Goal: Task Accomplishment & Management: Use online tool/utility

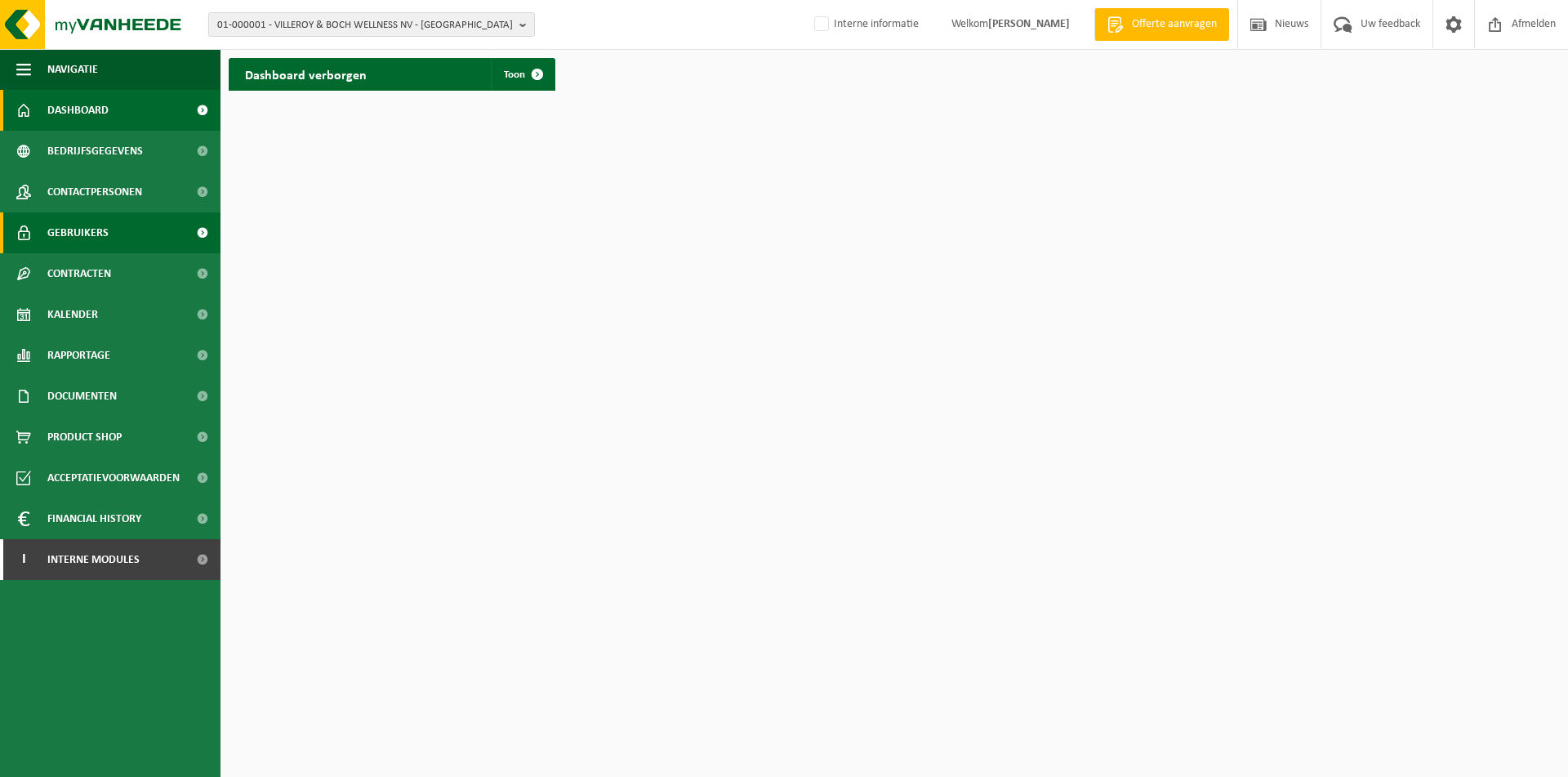
click at [105, 243] on span "Gebruikers" at bounding box center [77, 233] width 61 height 41
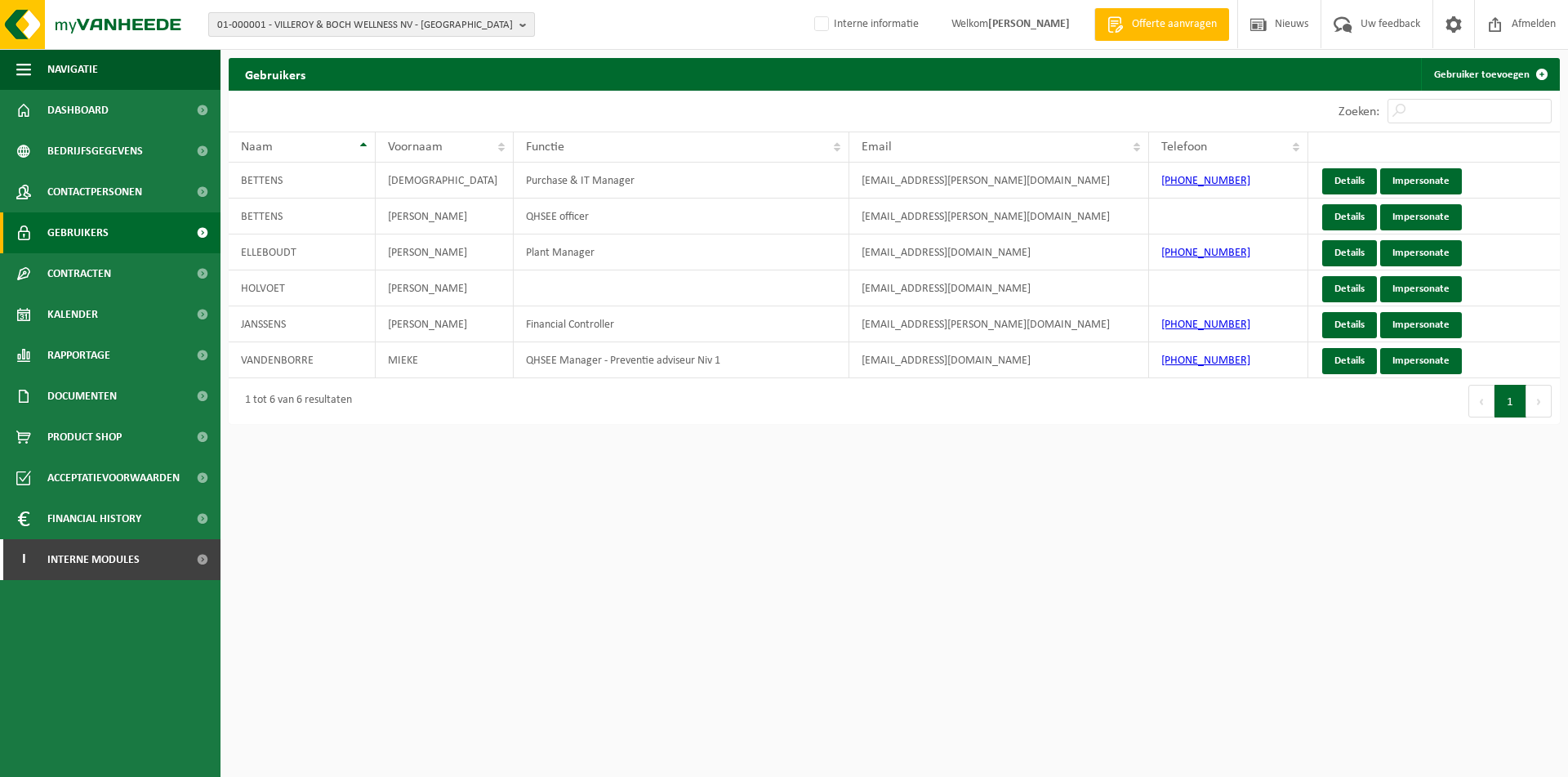
click at [417, 16] on span "01-000001 - VILLEROY & BOCH WELLNESS NV - [GEOGRAPHIC_DATA]" at bounding box center [365, 25] width 296 height 25
paste input "10-773853"
type input "10-773853"
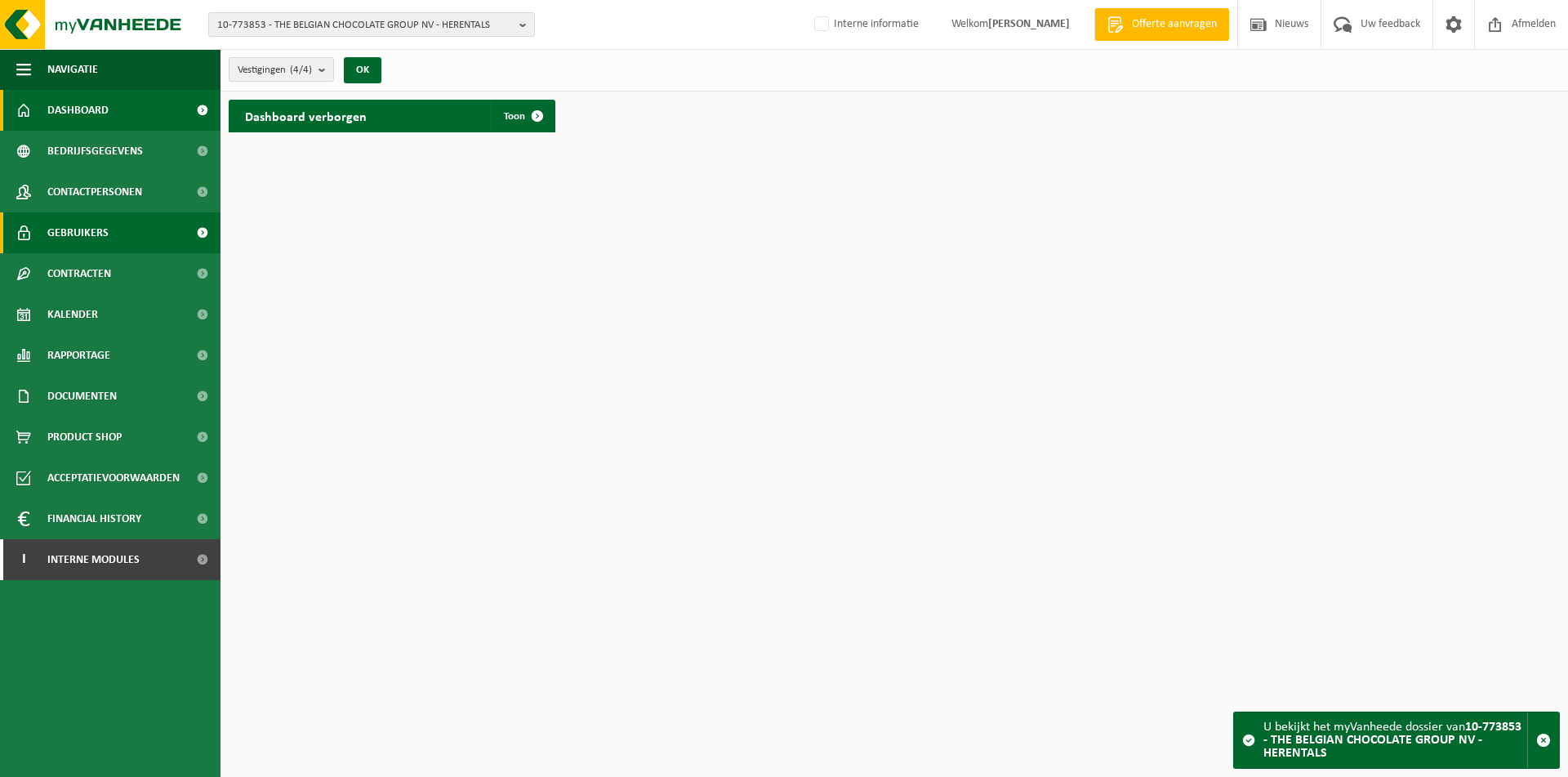
click at [108, 240] on link "Gebruikers" at bounding box center [110, 233] width 221 height 41
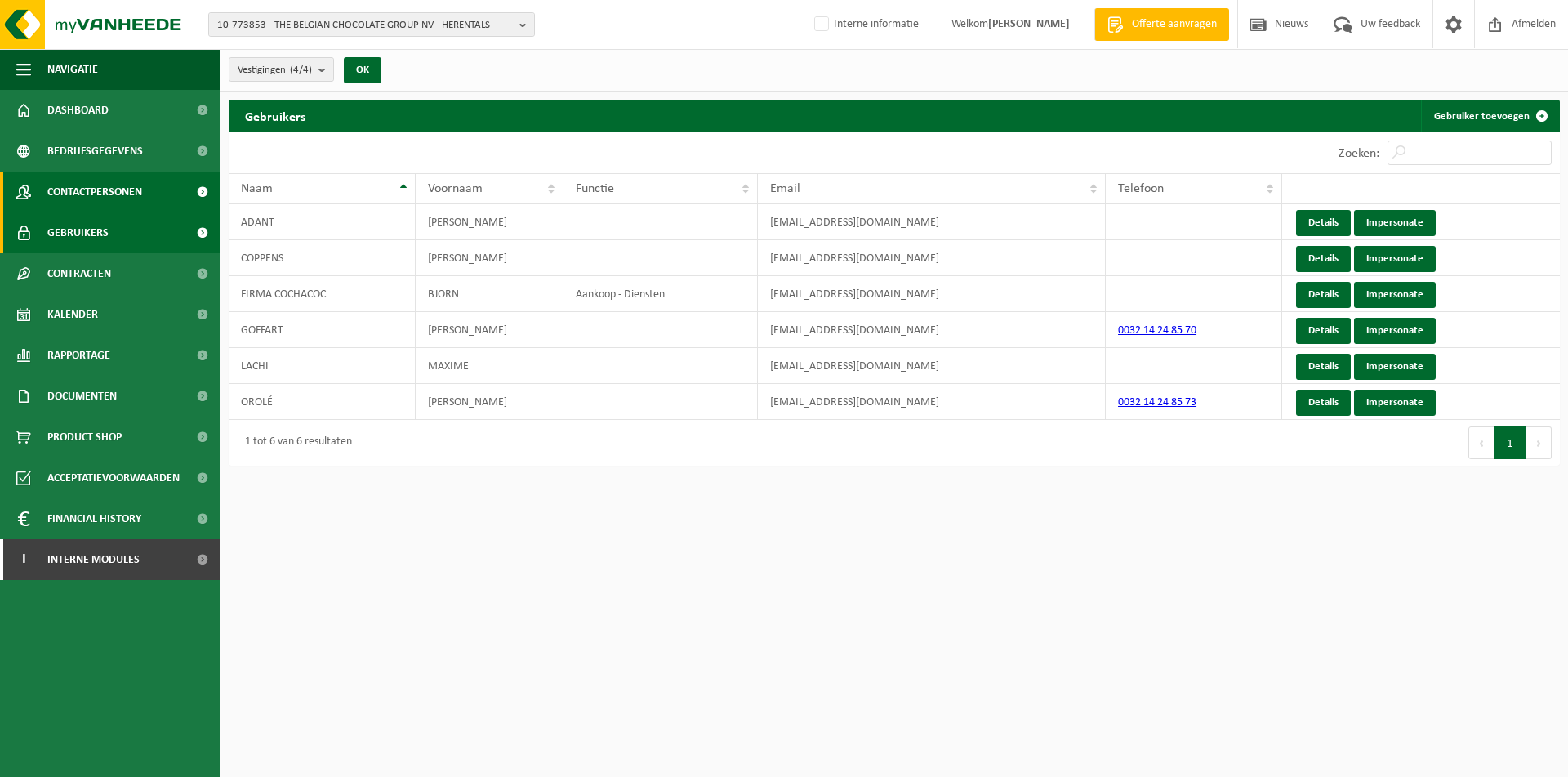
click at [67, 180] on span "Contactpersonen" at bounding box center [94, 192] width 95 height 41
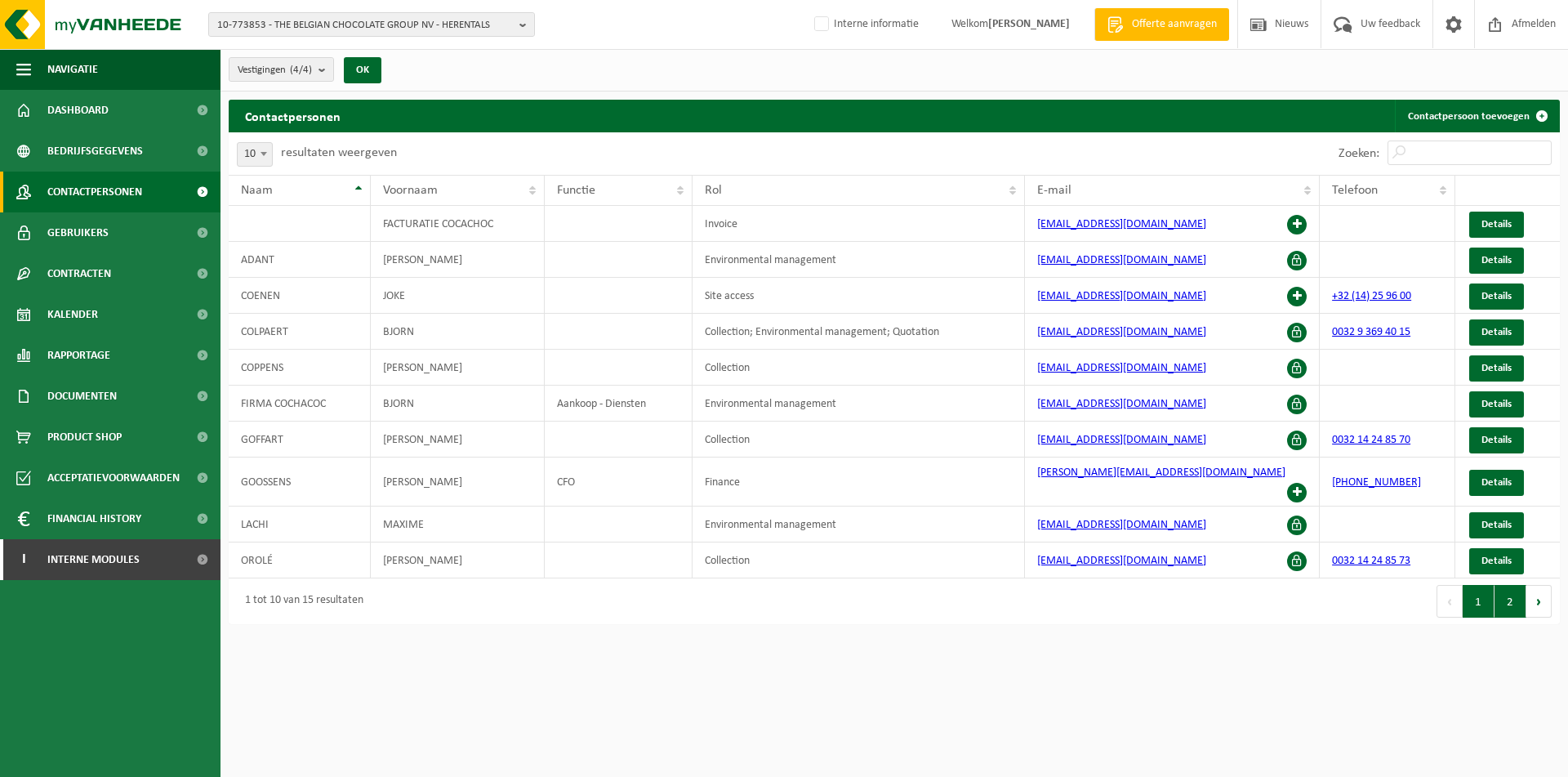
click at [1496, 587] on button "2" at bounding box center [1510, 600] width 32 height 33
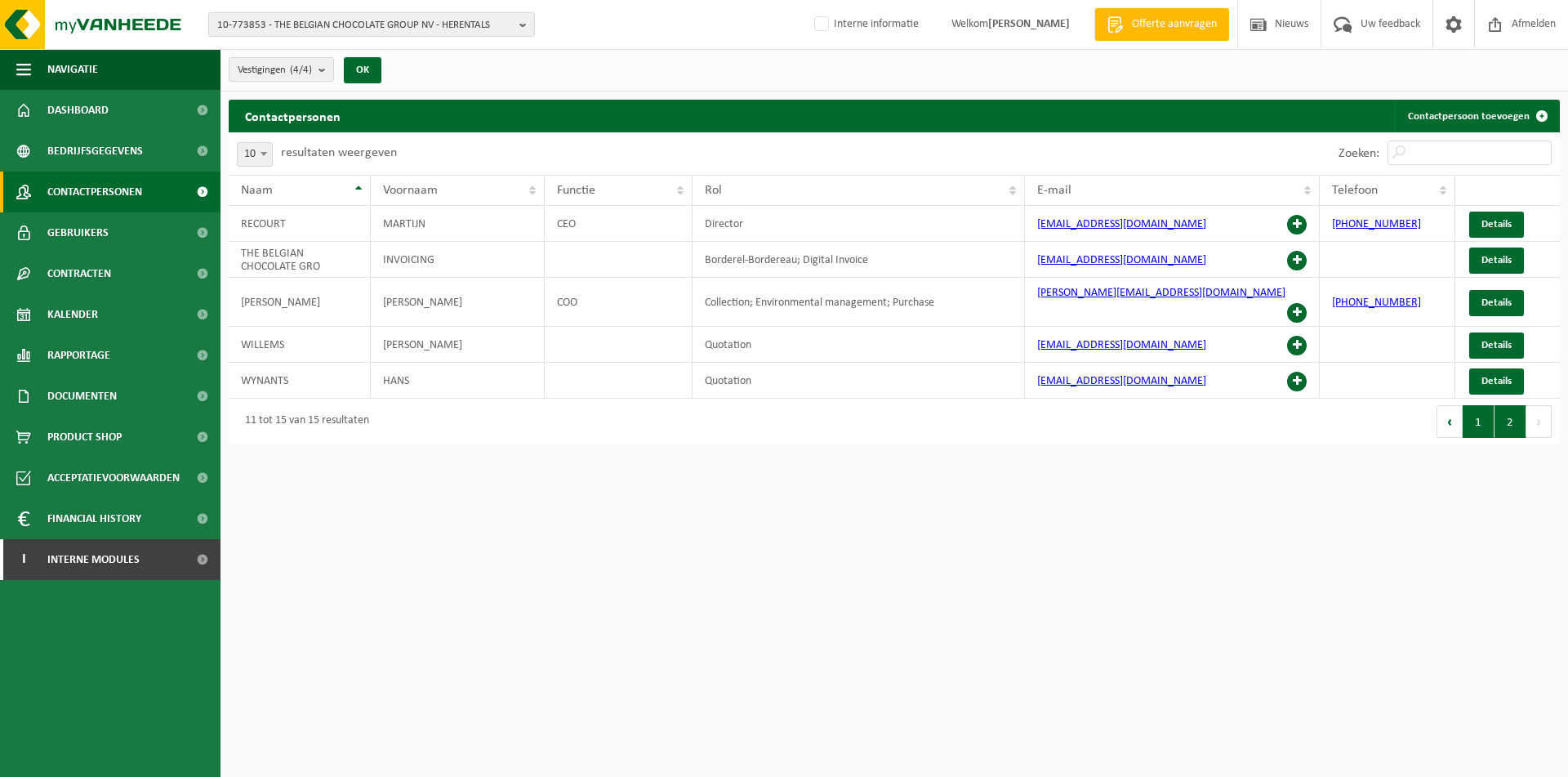
click at [1472, 409] on button "1" at bounding box center [1478, 421] width 32 height 33
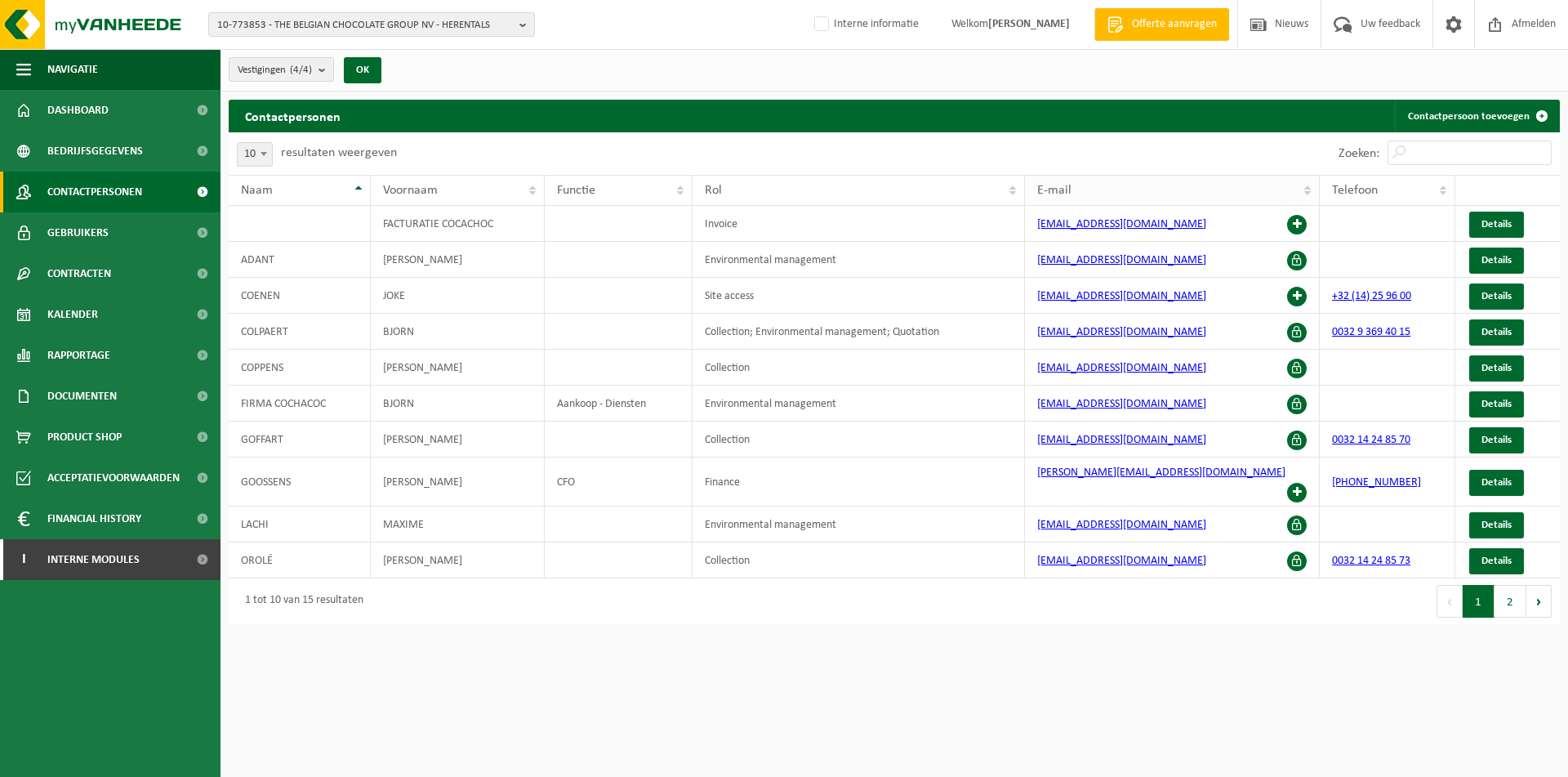
click at [1111, 197] on th "E-mail" at bounding box center [1172, 190] width 295 height 31
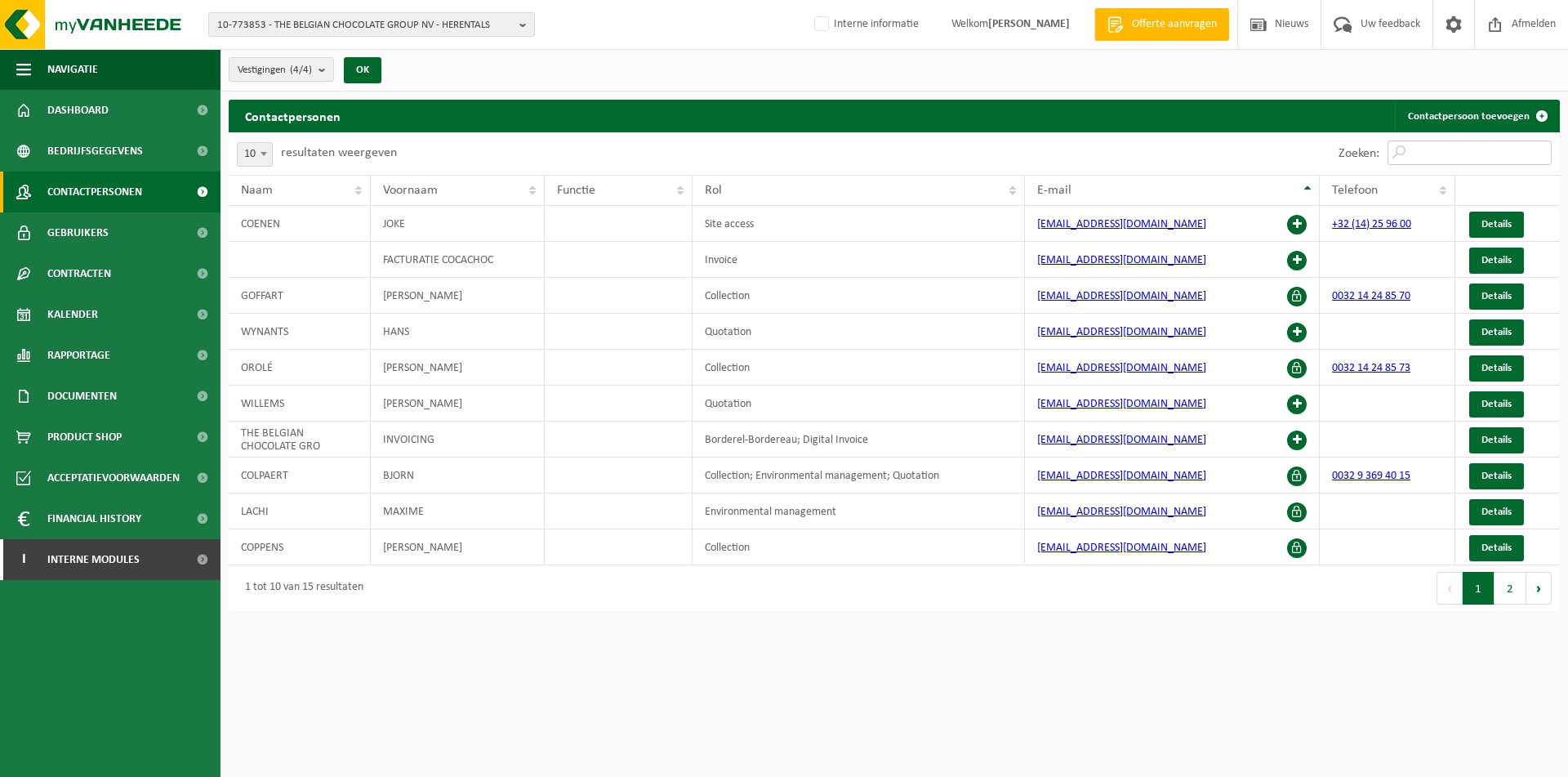
click at [1439, 159] on input "Zoeken:" at bounding box center [1469, 153] width 164 height 25
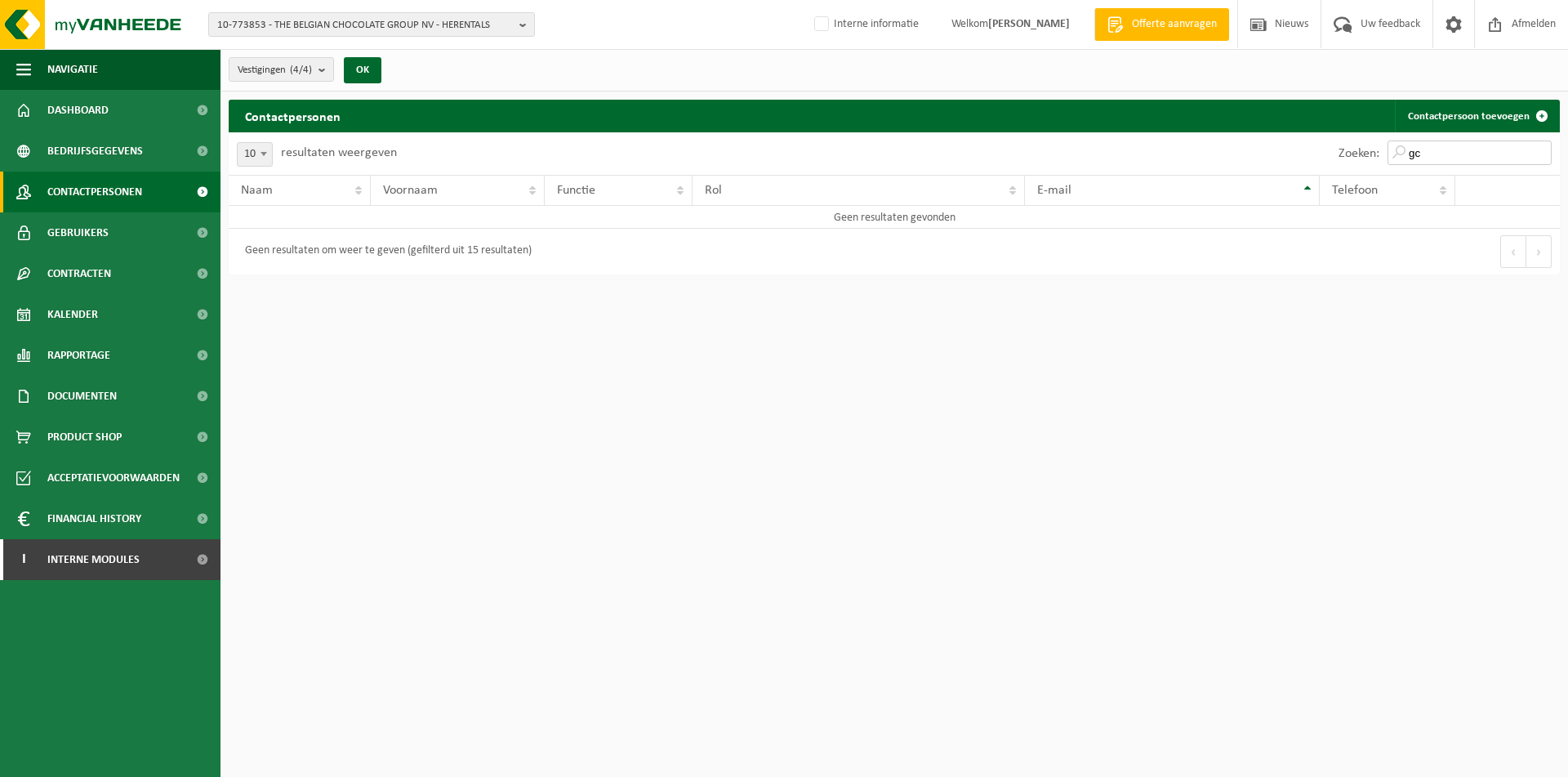
type input "g"
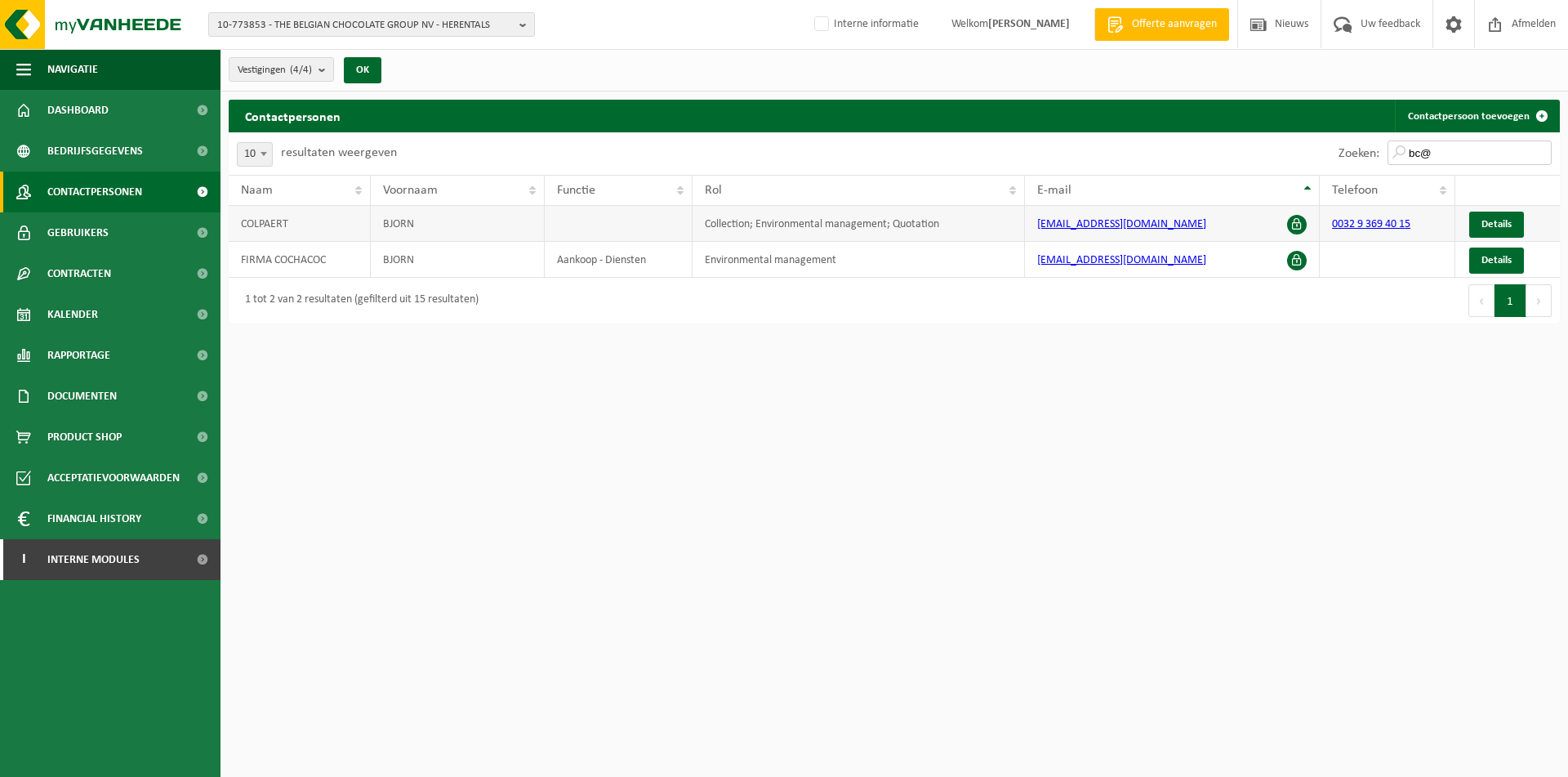
type input "bc@"
drag, startPoint x: 1174, startPoint y: 223, endPoint x: 1004, endPoint y: 229, distance: 170.1
click at [1004, 229] on tr "COLPAERT BJORN Collection; Environmental management; Quotation bc@thebelgian.co…" at bounding box center [894, 224] width 1331 height 36
click at [100, 153] on span "Bedrijfsgegevens" at bounding box center [95, 151] width 96 height 41
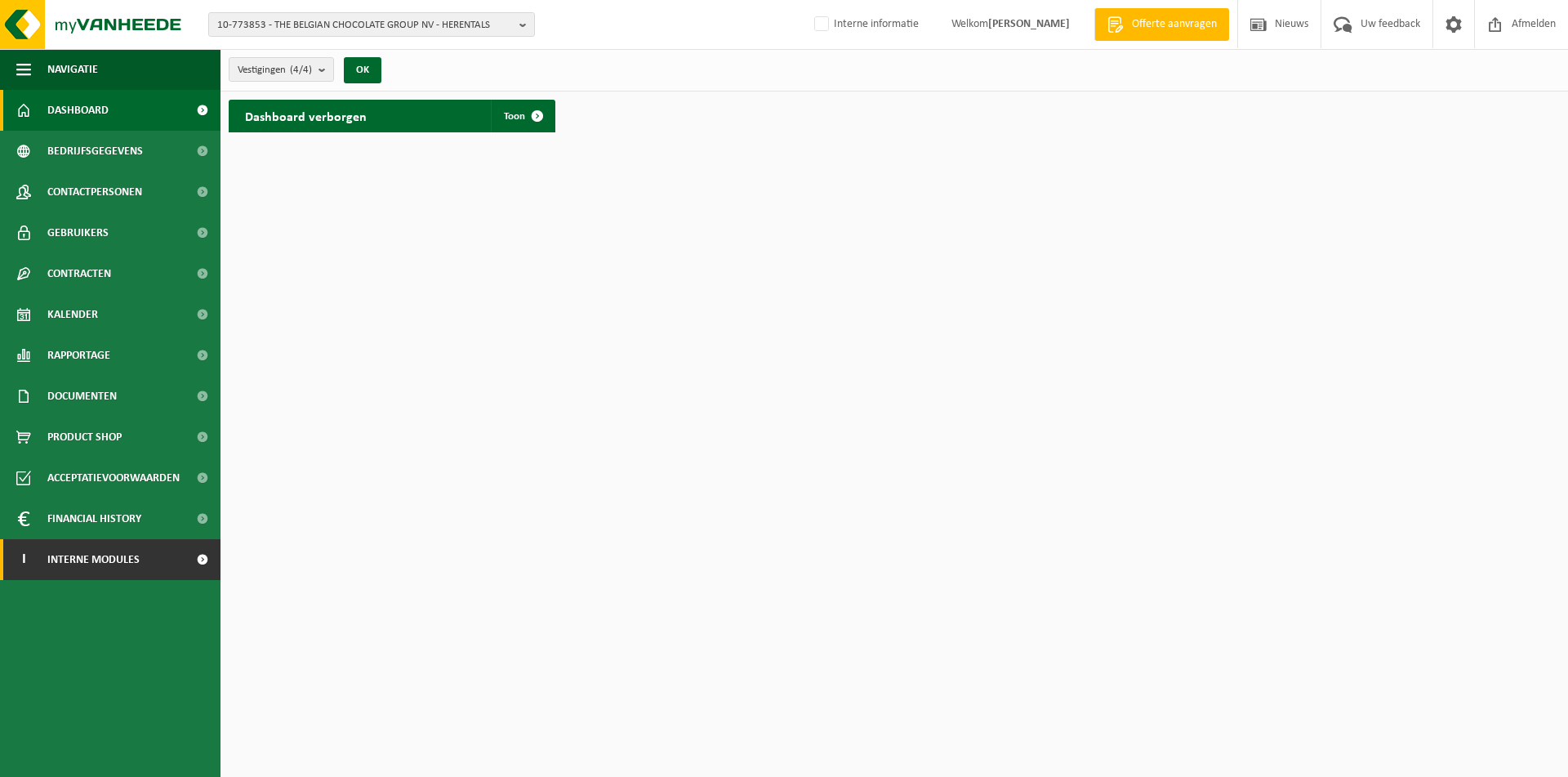
click at [94, 558] on span "Interne modules" at bounding box center [93, 559] width 92 height 41
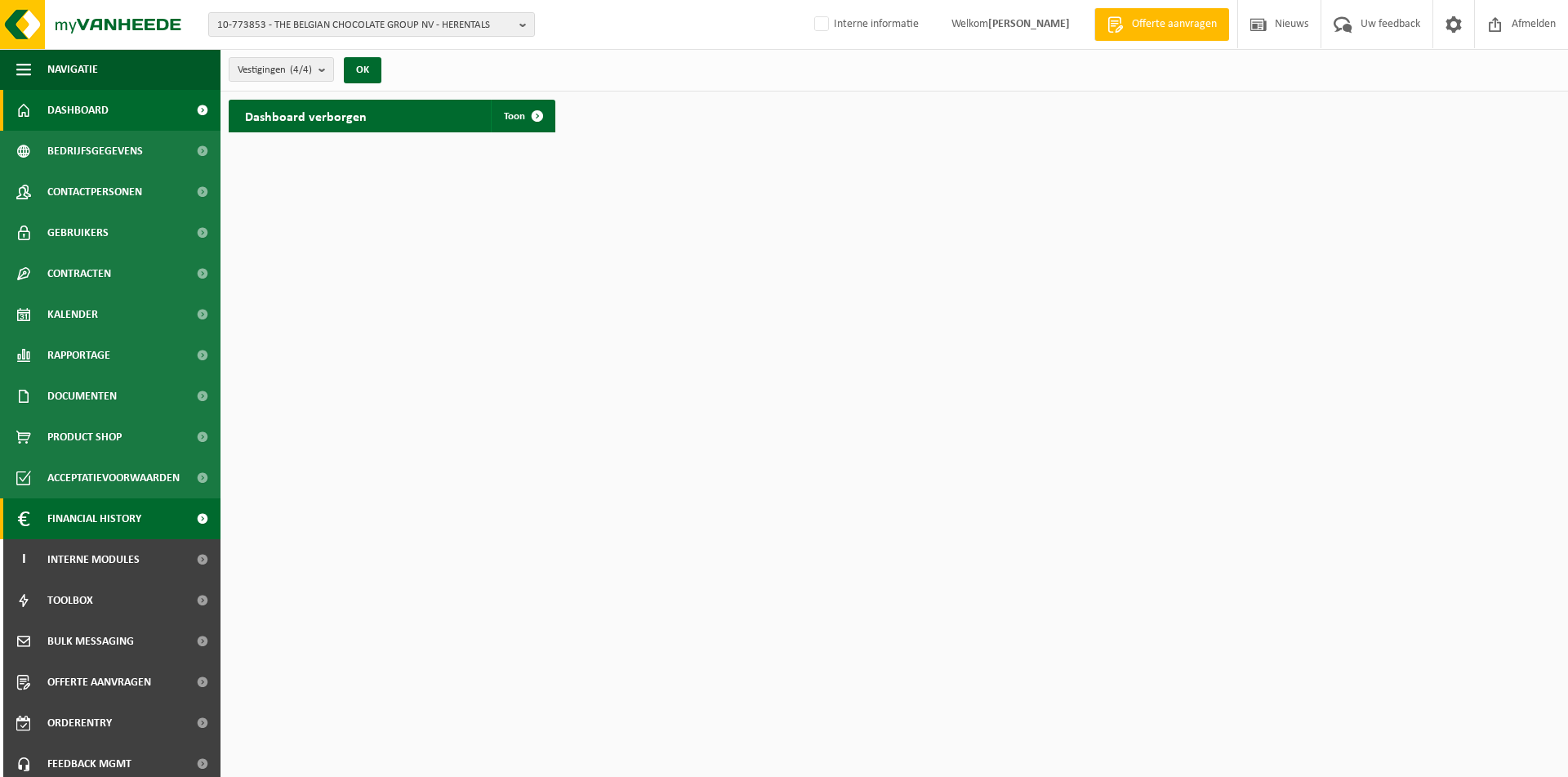
scroll to position [48, 0]
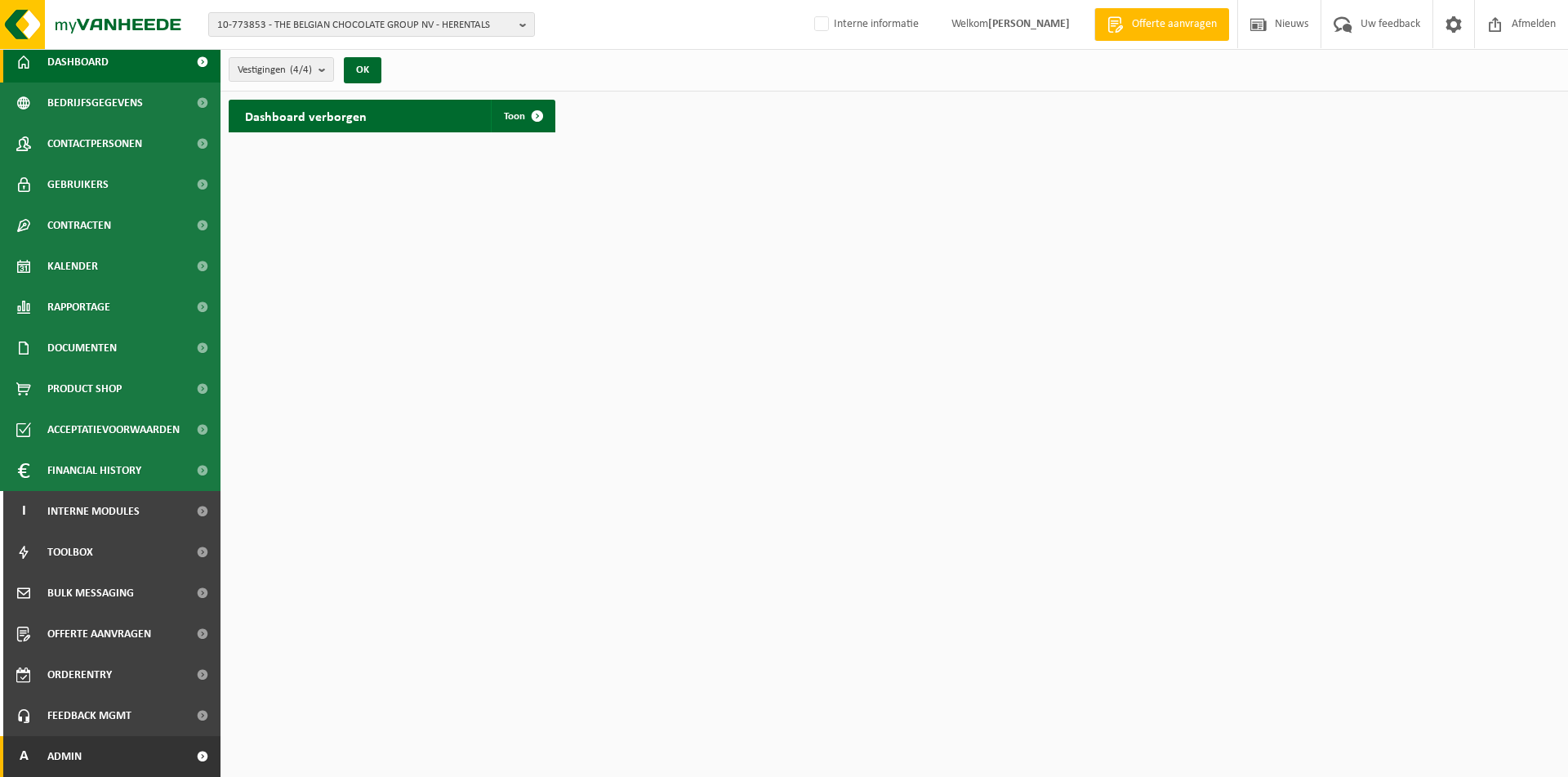
click at [51, 771] on span "Admin" at bounding box center [64, 756] width 34 height 41
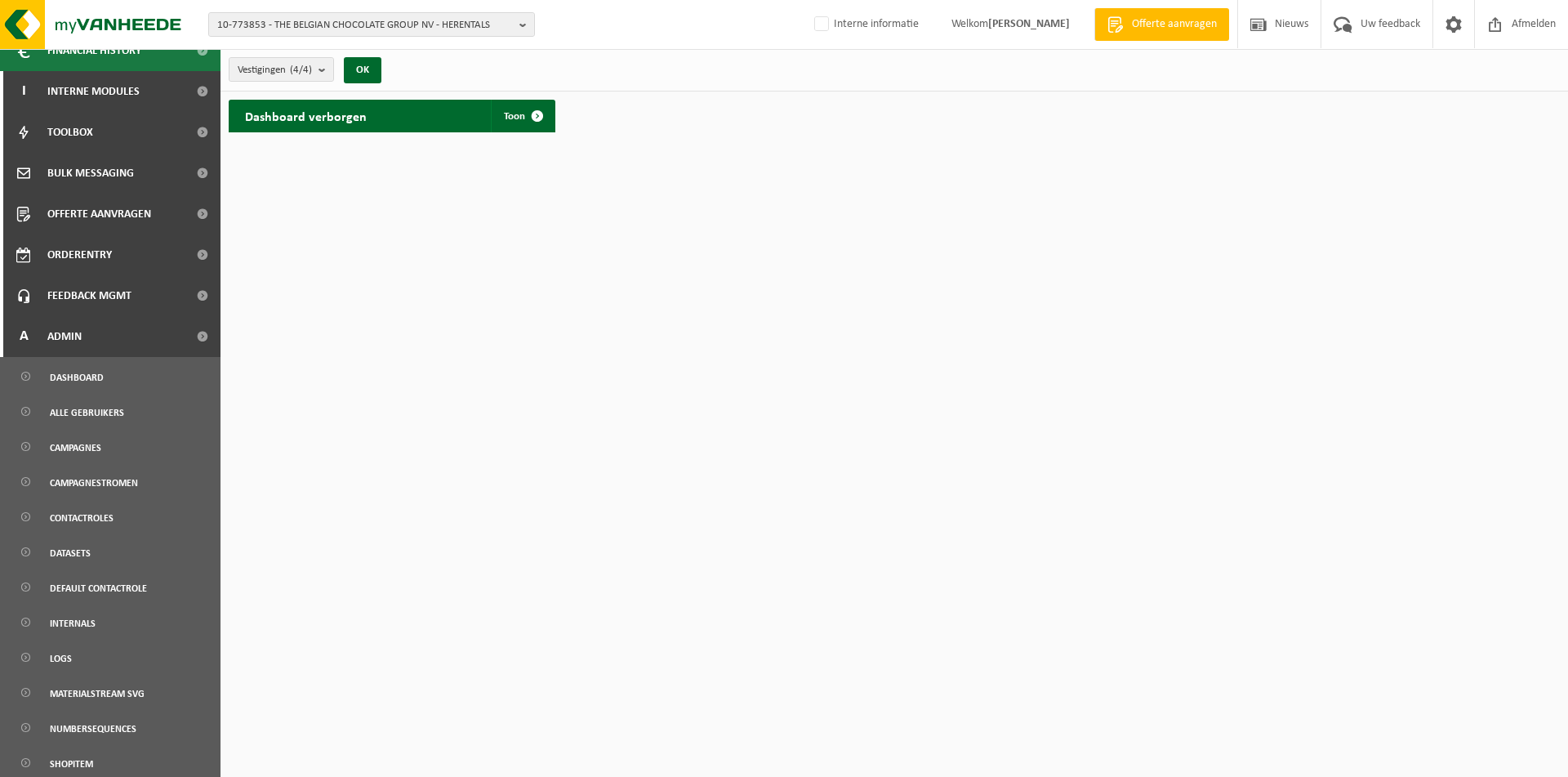
scroll to position [587, 0]
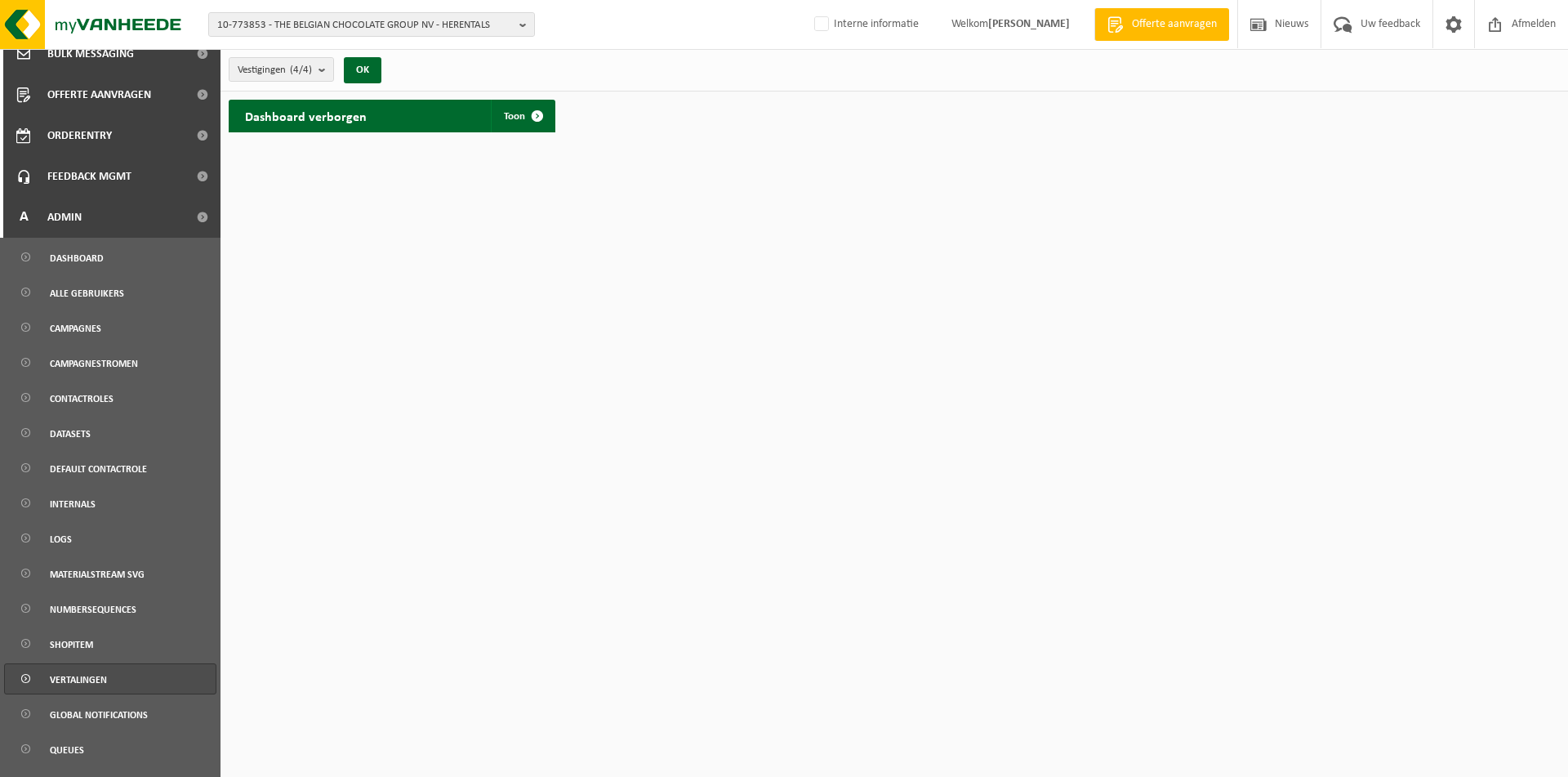
click at [100, 687] on span "Vertalingen" at bounding box center [78, 679] width 57 height 31
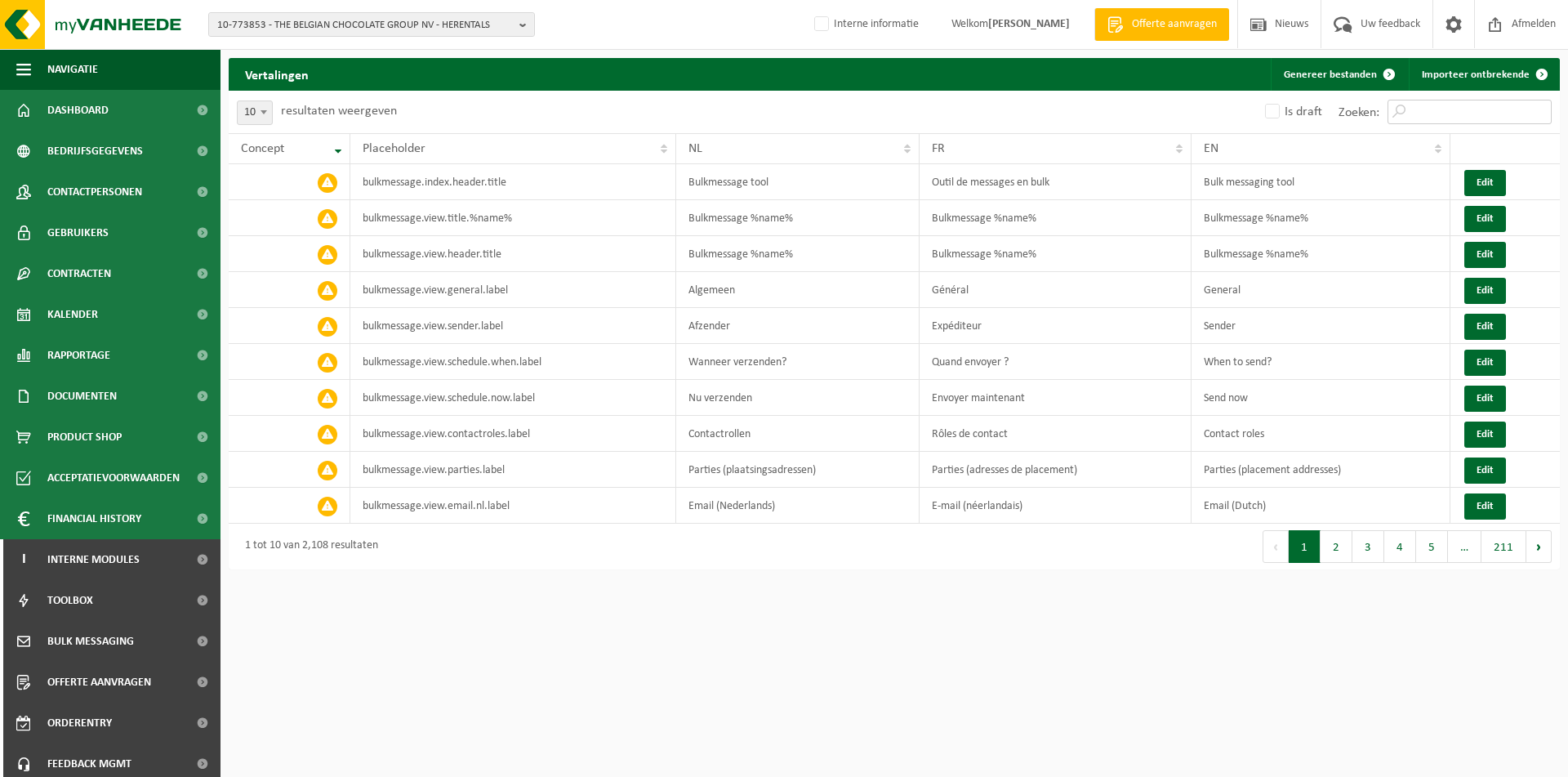
click at [1439, 110] on input "Zoeken:" at bounding box center [1469, 112] width 164 height 25
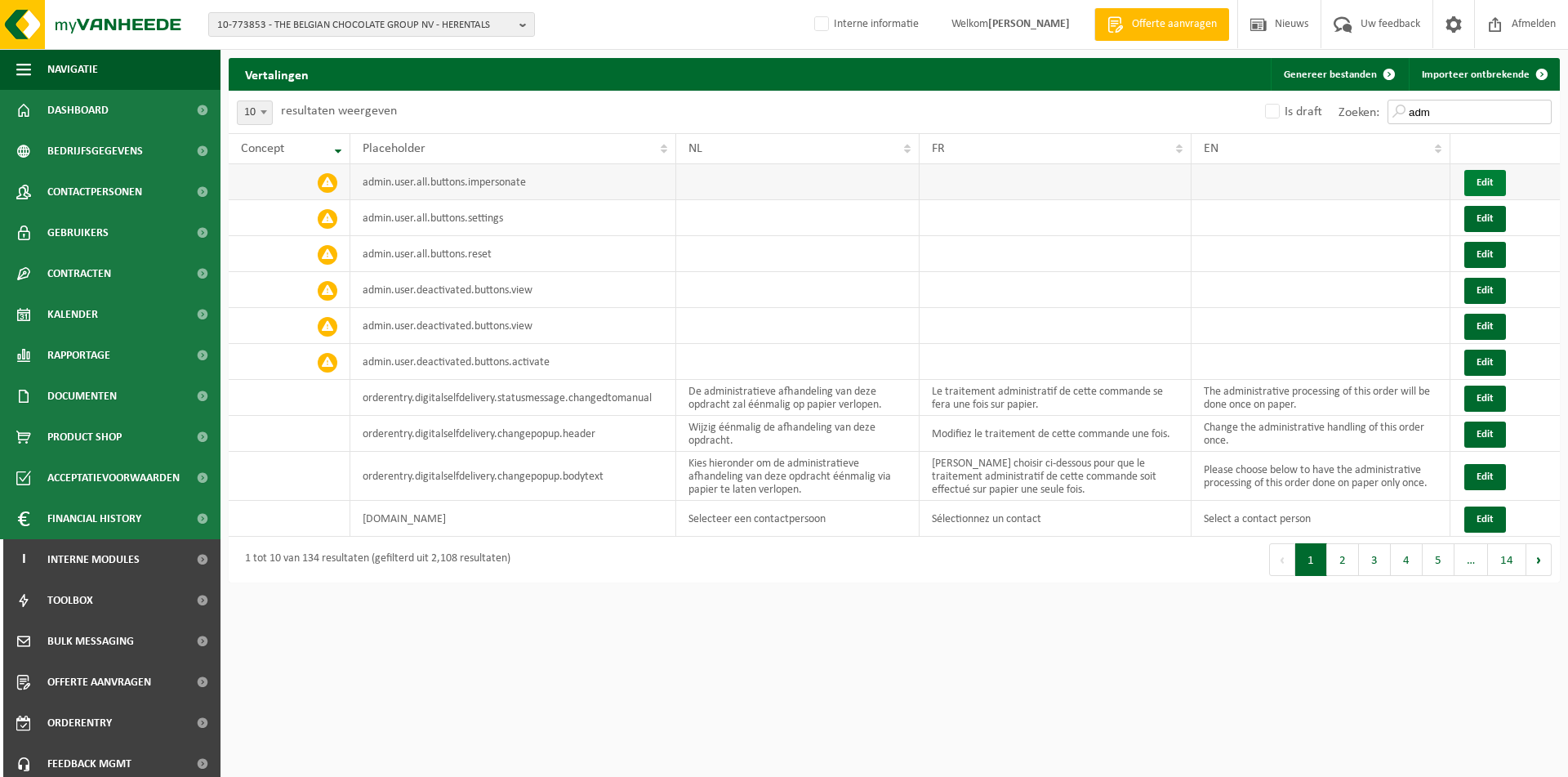
type input "adm"
click at [1497, 185] on button "Edit" at bounding box center [1485, 183] width 42 height 26
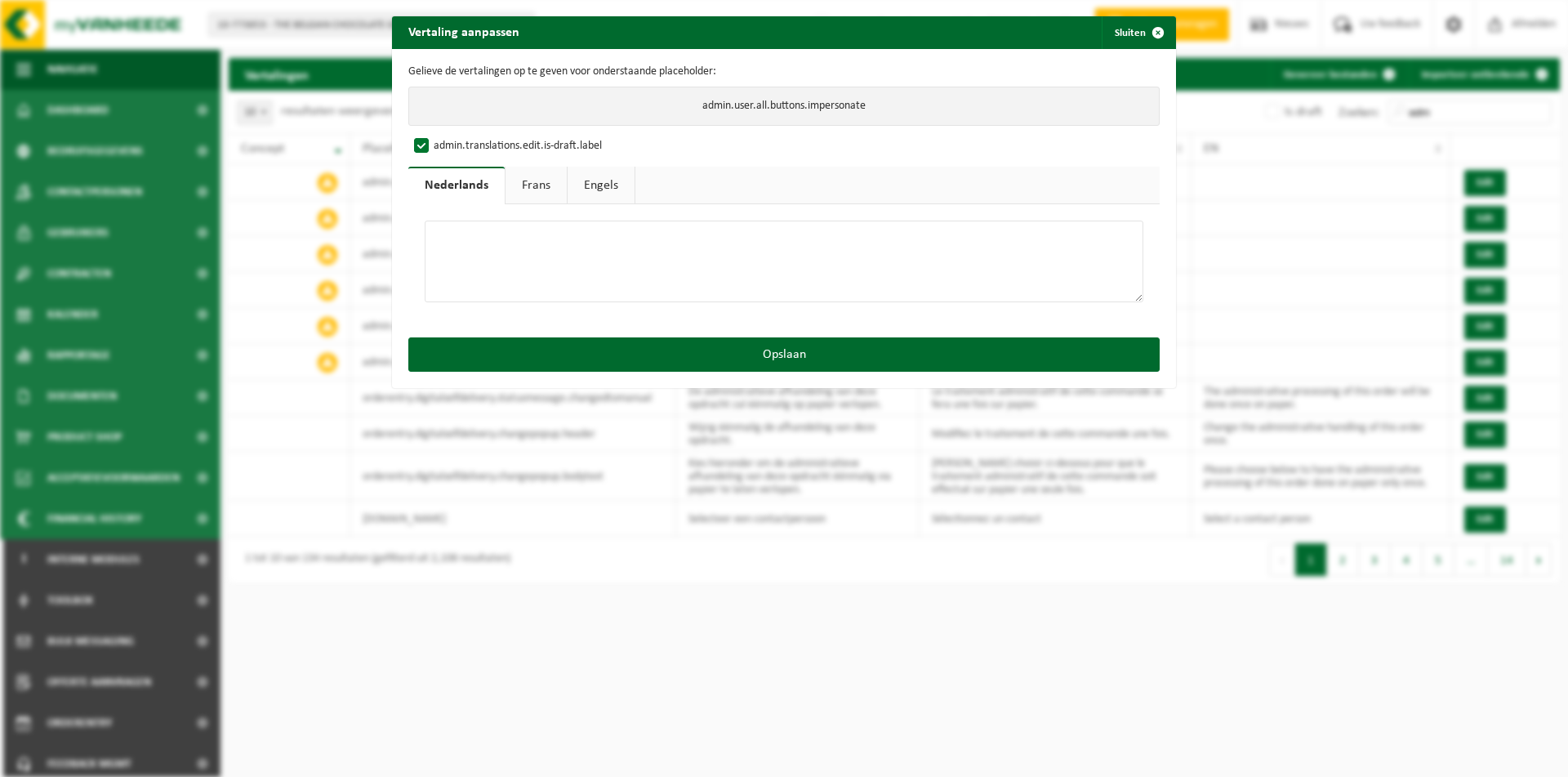
click at [495, 252] on textarea at bounding box center [783, 262] width 718 height 82
drag, startPoint x: 553, startPoint y: 250, endPoint x: 151, endPoint y: 235, distance: 402.3
click at [424, 235] on textarea "Impersonate" at bounding box center [783, 262] width 718 height 82
type textarea "Impersonate"
click at [517, 187] on link "Frans" at bounding box center [535, 186] width 61 height 38
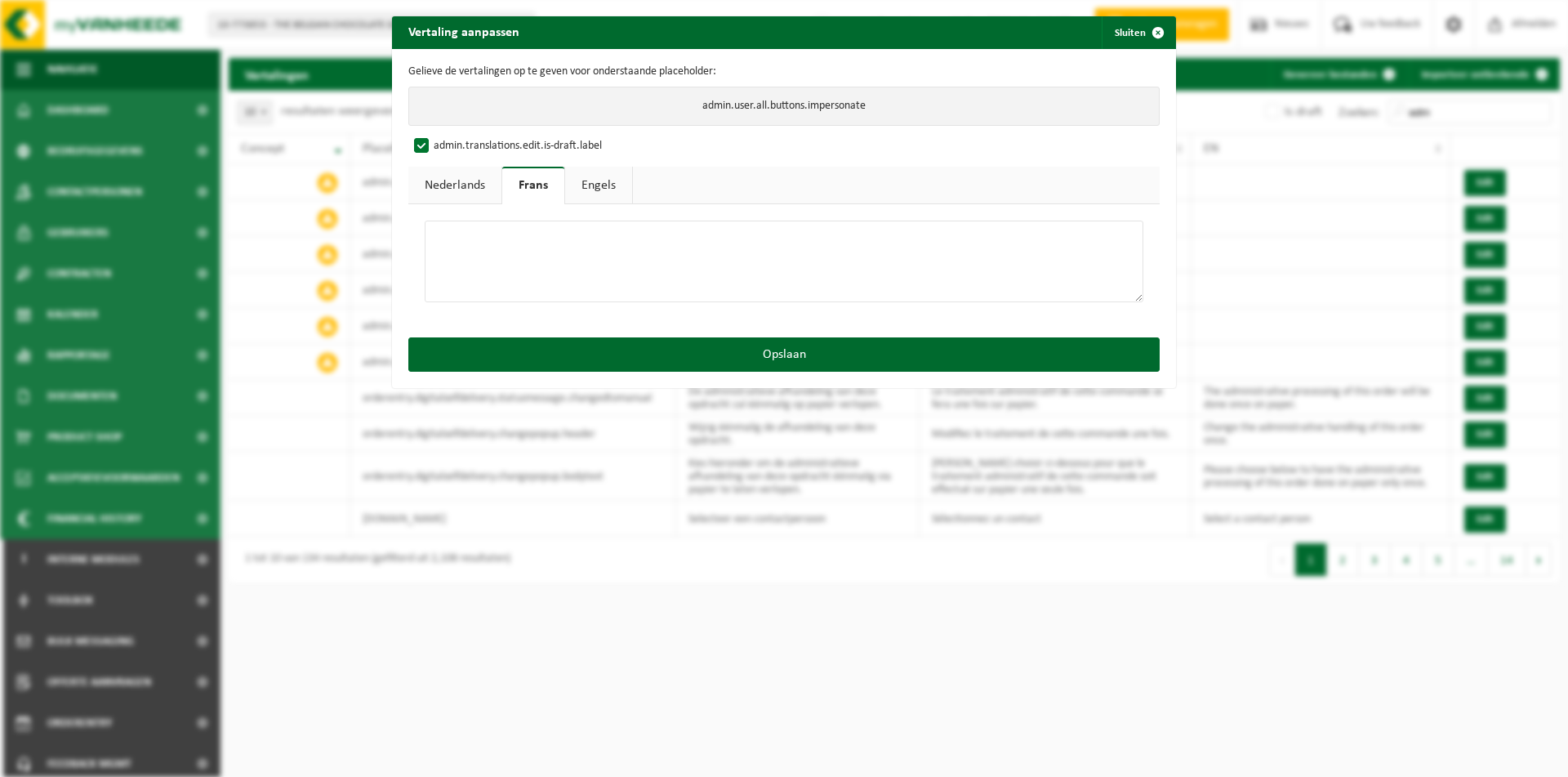
click at [511, 226] on textarea at bounding box center [783, 262] width 718 height 82
paste textarea "Impersonate"
type textarea "Impersonate"
click at [599, 182] on link "Engels" at bounding box center [598, 186] width 67 height 38
click at [552, 249] on textarea at bounding box center [783, 262] width 718 height 82
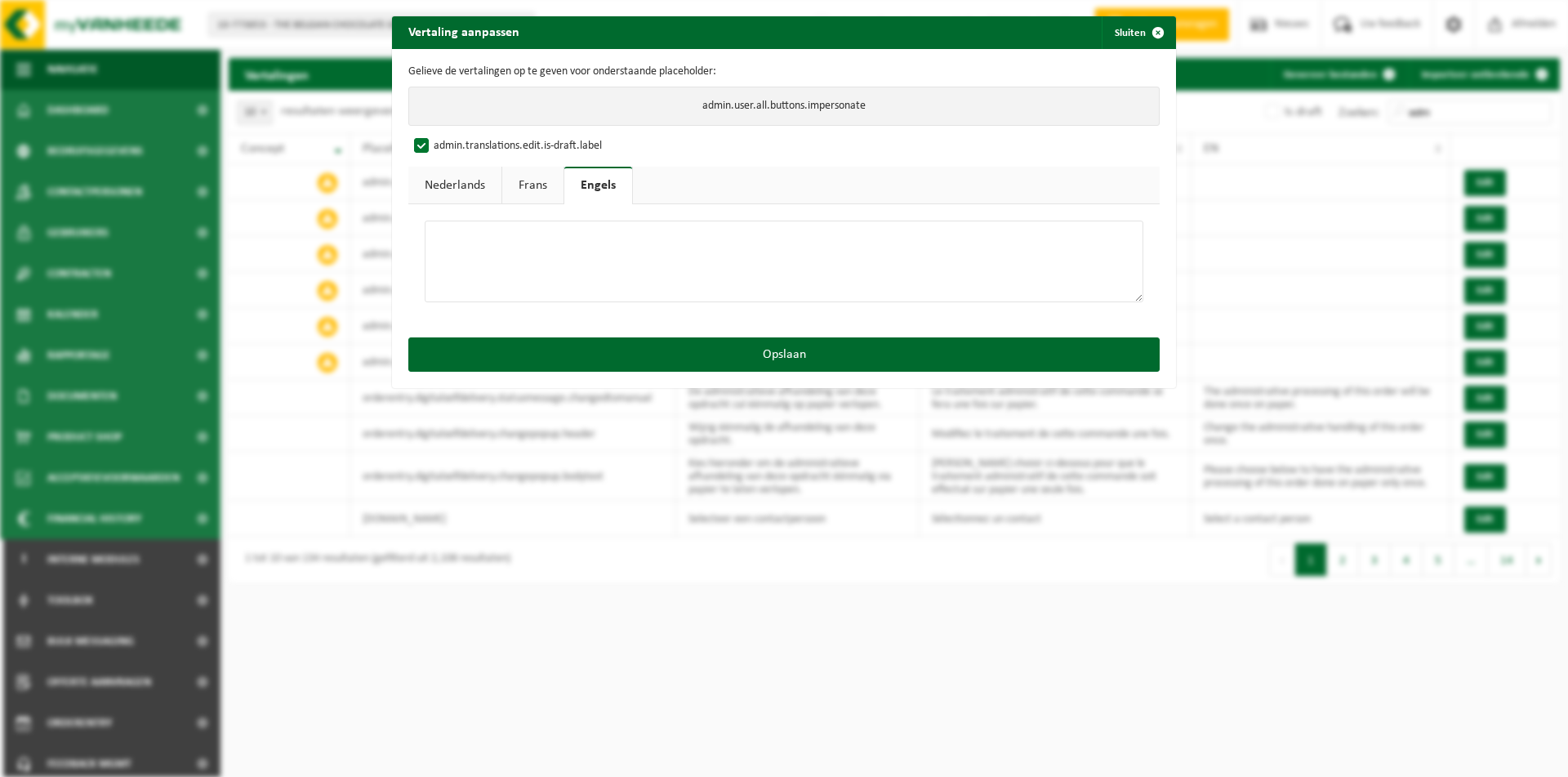
paste textarea "Impersonate"
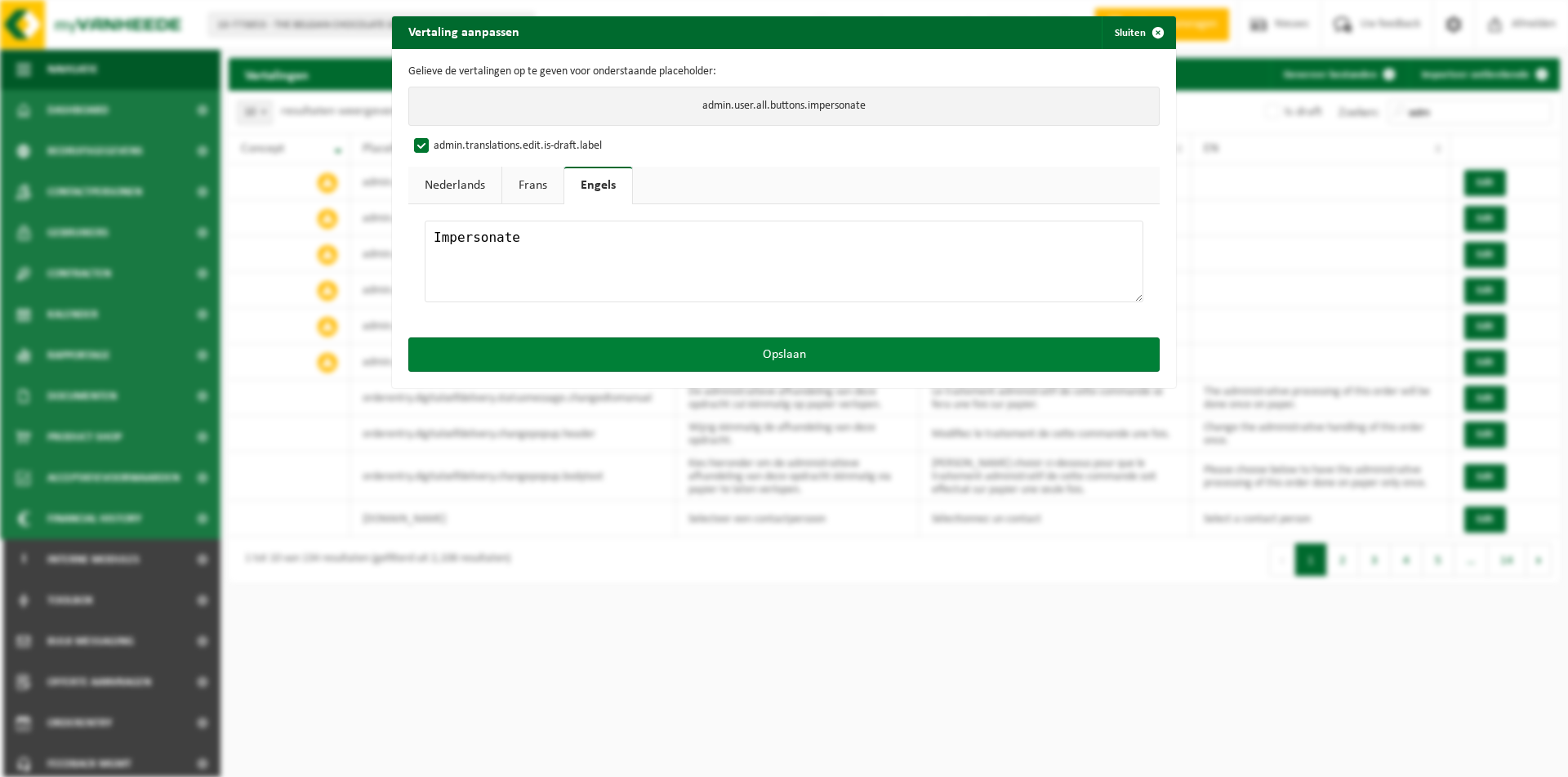
type textarea "Impersonate"
click at [709, 352] on button "Opslaan" at bounding box center [784, 355] width 751 height 34
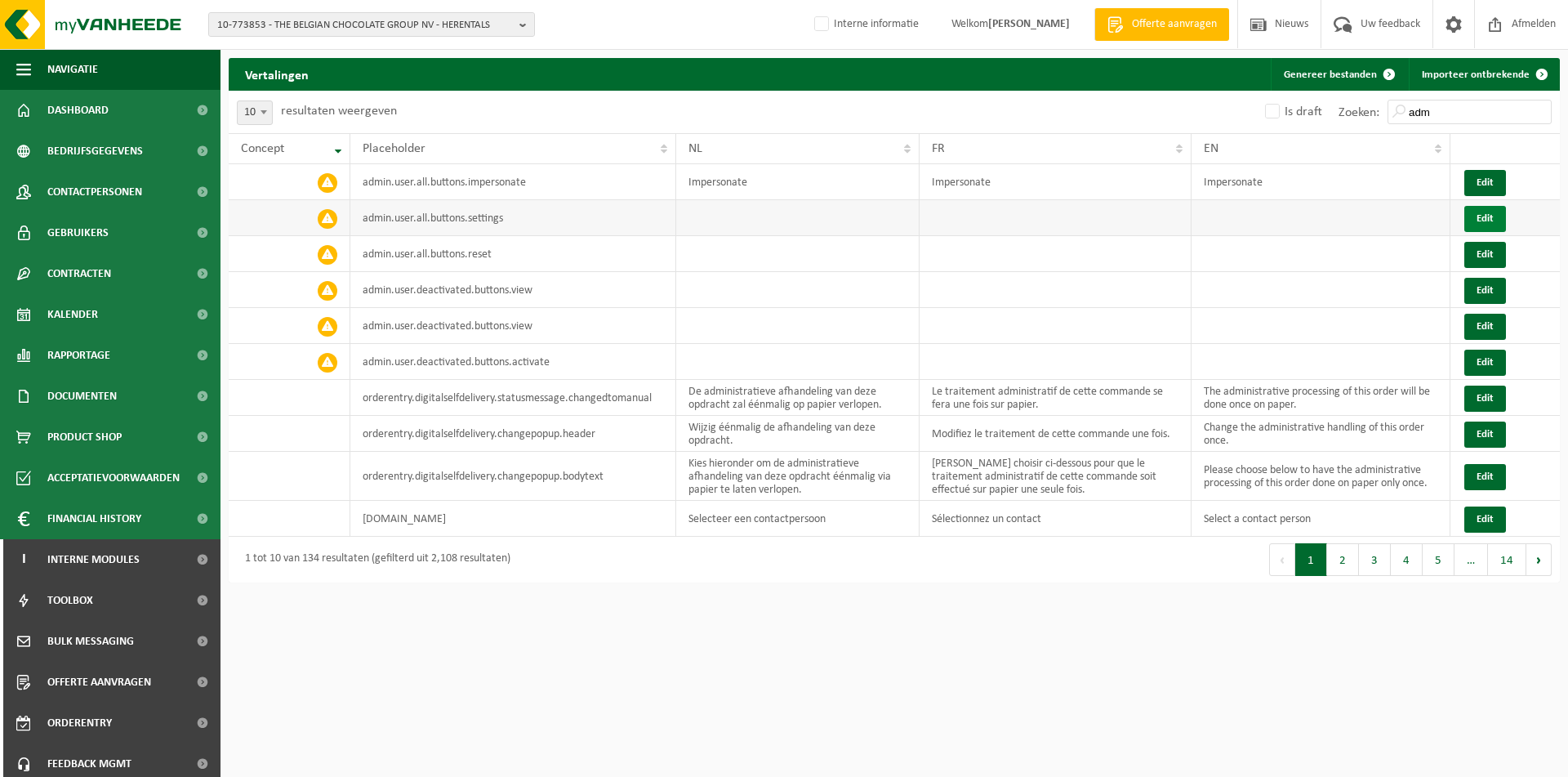
click at [1484, 214] on button "Edit" at bounding box center [1485, 219] width 42 height 26
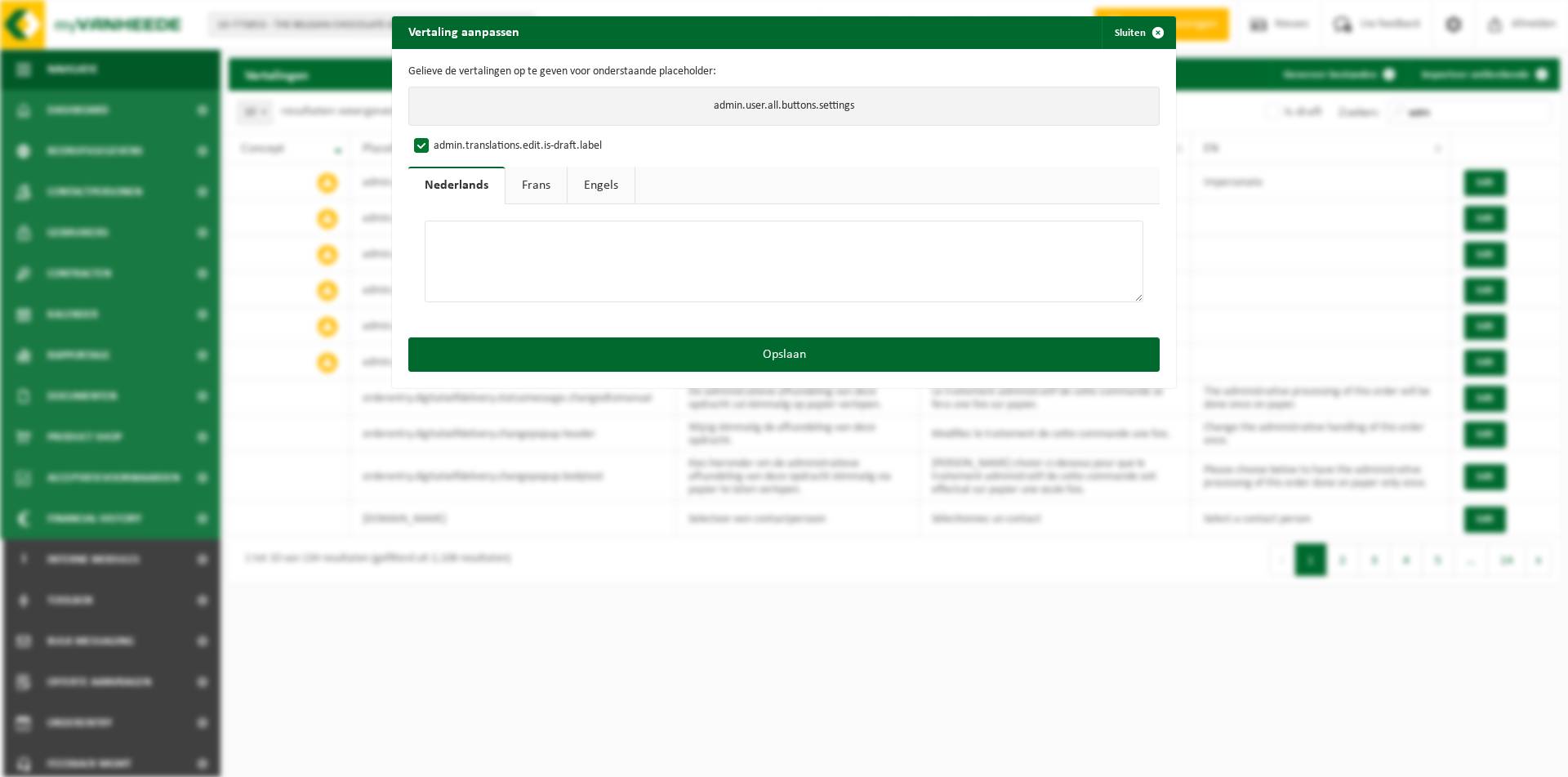
click at [598, 251] on textarea at bounding box center [783, 262] width 718 height 82
drag, startPoint x: 566, startPoint y: 261, endPoint x: 227, endPoint y: 189, distance: 346.6
click at [424, 221] on textarea "Settings" at bounding box center [783, 262] width 718 height 82
type textarea "Settings"
click at [526, 186] on link "Frans" at bounding box center [535, 186] width 61 height 38
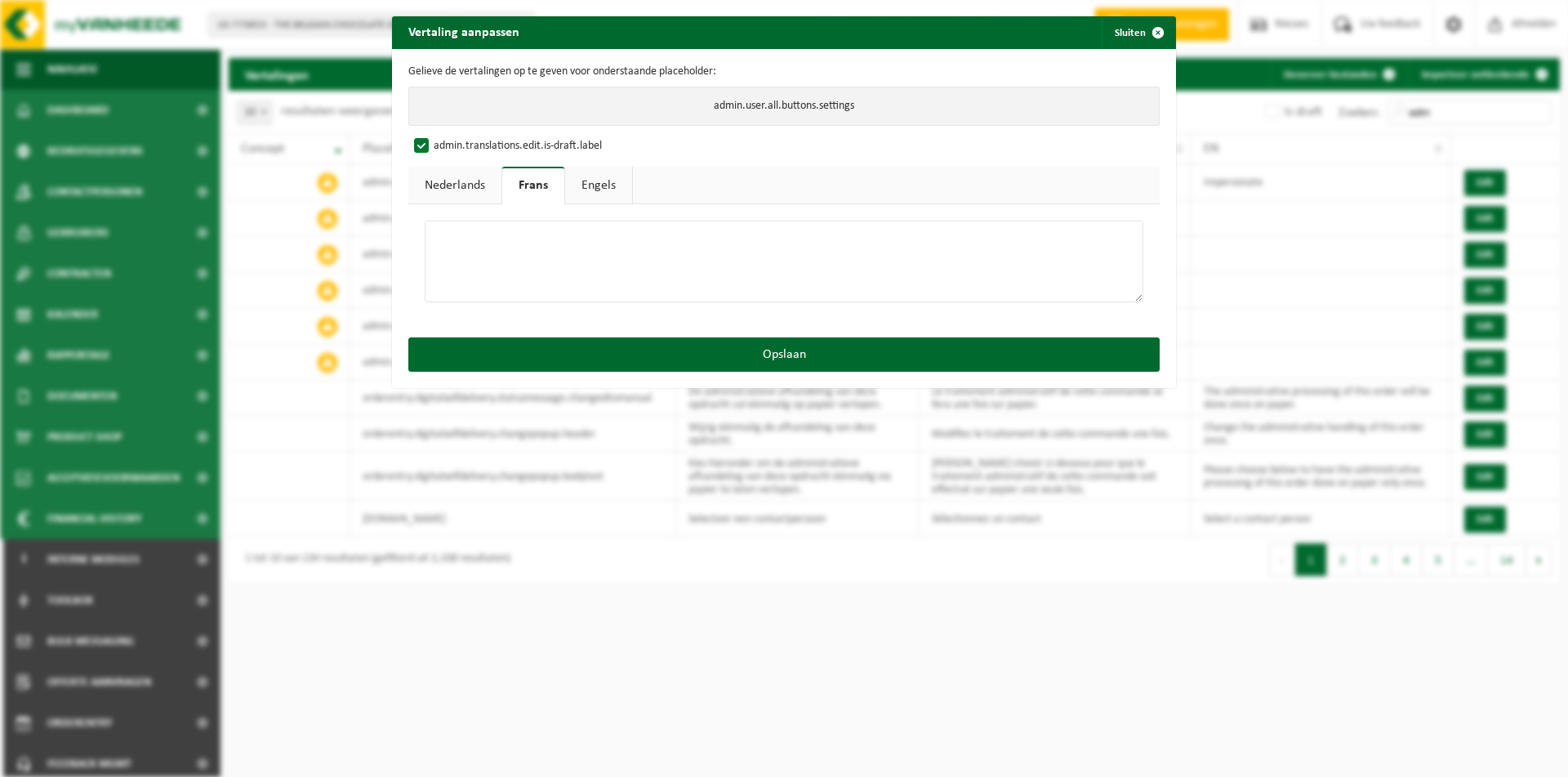
click at [484, 229] on textarea at bounding box center [783, 262] width 718 height 82
paste textarea "Settings"
type textarea "Settings"
click at [605, 179] on link "Engels" at bounding box center [598, 186] width 67 height 38
click at [512, 250] on textarea at bounding box center [783, 262] width 718 height 82
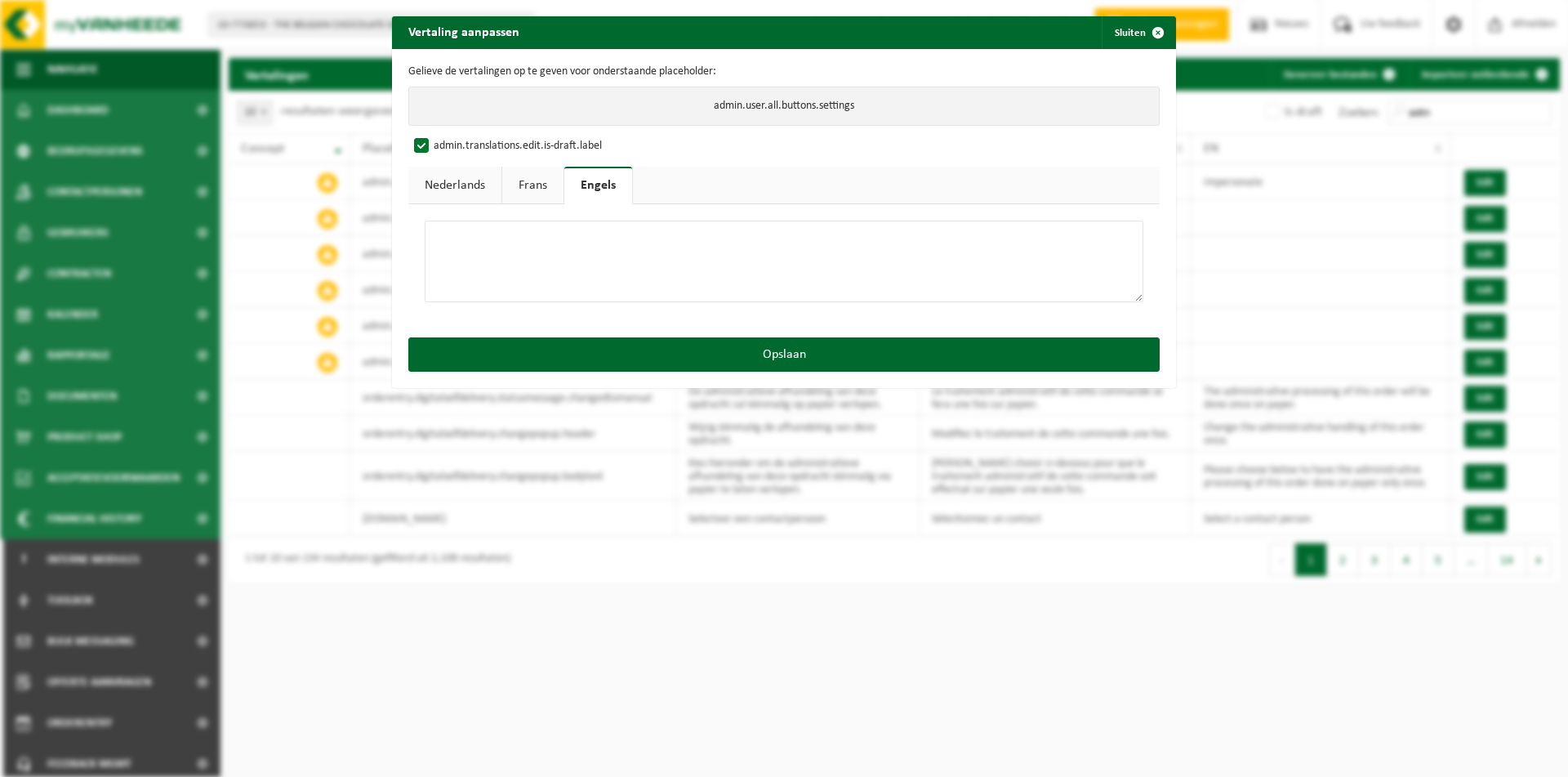
paste textarea "Settings"
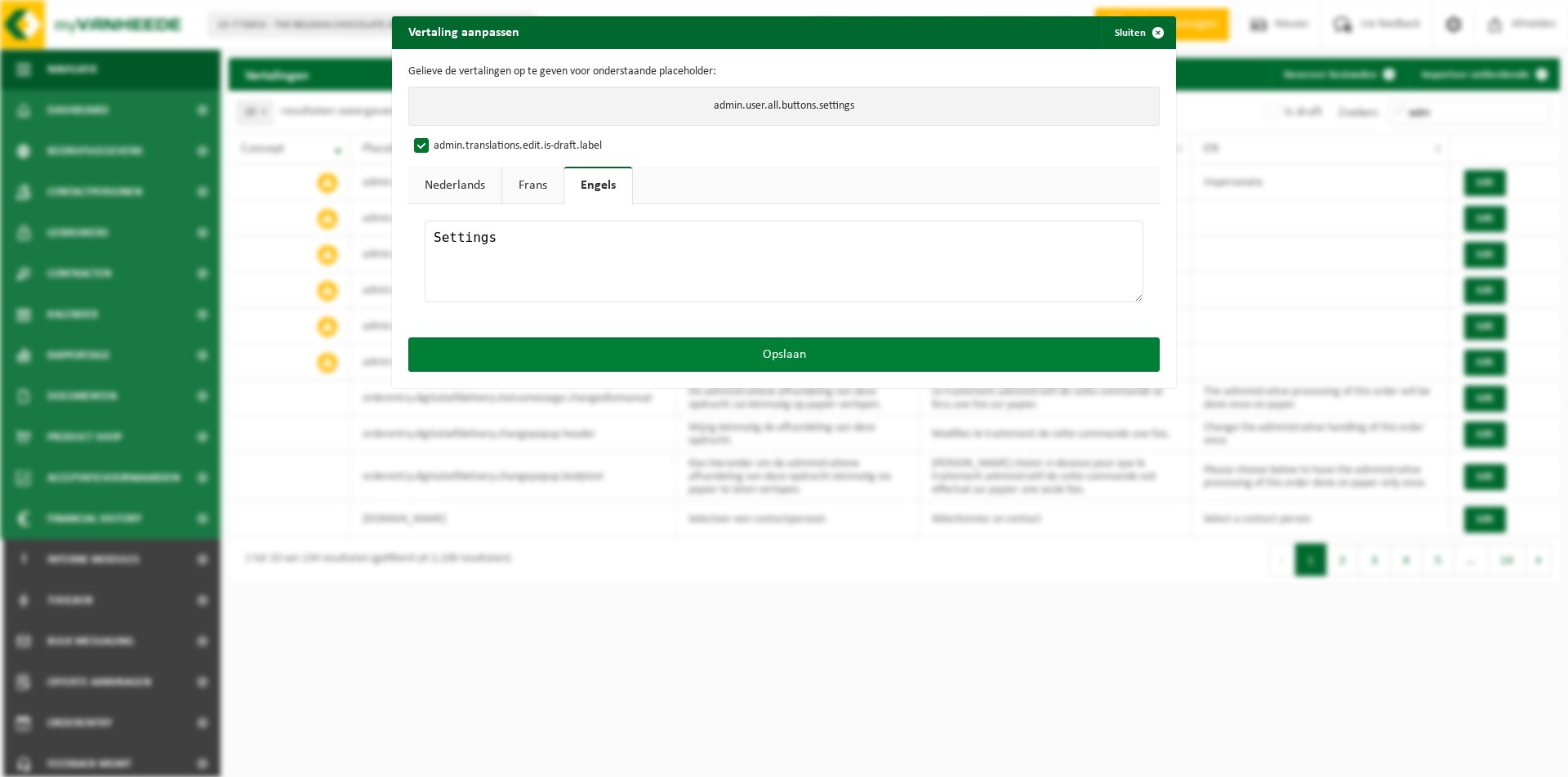
type textarea "Settings"
click at [661, 343] on button "Opslaan" at bounding box center [784, 355] width 751 height 34
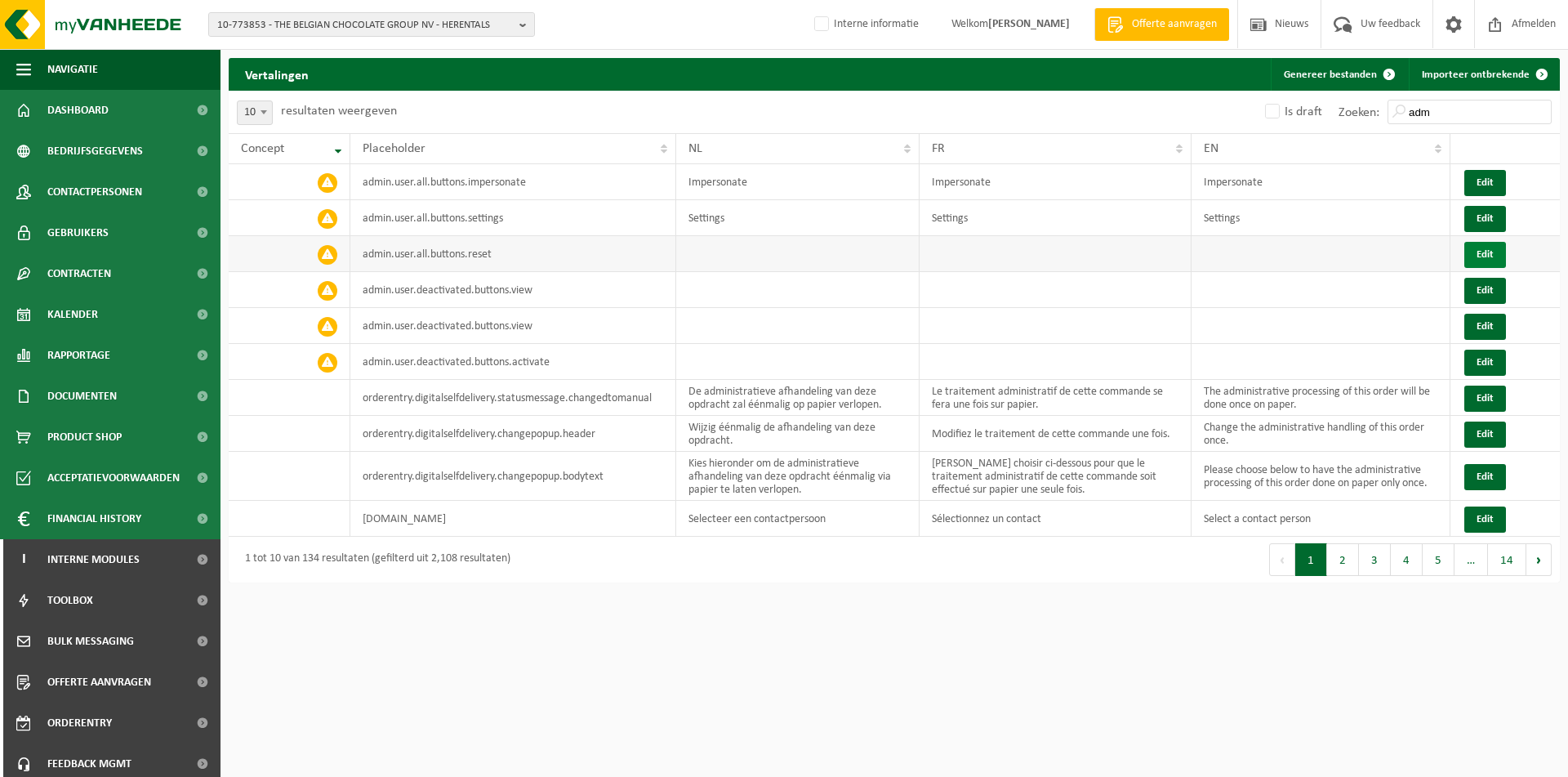
click at [1496, 253] on button "Edit" at bounding box center [1485, 255] width 42 height 26
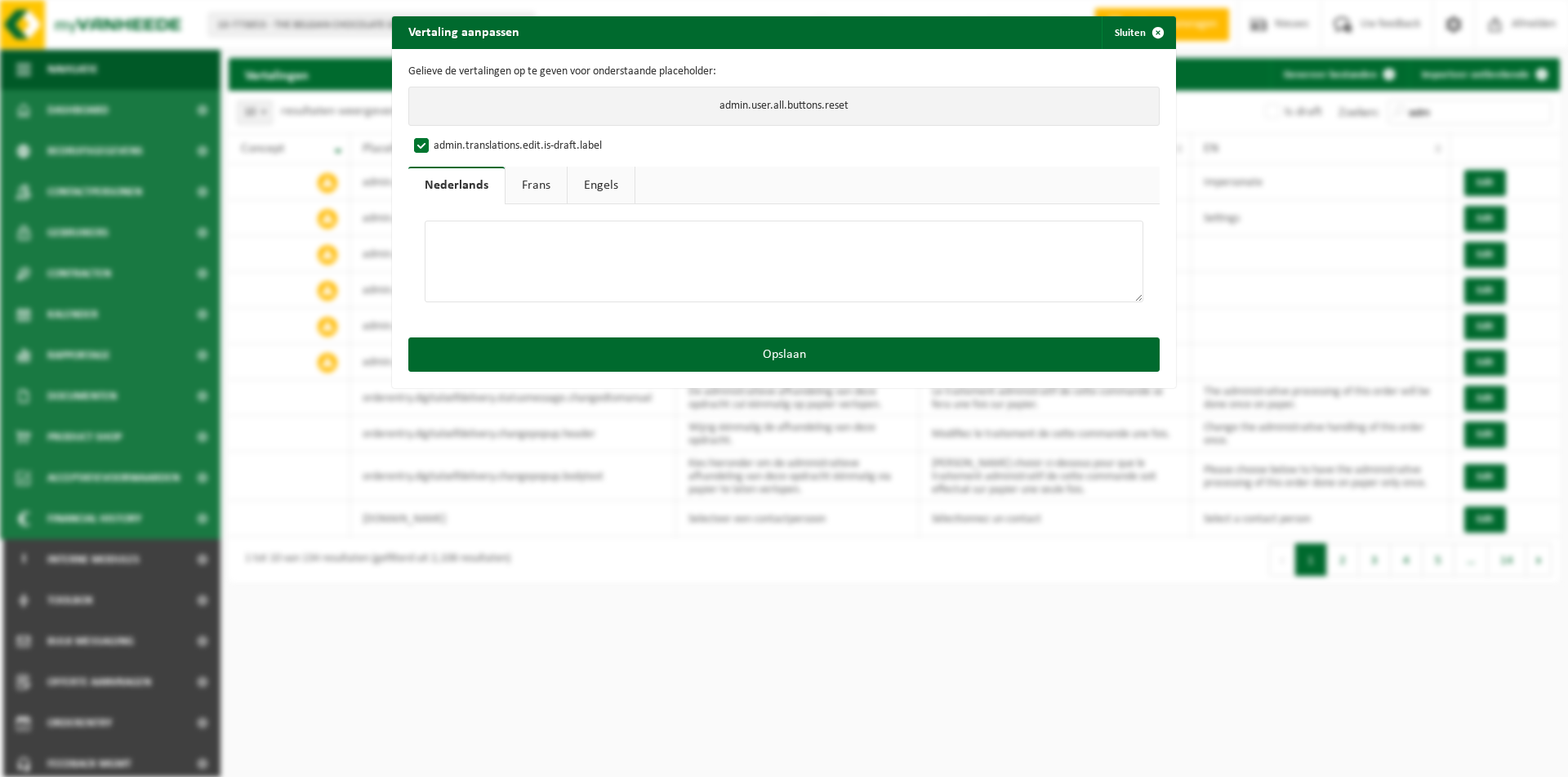
click at [469, 258] on textarea at bounding box center [783, 262] width 718 height 82
drag, startPoint x: 555, startPoint y: 252, endPoint x: 299, endPoint y: 184, distance: 264.9
click at [424, 221] on textarea "Reset" at bounding box center [783, 262] width 718 height 82
type textarea "Reset"
click at [549, 180] on link "Frans" at bounding box center [535, 186] width 61 height 38
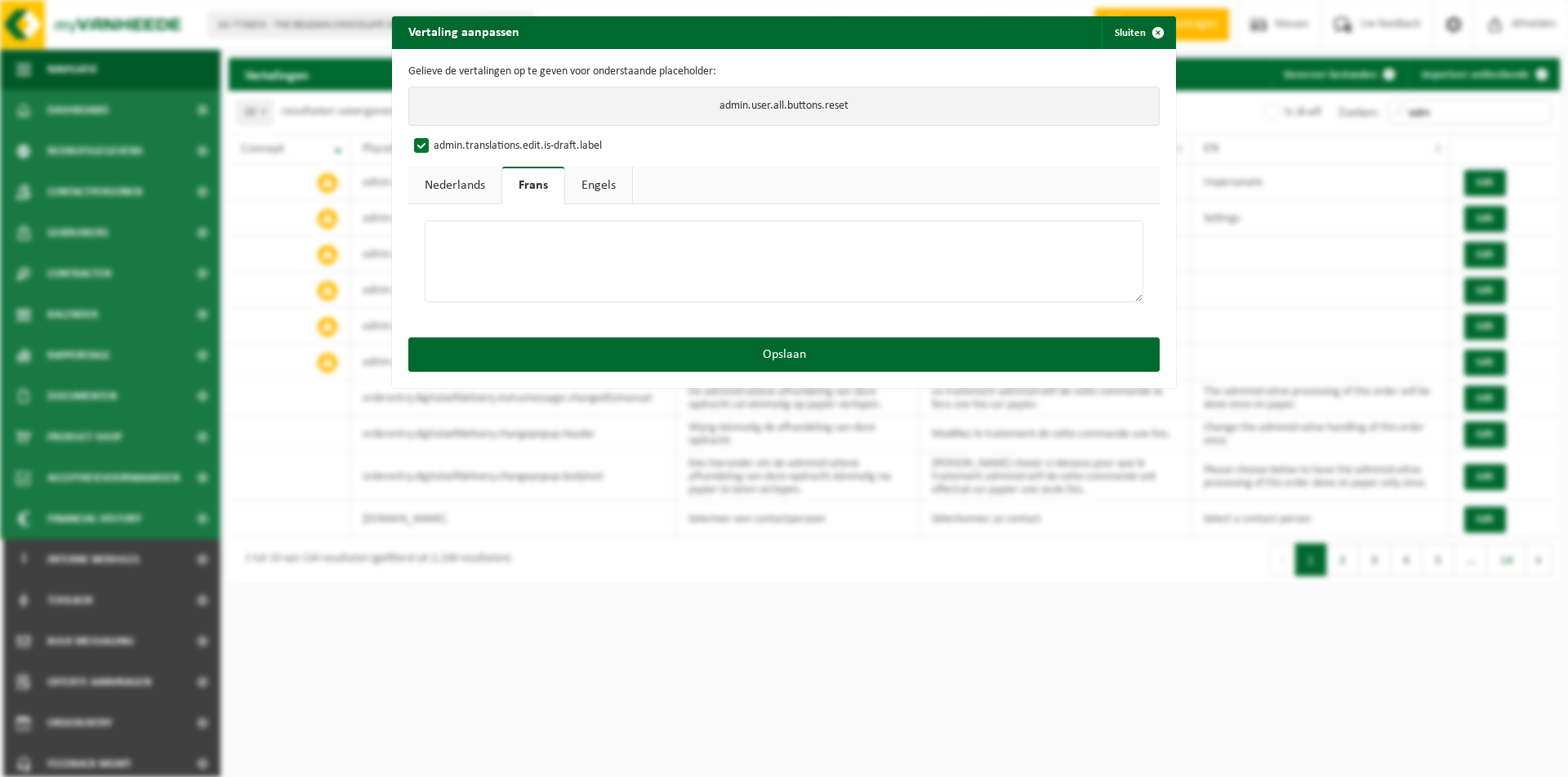
click at [514, 249] on textarea at bounding box center [783, 262] width 718 height 82
paste textarea "Reset"
type textarea "Reset"
click at [585, 192] on link "Engels" at bounding box center [598, 186] width 67 height 38
click at [553, 253] on textarea at bounding box center [783, 262] width 718 height 82
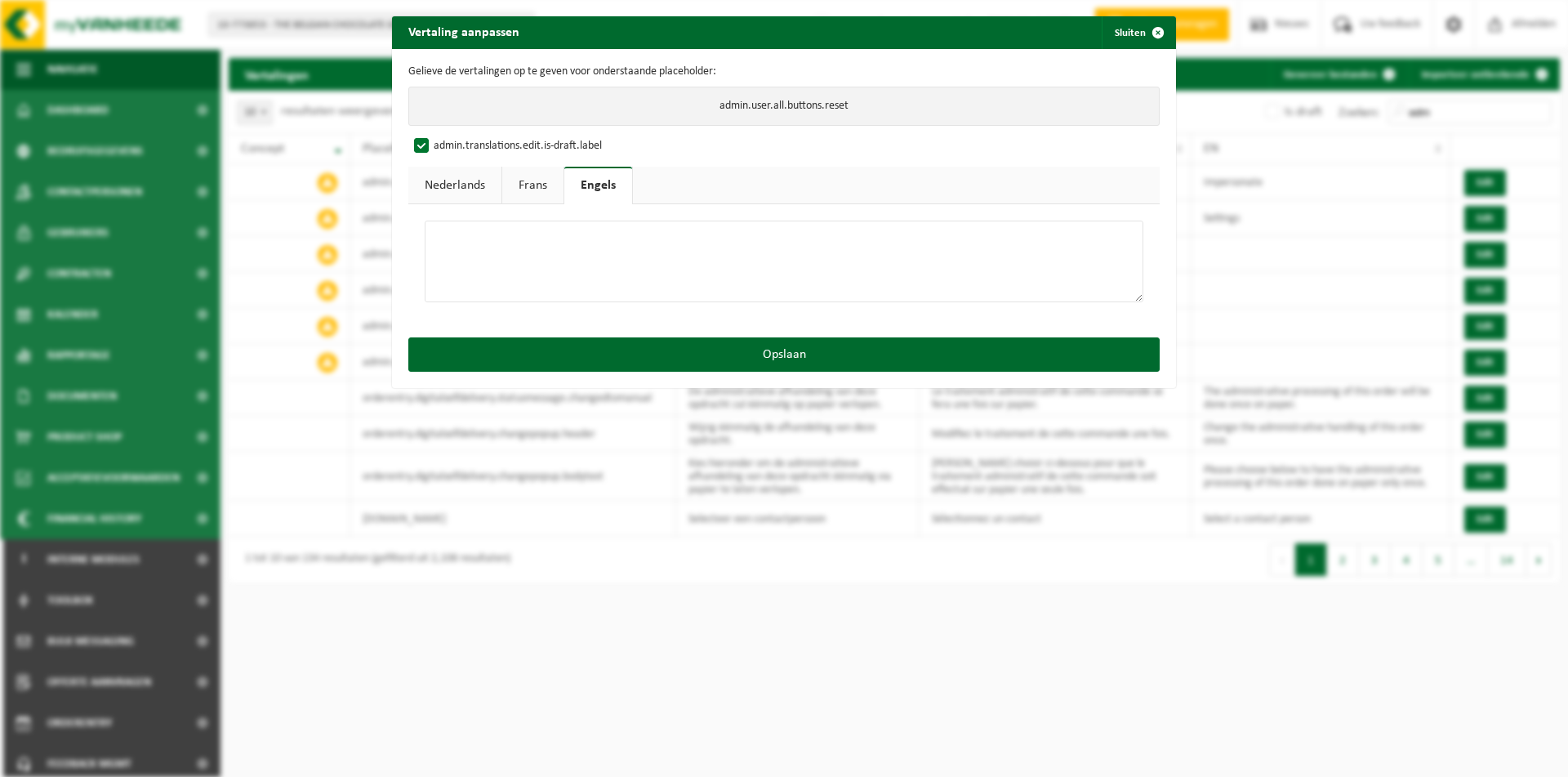
paste textarea "Reset"
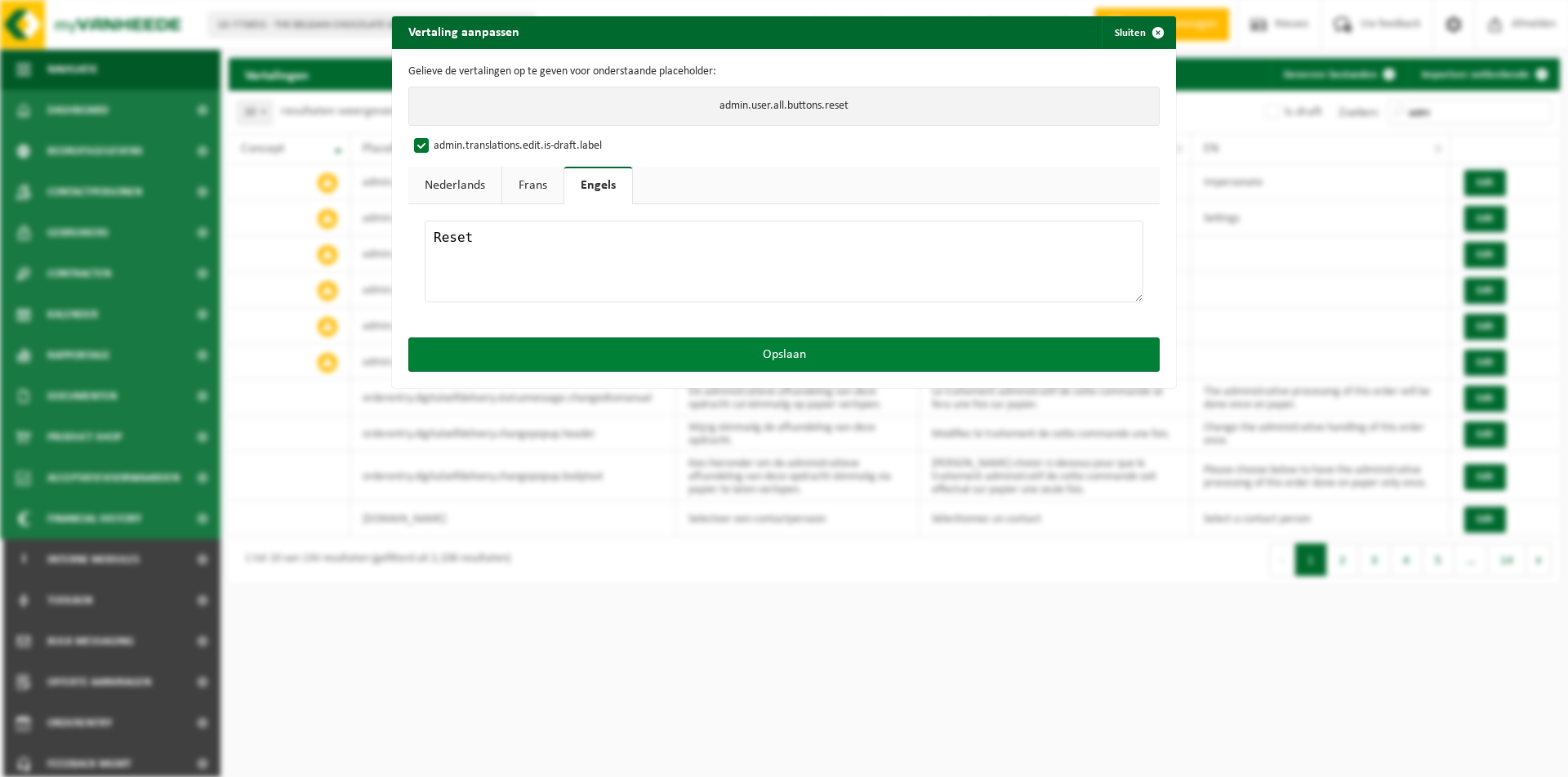
type textarea "Reset"
click at [638, 362] on button "Opslaan" at bounding box center [784, 355] width 751 height 34
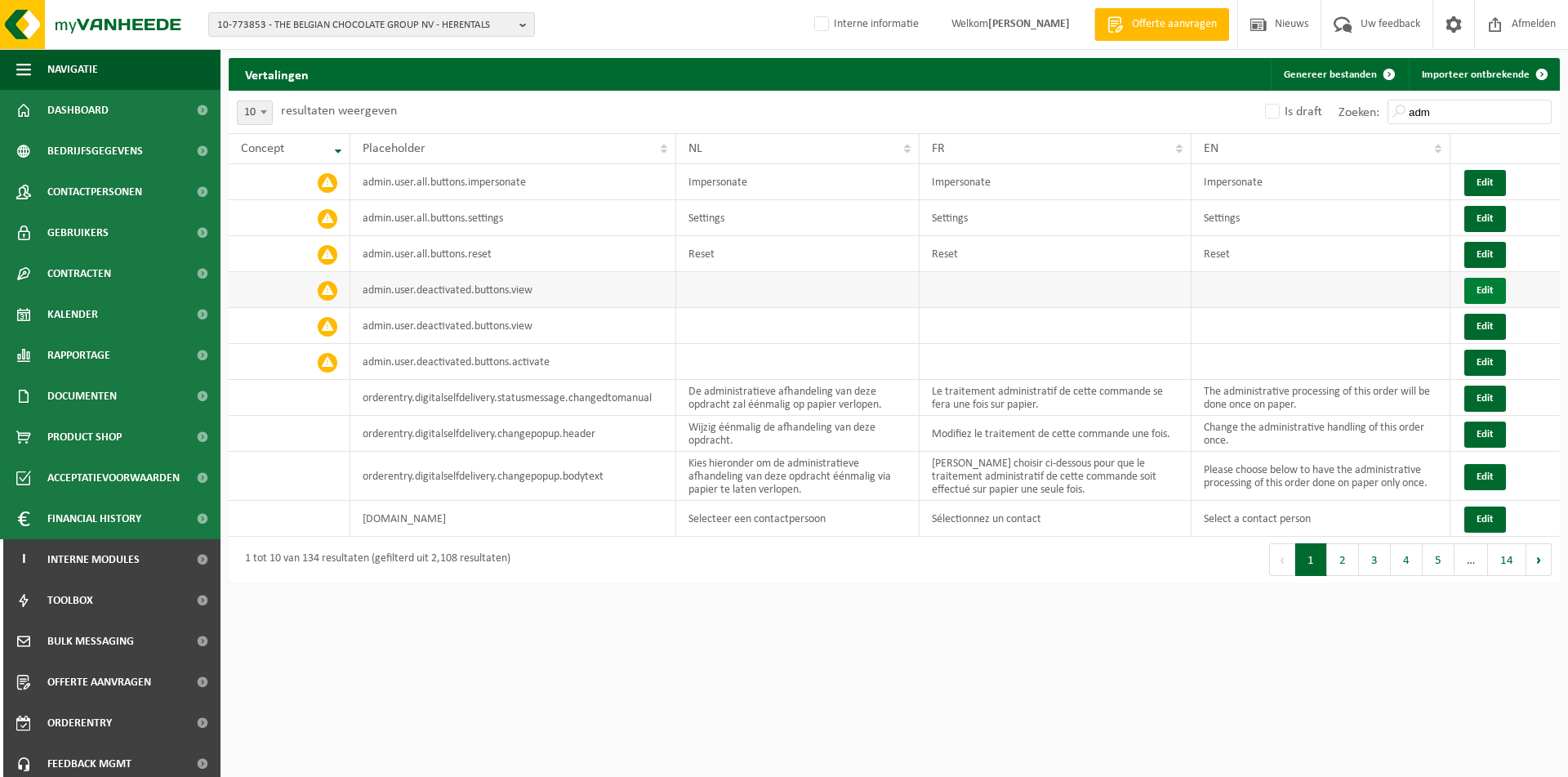
click at [1488, 291] on button "Edit" at bounding box center [1485, 291] width 42 height 26
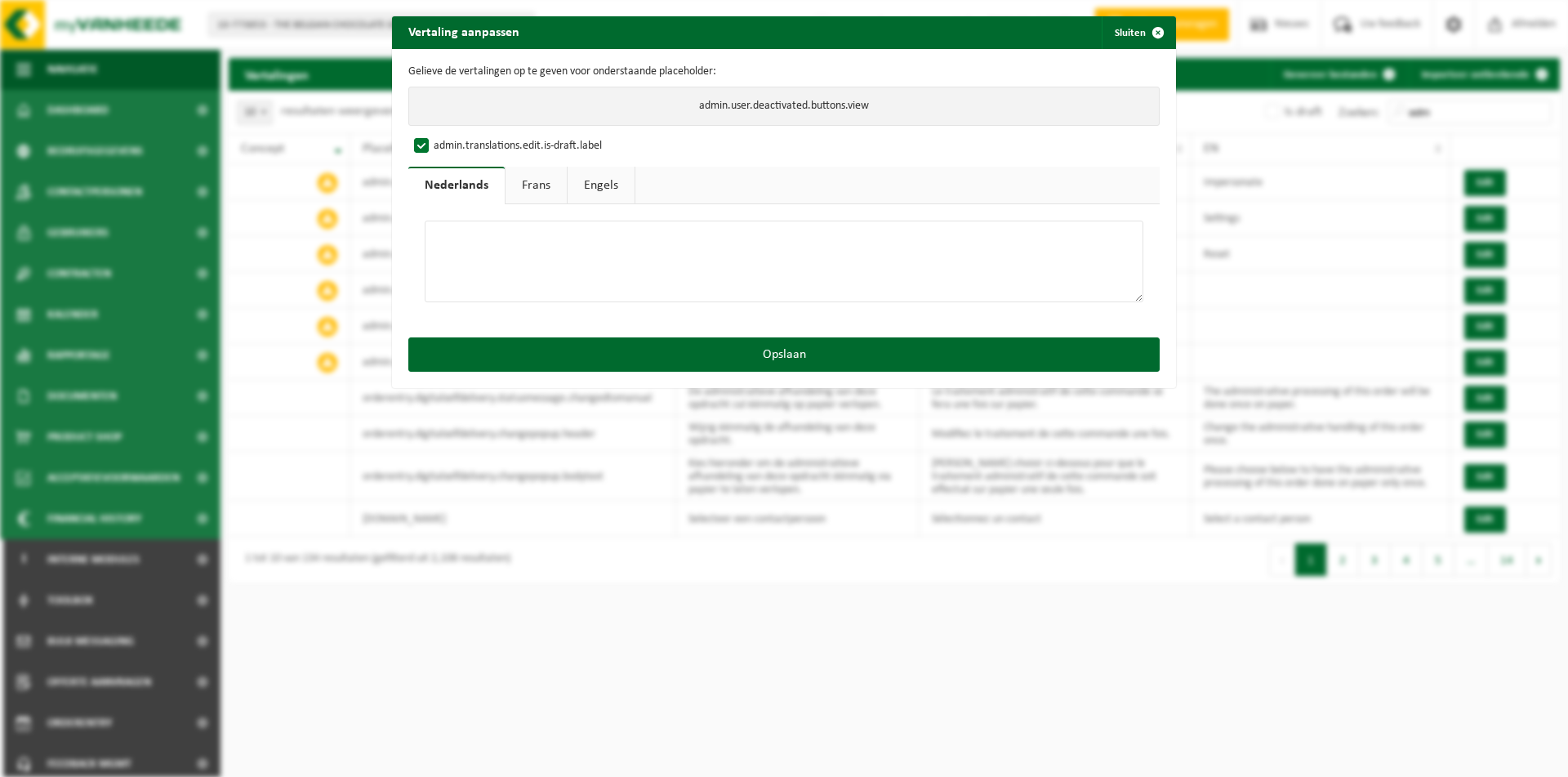
click at [539, 262] on textarea at bounding box center [783, 262] width 718 height 82
type textarea "v"
drag, startPoint x: 528, startPoint y: 250, endPoint x: 217, endPoint y: 206, distance: 314.1
click at [424, 221] on textarea "View" at bounding box center [783, 262] width 718 height 82
type textarea "View"
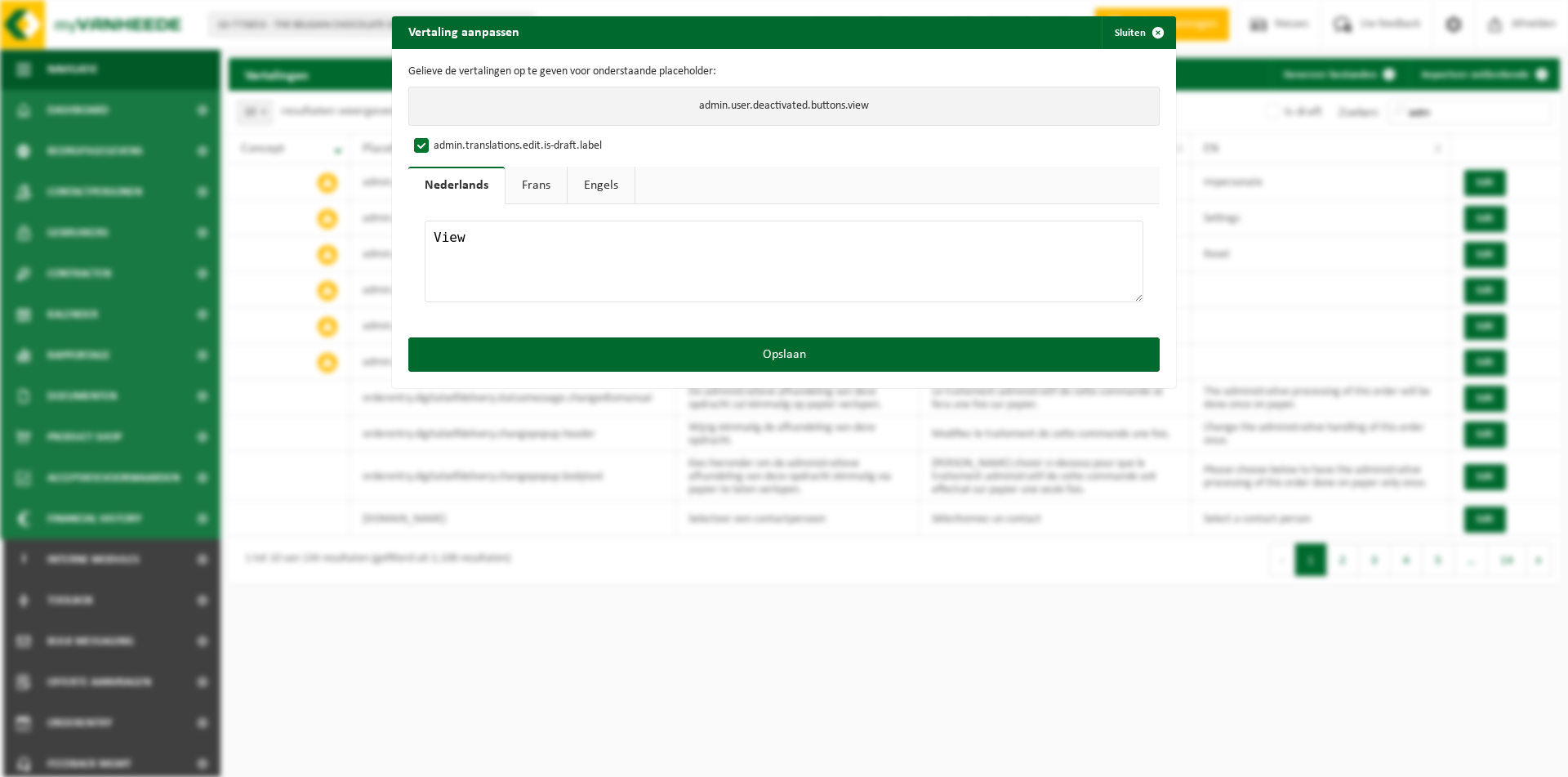
click at [526, 183] on link "Frans" at bounding box center [535, 186] width 61 height 38
click at [464, 267] on textarea at bounding box center [783, 262] width 718 height 82
paste textarea "View"
type textarea "View"
click at [598, 195] on link "Engels" at bounding box center [598, 186] width 67 height 38
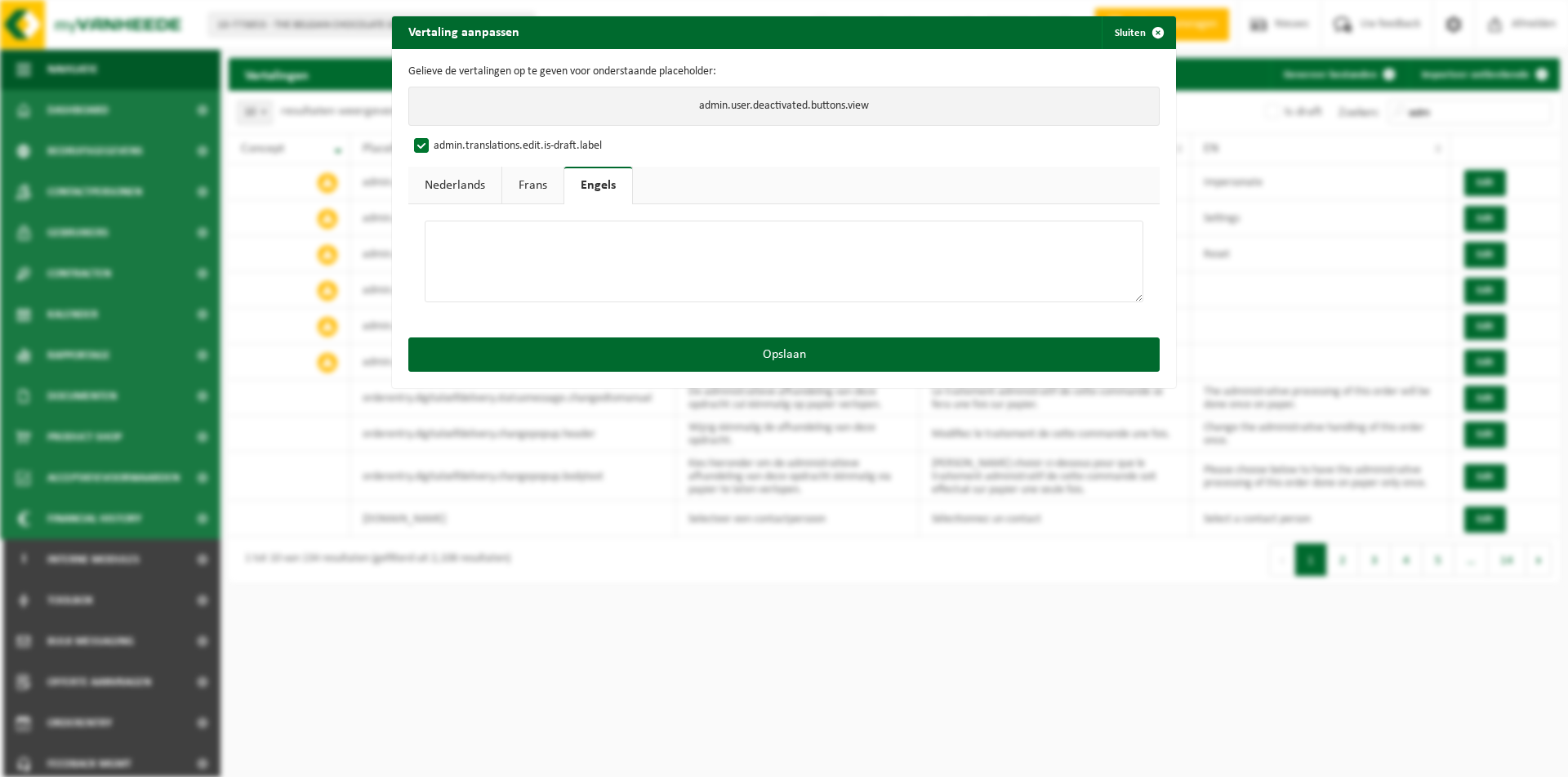
click at [521, 267] on textarea at bounding box center [783, 262] width 718 height 82
paste textarea "View"
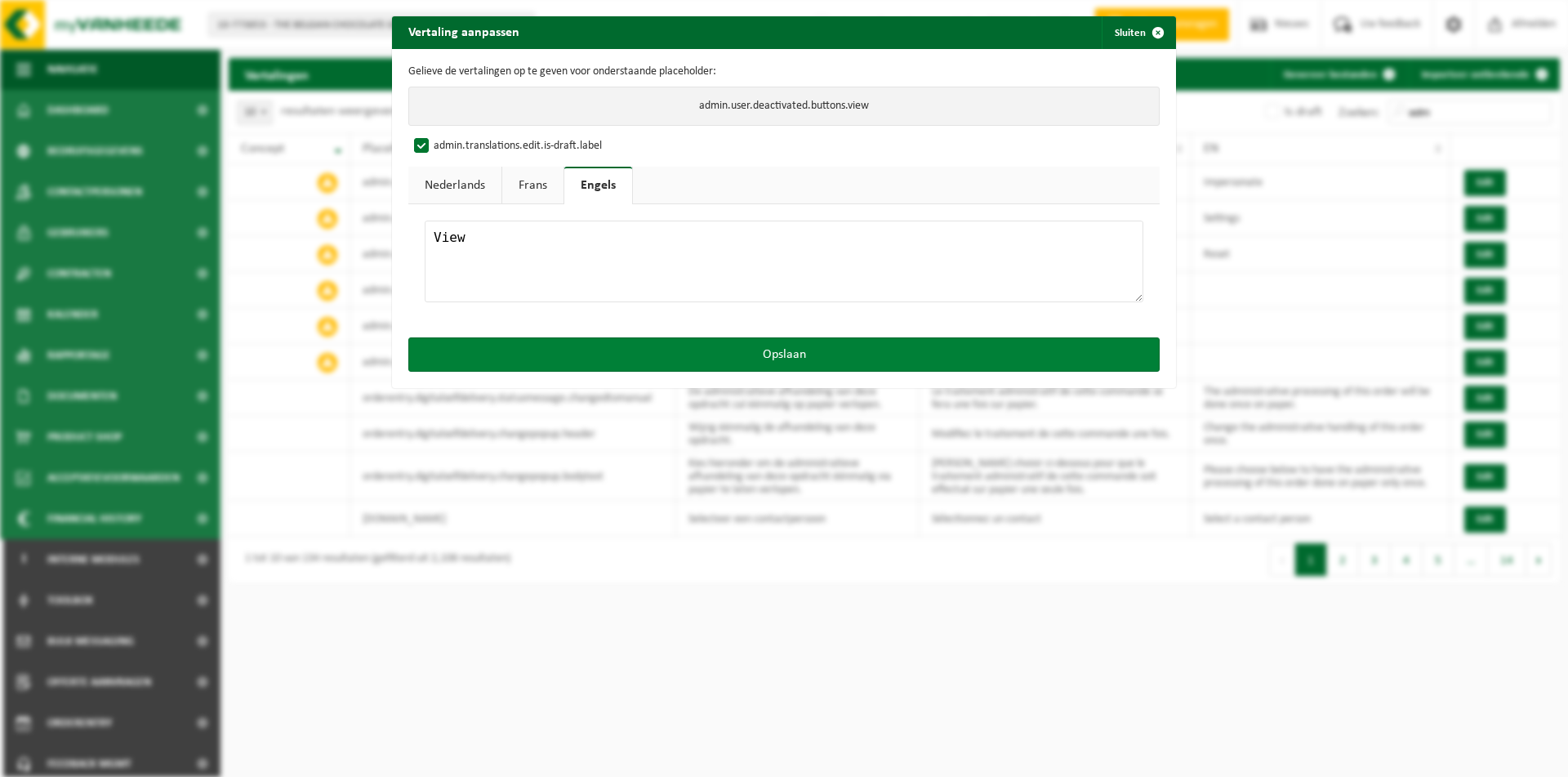
type textarea "View"
click at [642, 354] on button "Opslaan" at bounding box center [784, 355] width 751 height 34
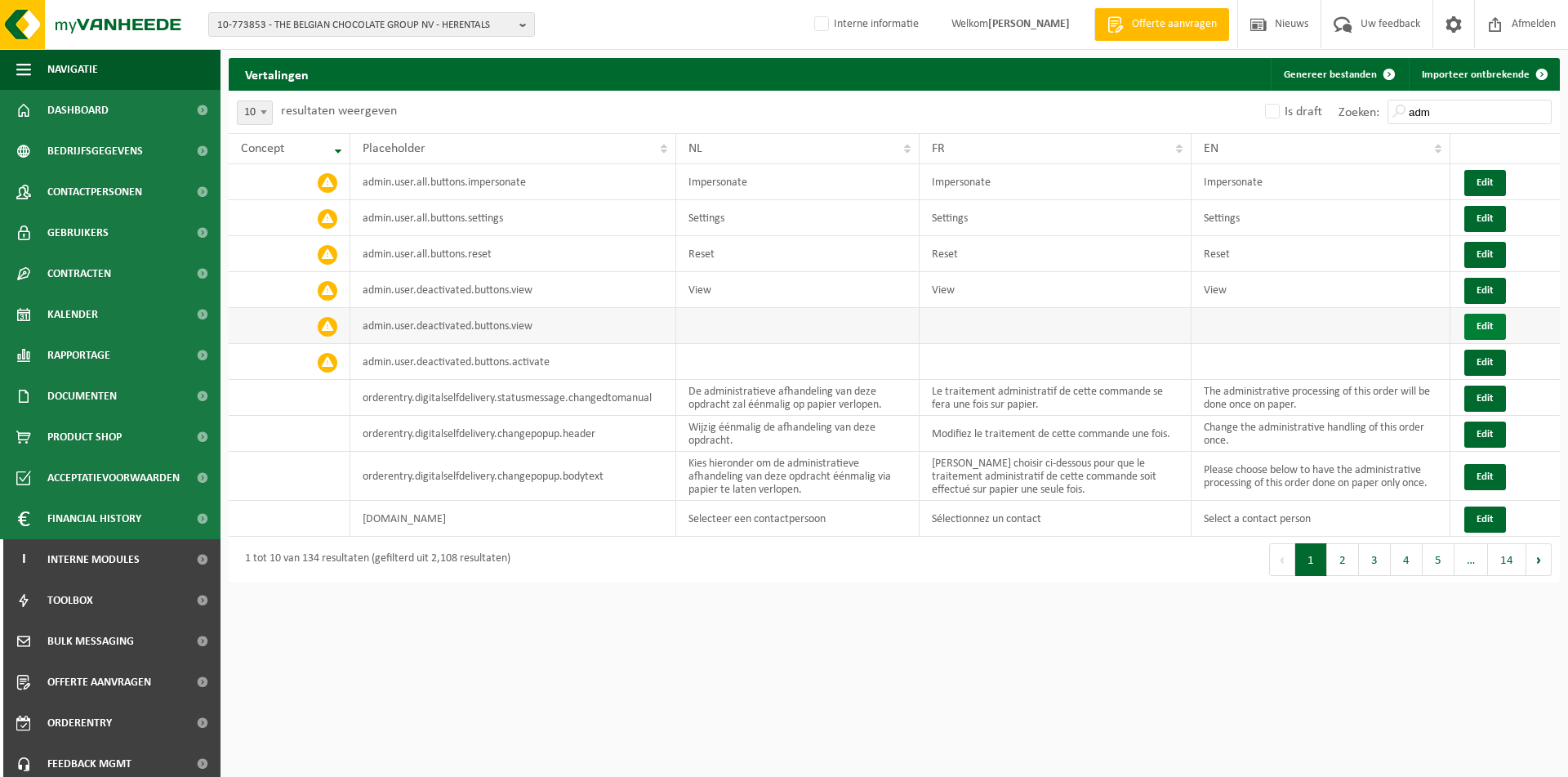
click at [1479, 327] on button "Edit" at bounding box center [1485, 327] width 42 height 26
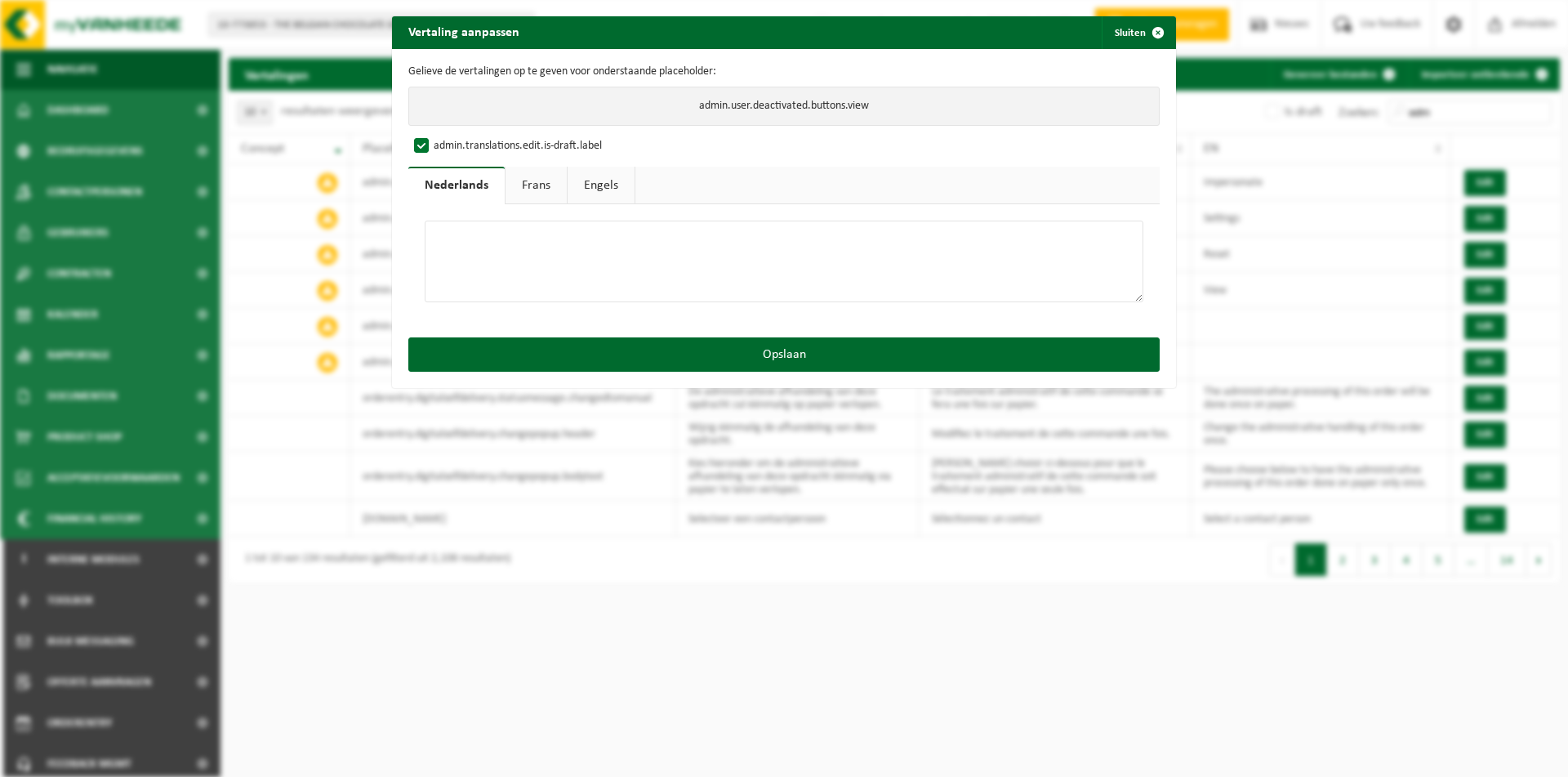
click at [630, 297] on textarea at bounding box center [783, 262] width 718 height 82
drag, startPoint x: 641, startPoint y: 275, endPoint x: 288, endPoint y: 229, distance: 356.0
click at [424, 253] on textarea "View" at bounding box center [783, 262] width 718 height 82
click at [466, 268] on textarea "View" at bounding box center [783, 262] width 718 height 82
drag, startPoint x: 496, startPoint y: 249, endPoint x: 295, endPoint y: 221, distance: 202.9
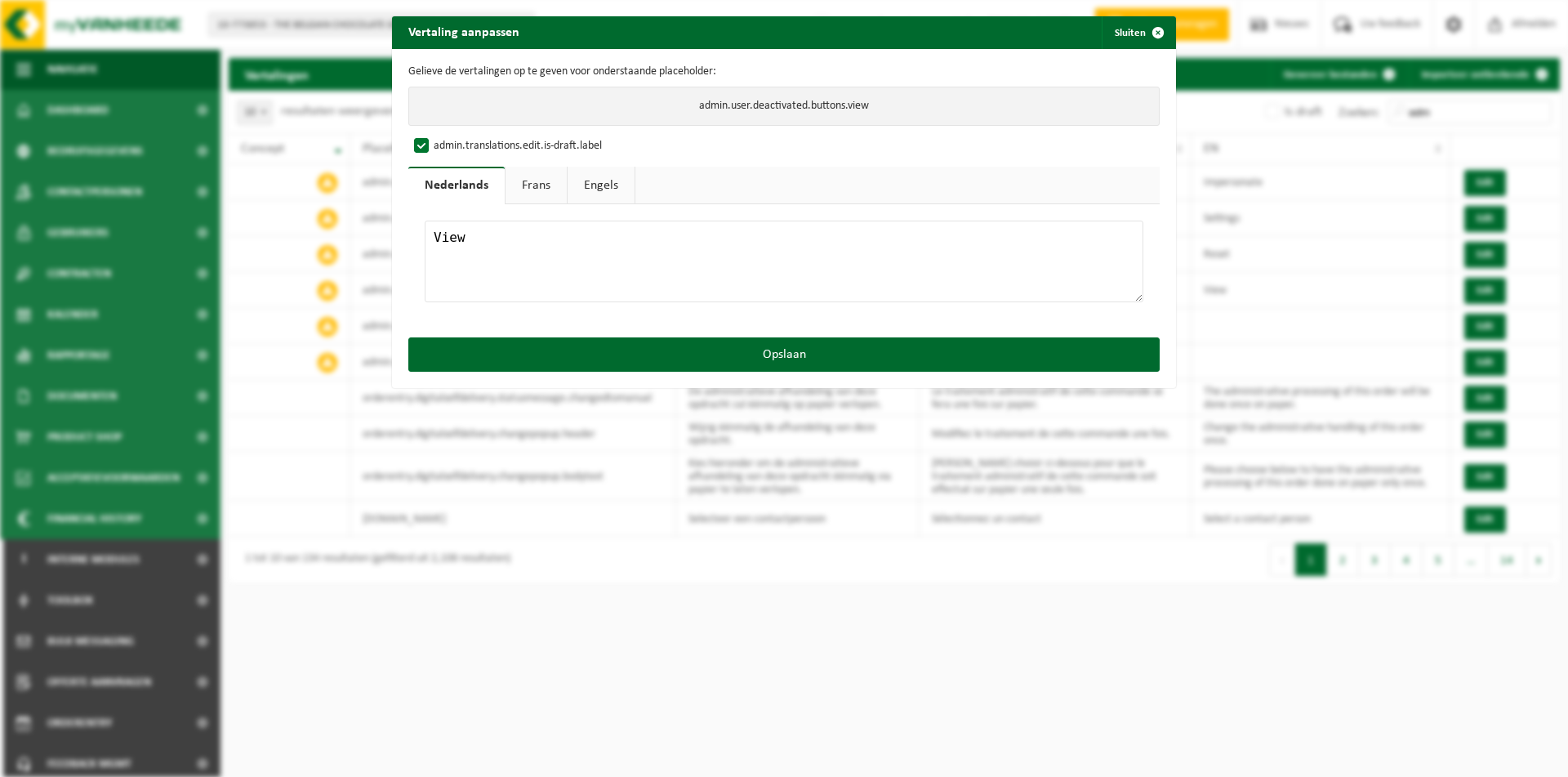
click at [424, 222] on textarea "View" at bounding box center [783, 262] width 718 height 82
type textarea "View"
click at [549, 189] on link "Frans" at bounding box center [535, 186] width 61 height 38
click at [485, 254] on textarea at bounding box center [783, 262] width 718 height 82
paste textarea "View"
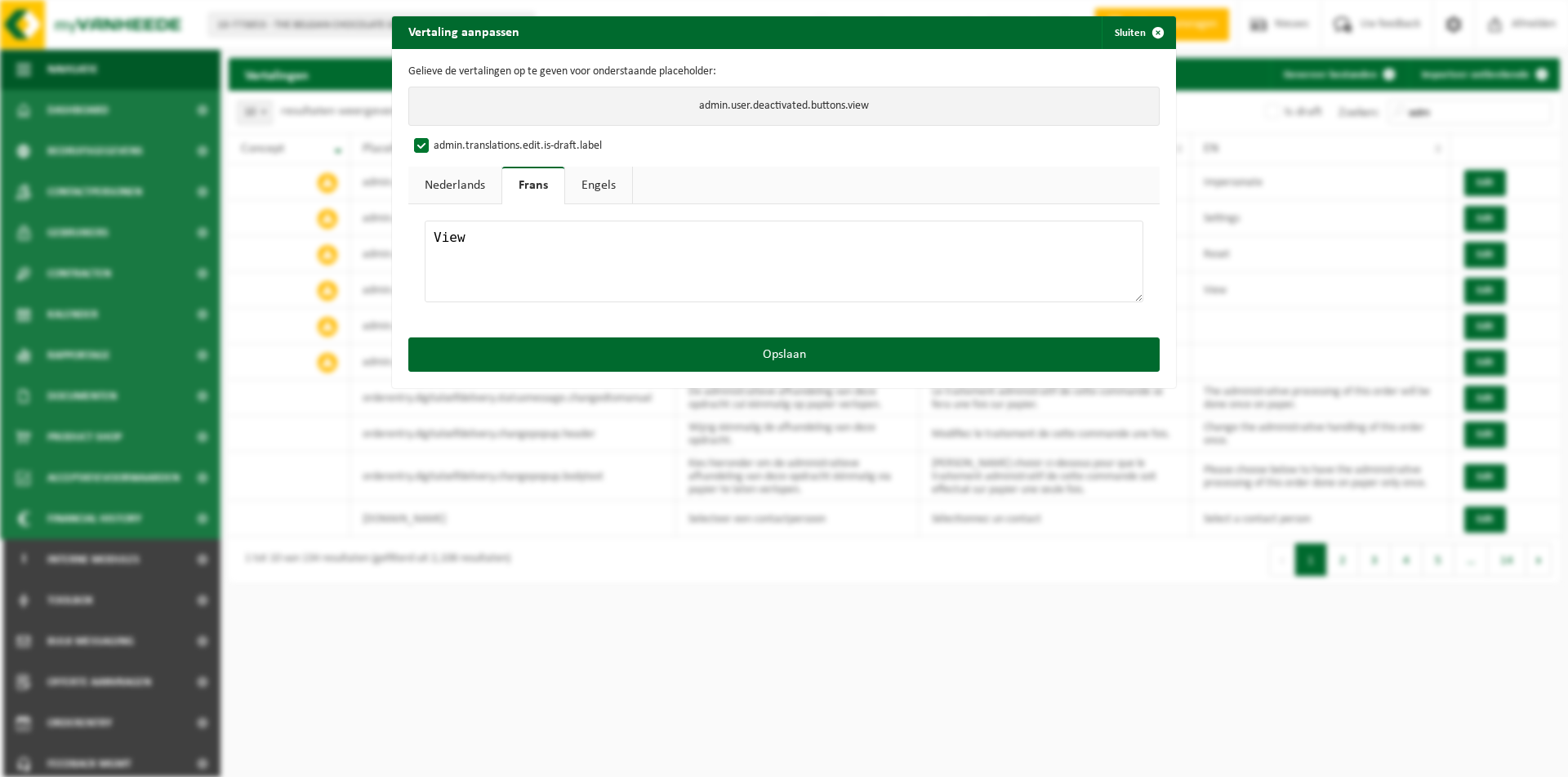
type textarea "View"
click at [578, 194] on link "Engels" at bounding box center [598, 186] width 67 height 38
click at [540, 244] on textarea at bounding box center [783, 262] width 718 height 82
paste textarea "View"
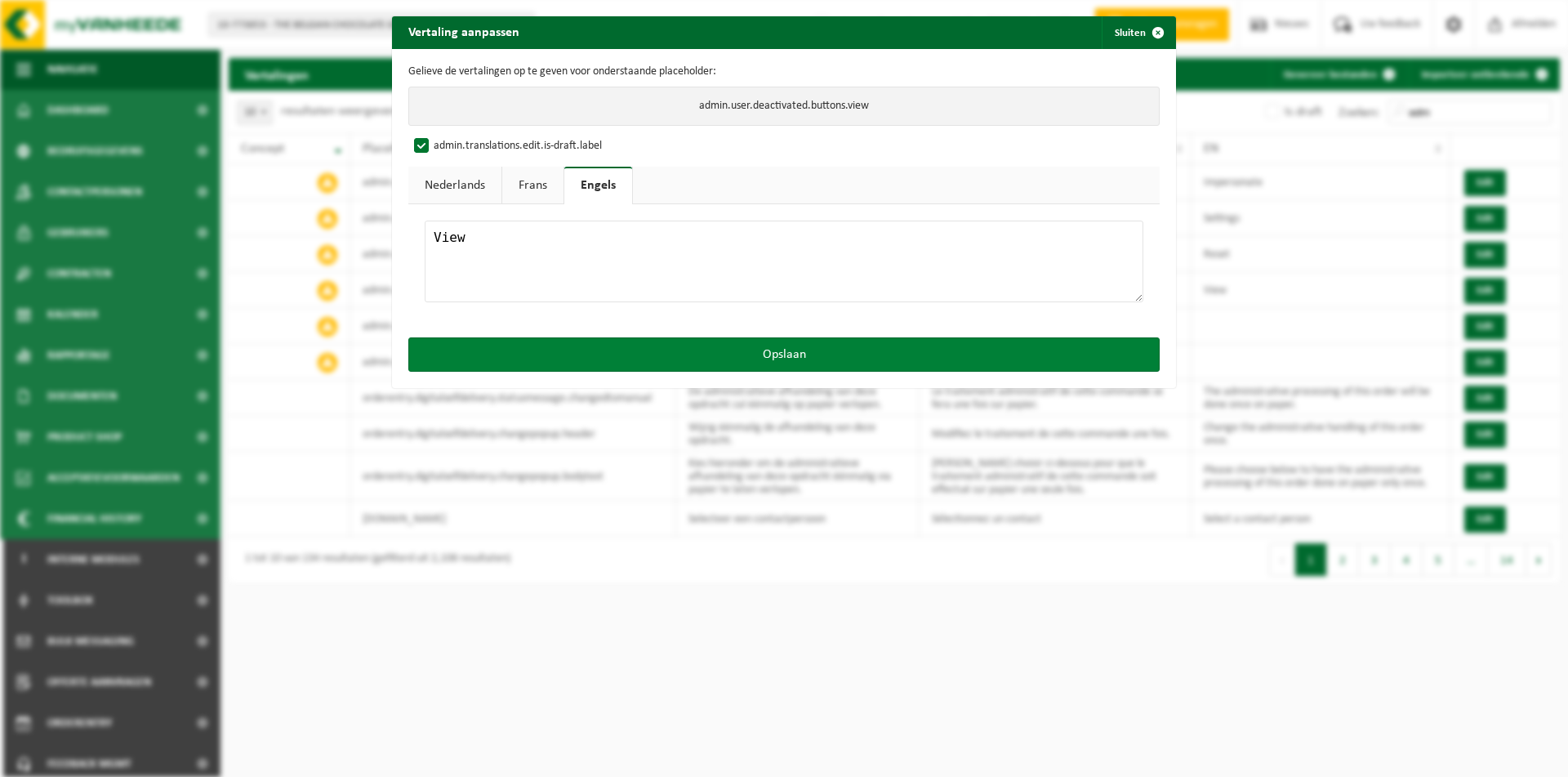
type textarea "View"
click at [610, 359] on button "Opslaan" at bounding box center [784, 355] width 751 height 34
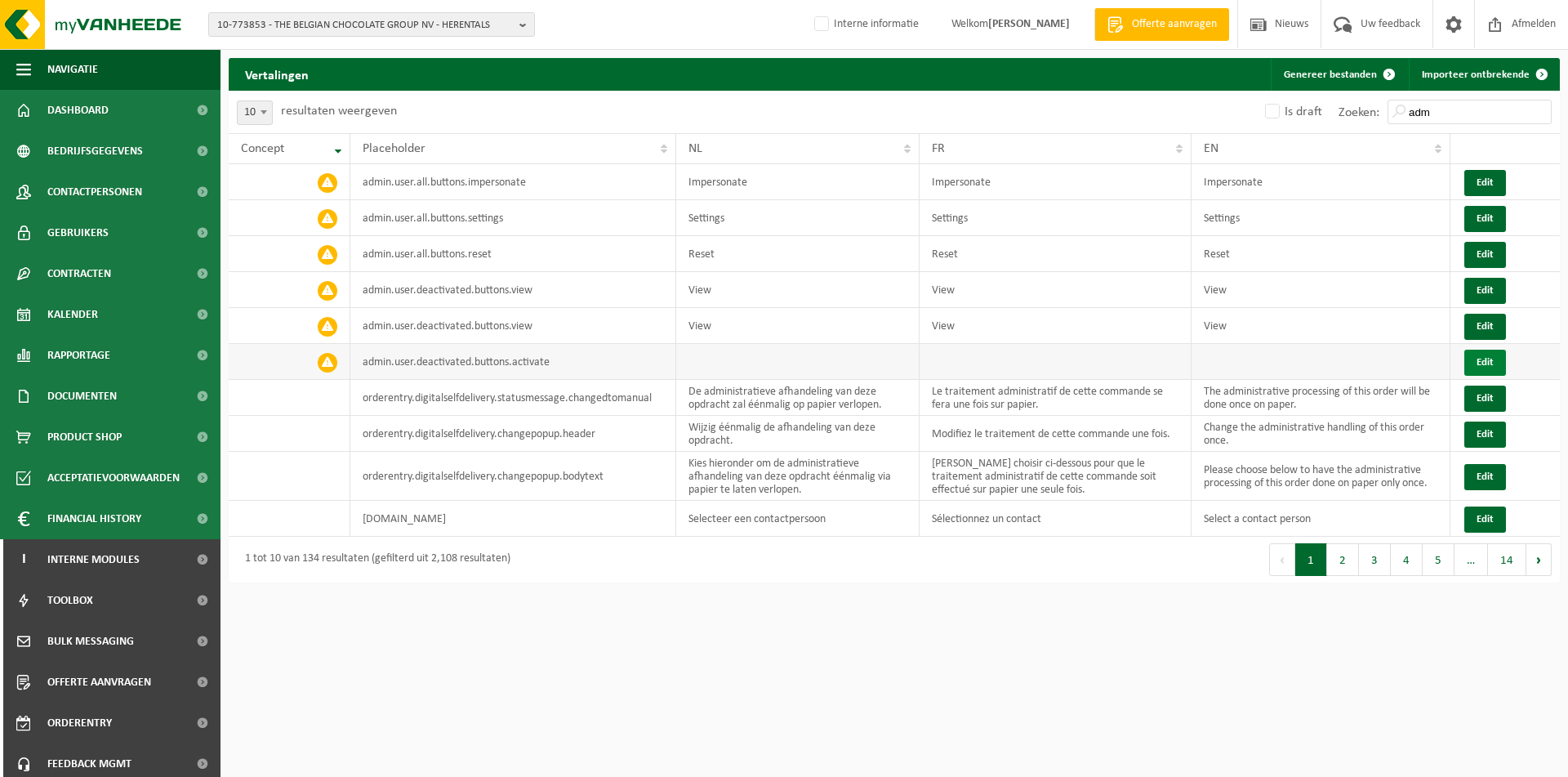
click at [1501, 361] on button "Edit" at bounding box center [1485, 363] width 42 height 26
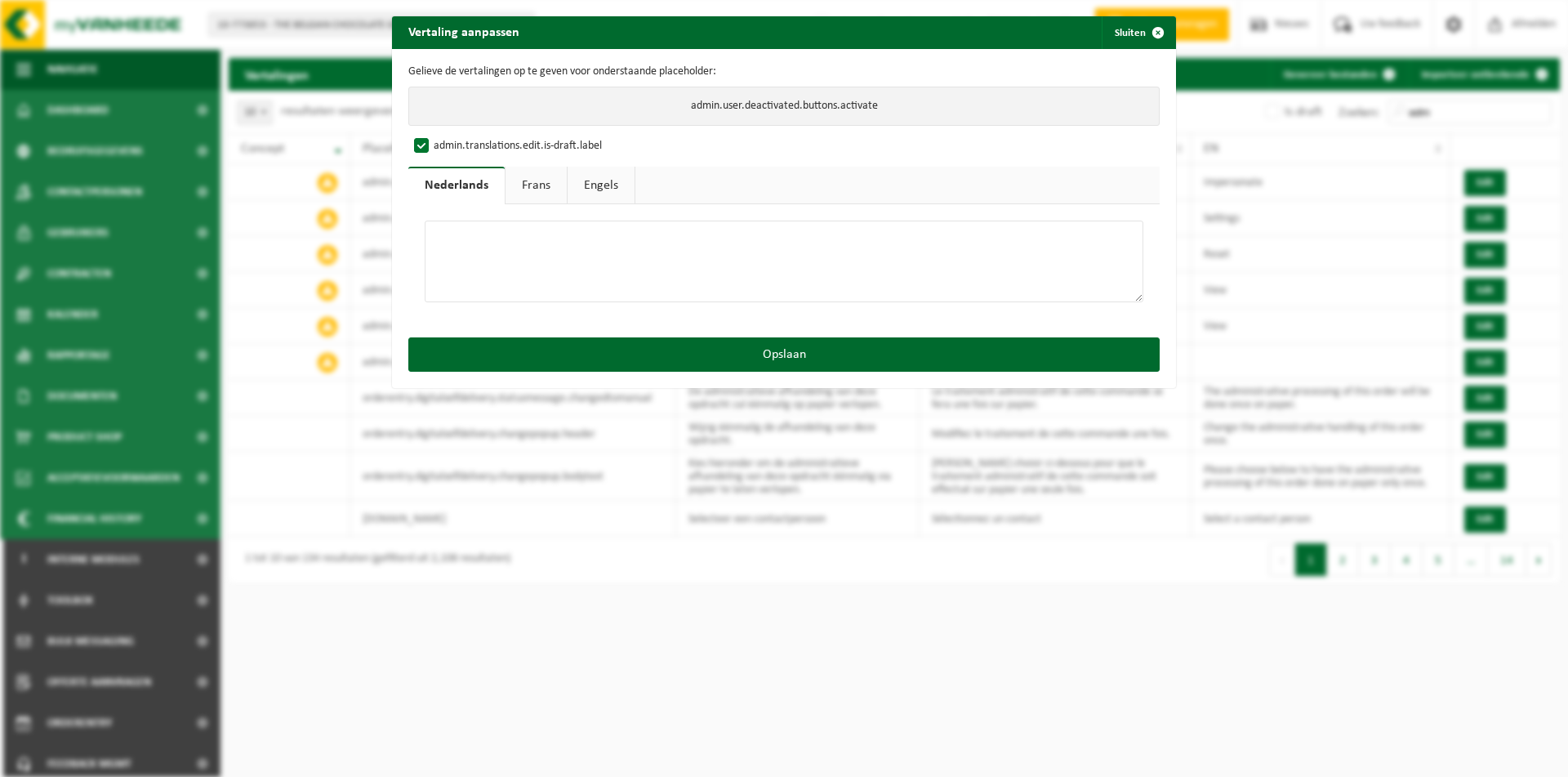
click at [639, 261] on textarea at bounding box center [783, 262] width 718 height 82
drag, startPoint x: 608, startPoint y: 264, endPoint x: 118, endPoint y: 223, distance: 491.7
click at [424, 223] on textarea "Activate" at bounding box center [783, 262] width 718 height 82
type textarea "Activate"
click at [529, 175] on link "Frans" at bounding box center [535, 186] width 61 height 38
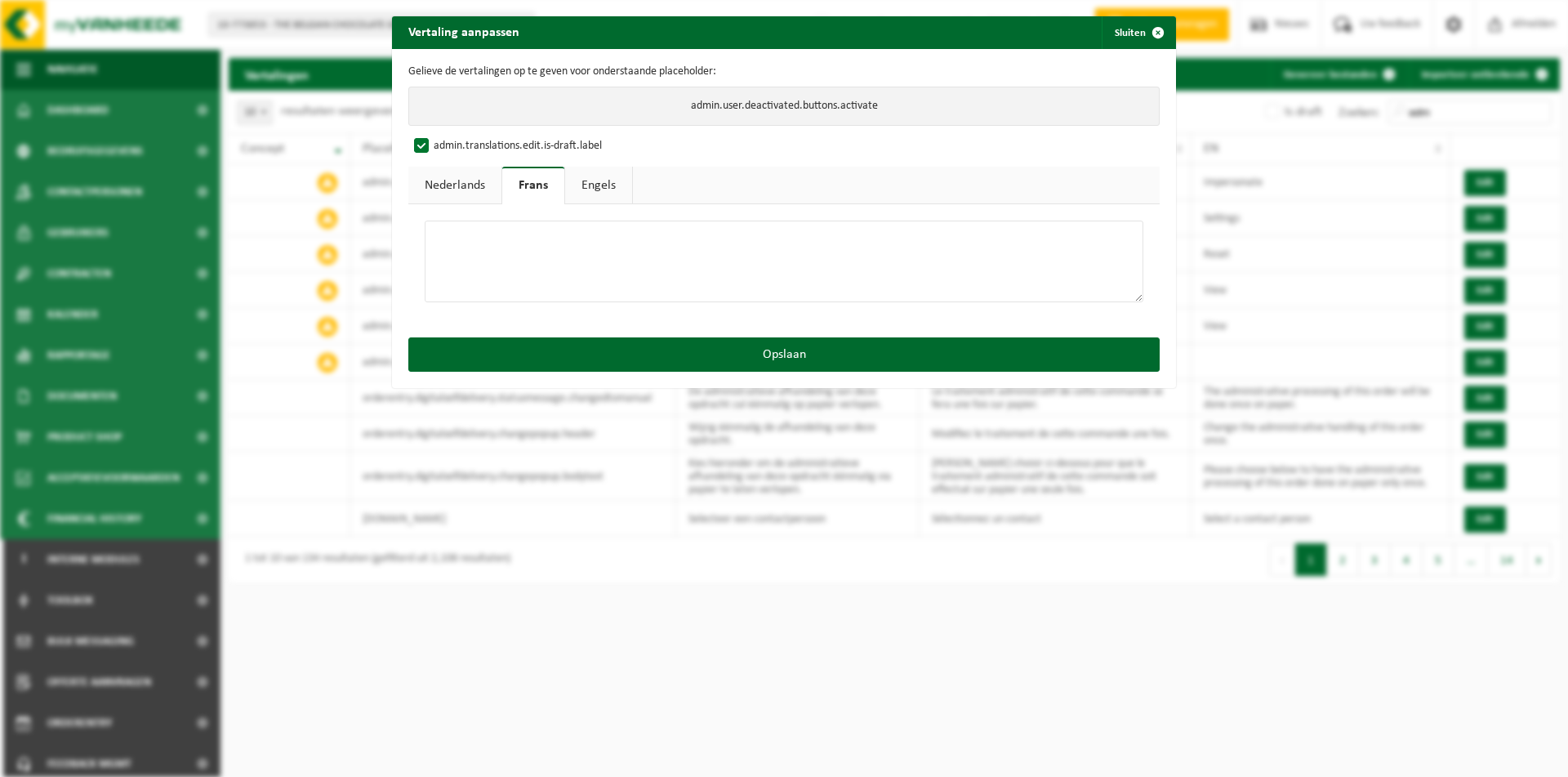
click at [512, 240] on textarea at bounding box center [783, 262] width 718 height 82
paste textarea "Activate"
type textarea "Activate"
click at [608, 187] on link "Engels" at bounding box center [598, 186] width 67 height 38
click at [566, 235] on textarea at bounding box center [783, 262] width 718 height 82
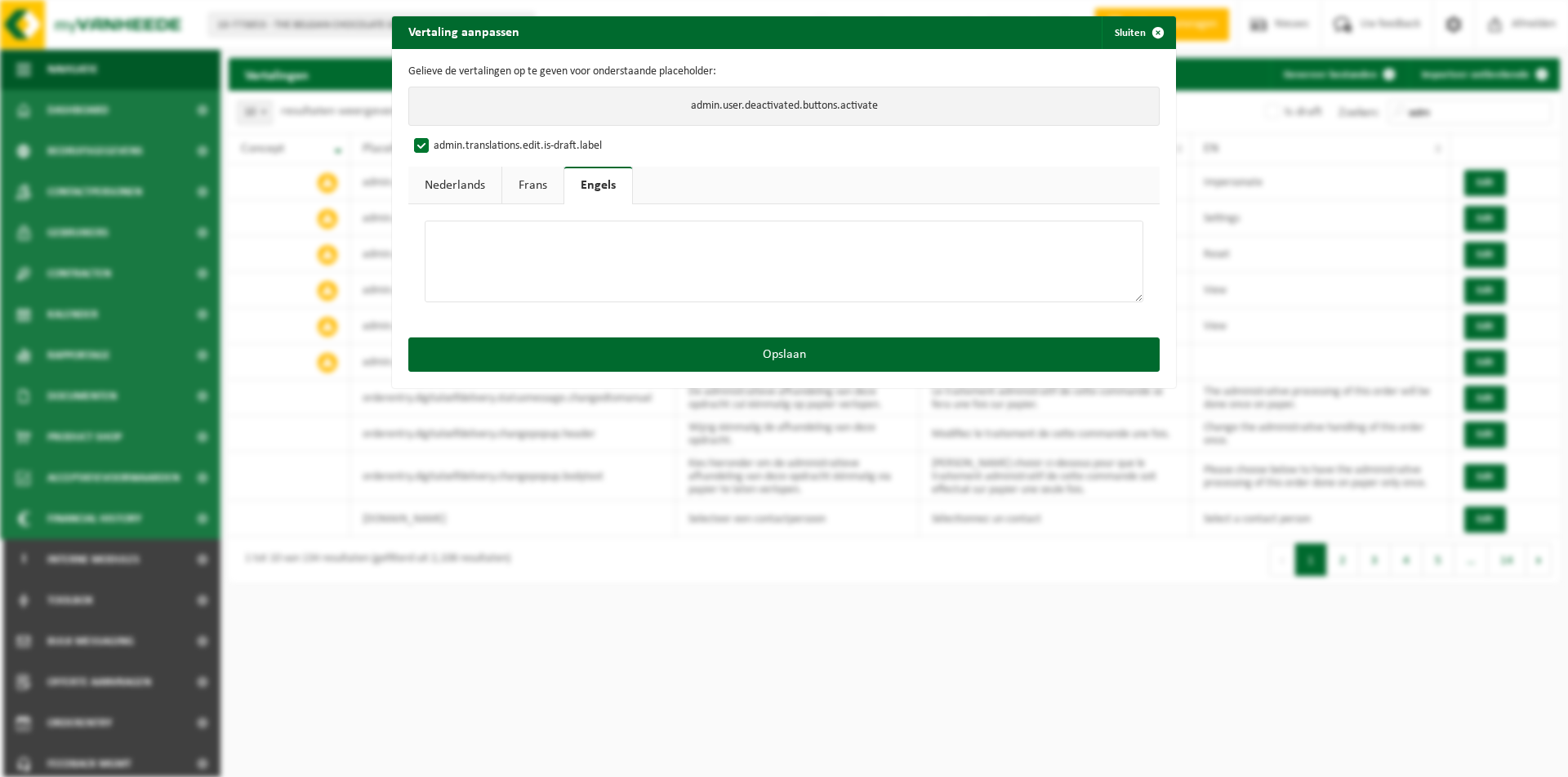
paste textarea "Activate"
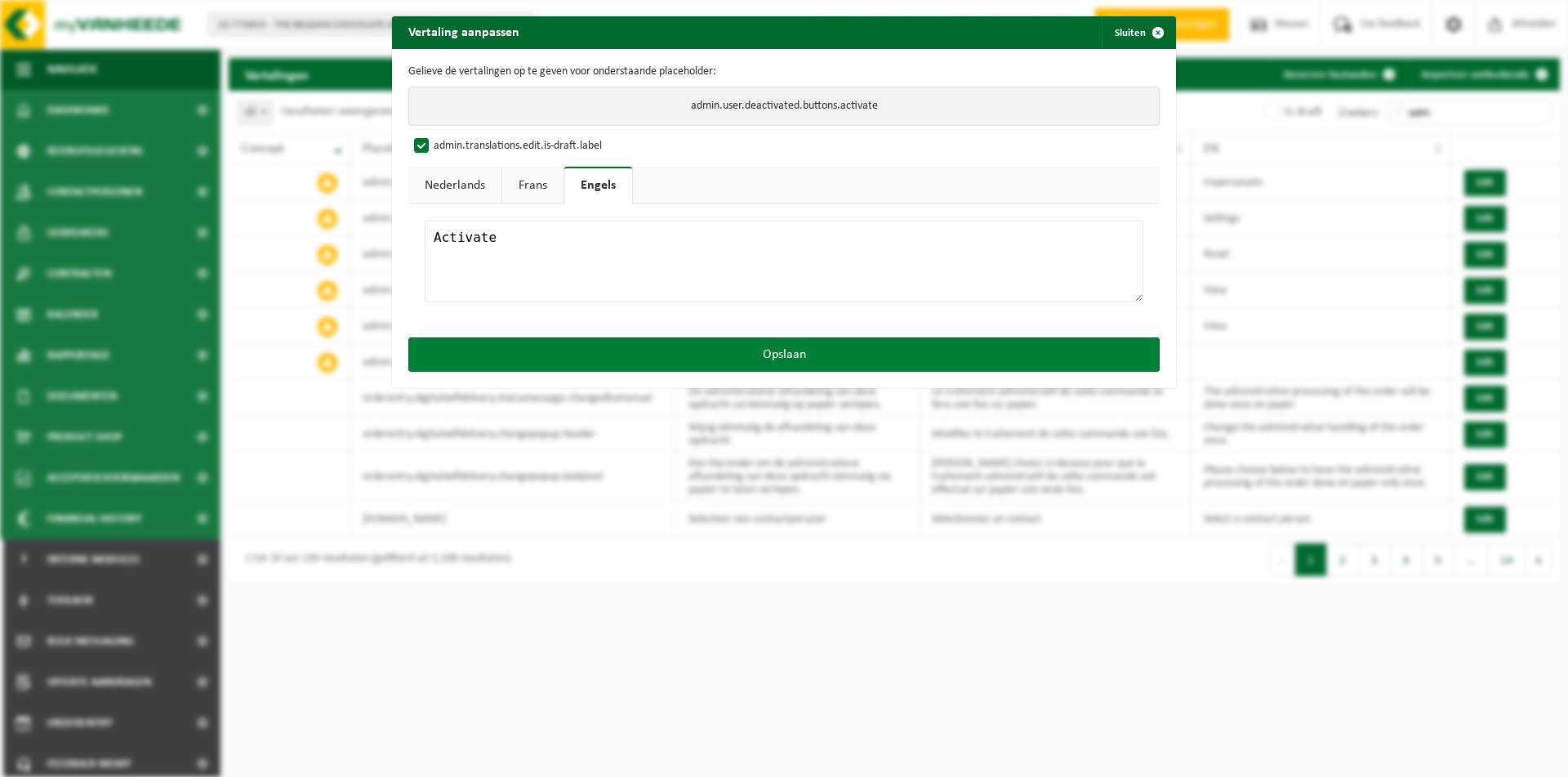
type textarea "Activate"
click at [626, 361] on button "Opslaan" at bounding box center [784, 355] width 751 height 34
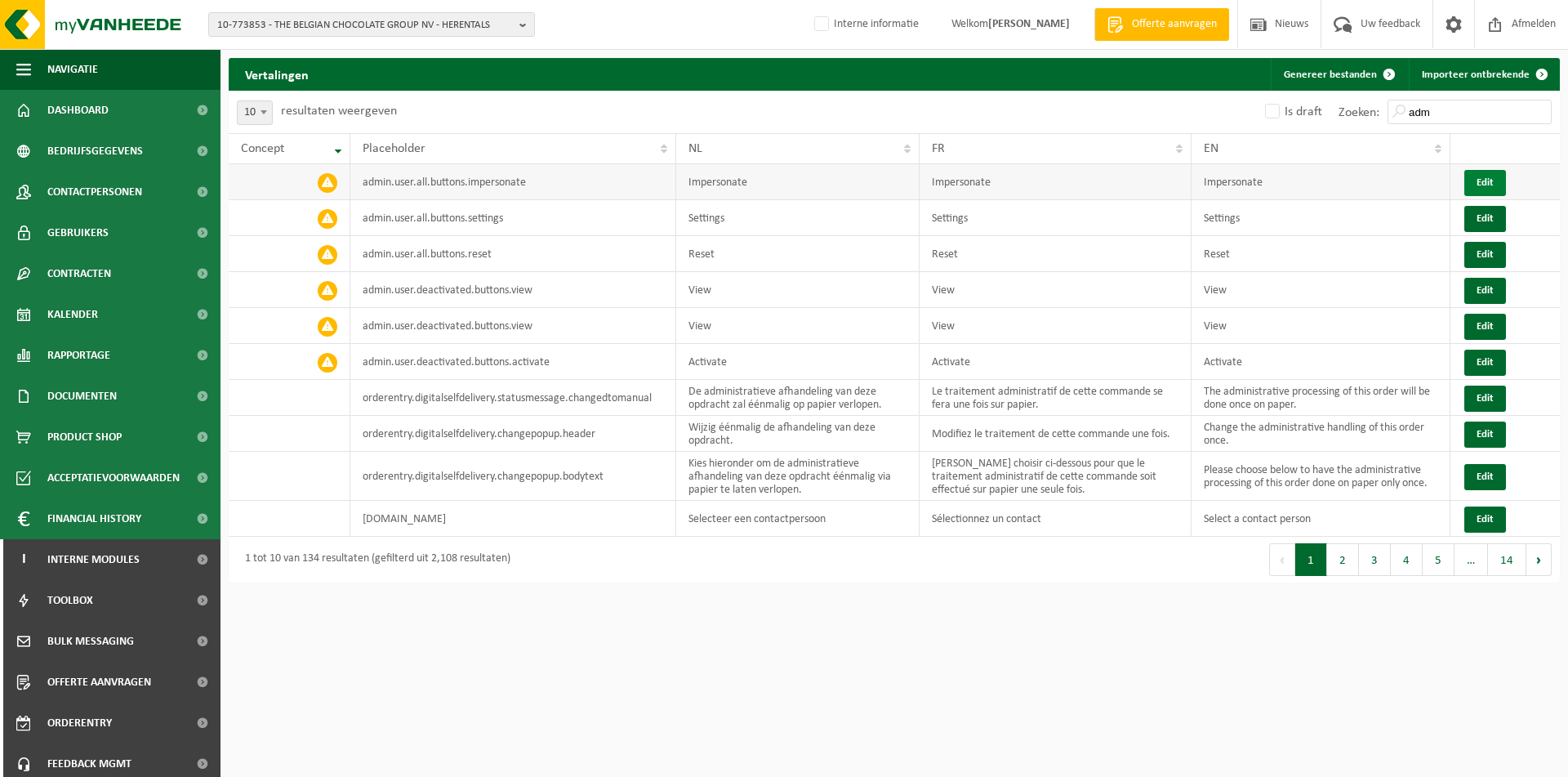
click at [1479, 182] on button "Edit" at bounding box center [1485, 183] width 42 height 26
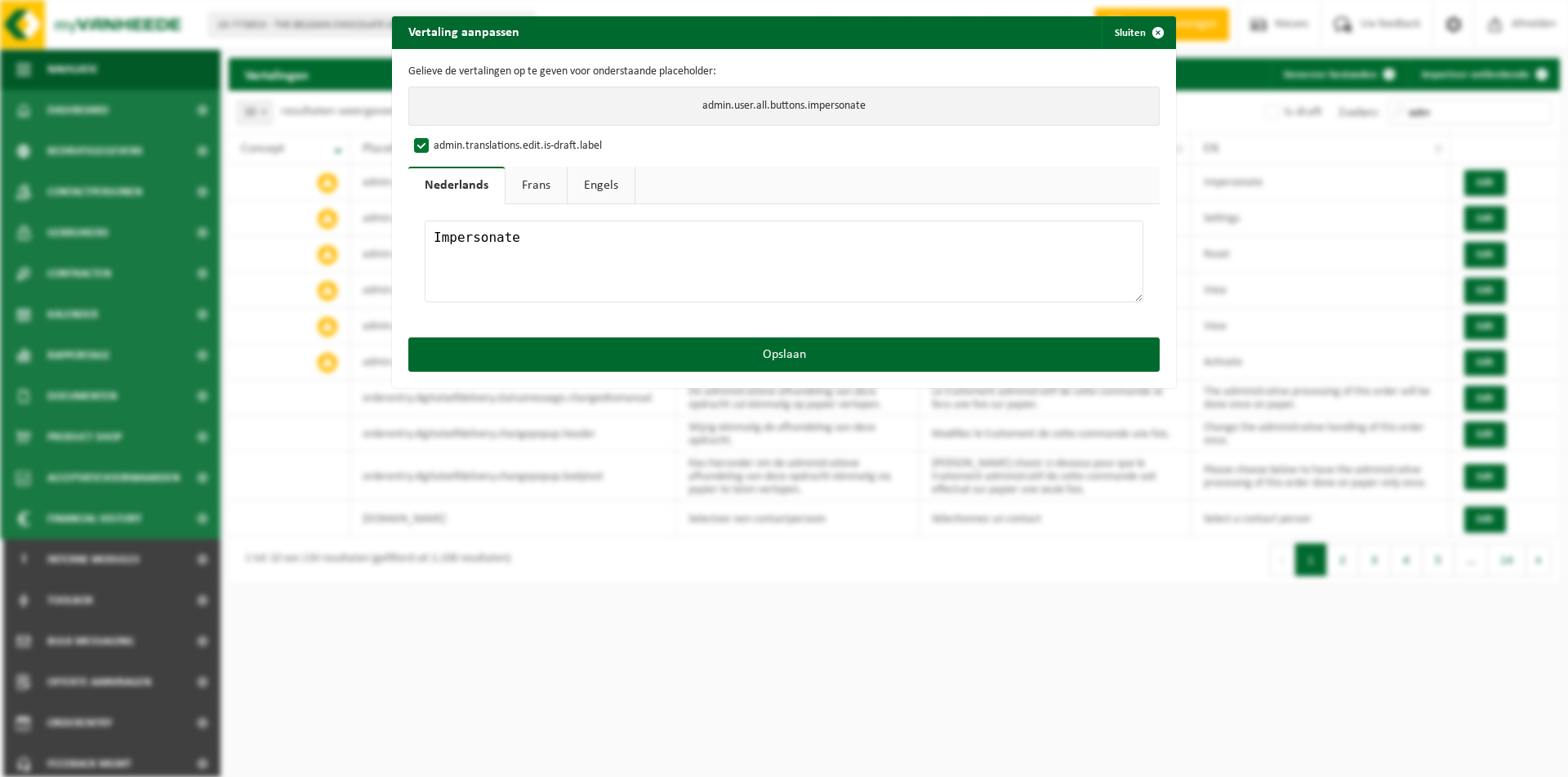
drag, startPoint x: 569, startPoint y: 241, endPoint x: 249, endPoint y: 217, distance: 320.9
click at [424, 221] on textarea "Impersonate" at bounding box center [783, 262] width 718 height 82
type textarea "Imiteren"
click at [472, 146] on label "admin.translations.edit.is-draft.label" at bounding box center [505, 146] width 191 height 25
click at [472, 134] on input "admin.translations.edit.is-draft.label" at bounding box center [799, 133] width 784 height 1
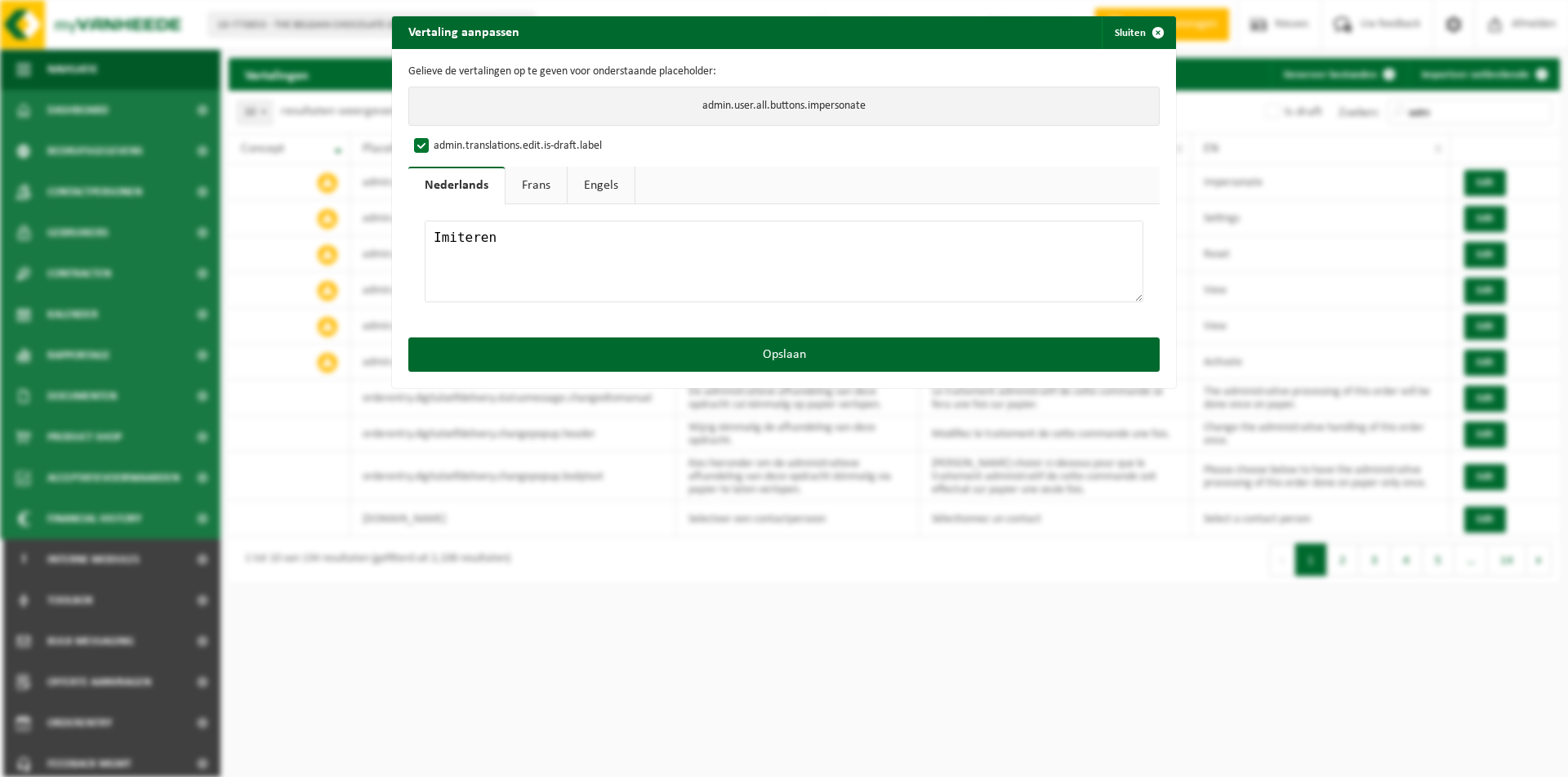
checkbox input "false"
click at [547, 191] on link "Frans" at bounding box center [535, 186] width 61 height 38
drag, startPoint x: 553, startPoint y: 244, endPoint x: 203, endPoint y: 219, distance: 350.9
click at [424, 221] on textarea "Impersonate" at bounding box center [783, 262] width 718 height 82
paste textarea "Usurper"
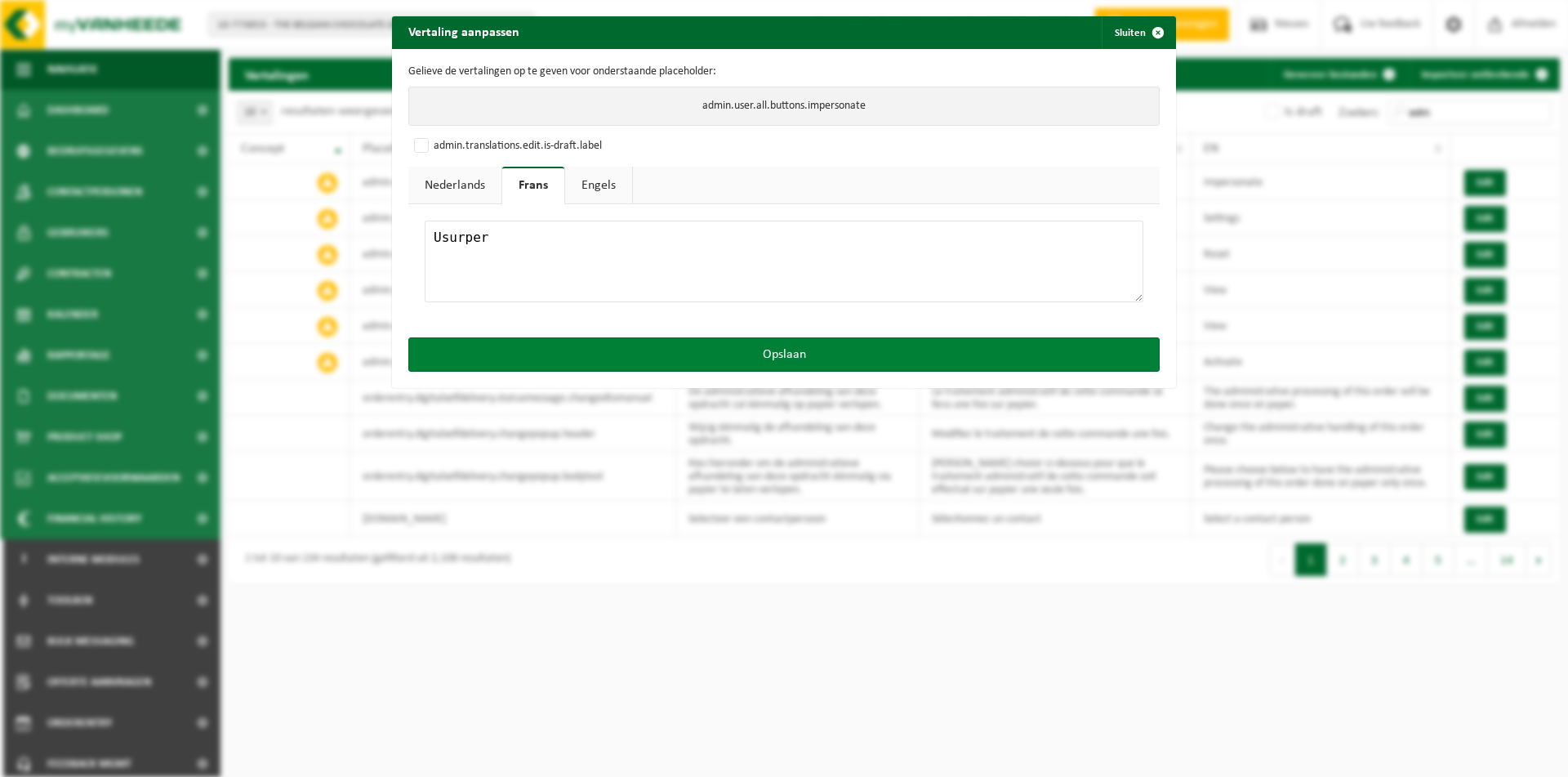
type textarea "Usurper"
click at [714, 350] on button "Opslaan" at bounding box center [784, 355] width 751 height 34
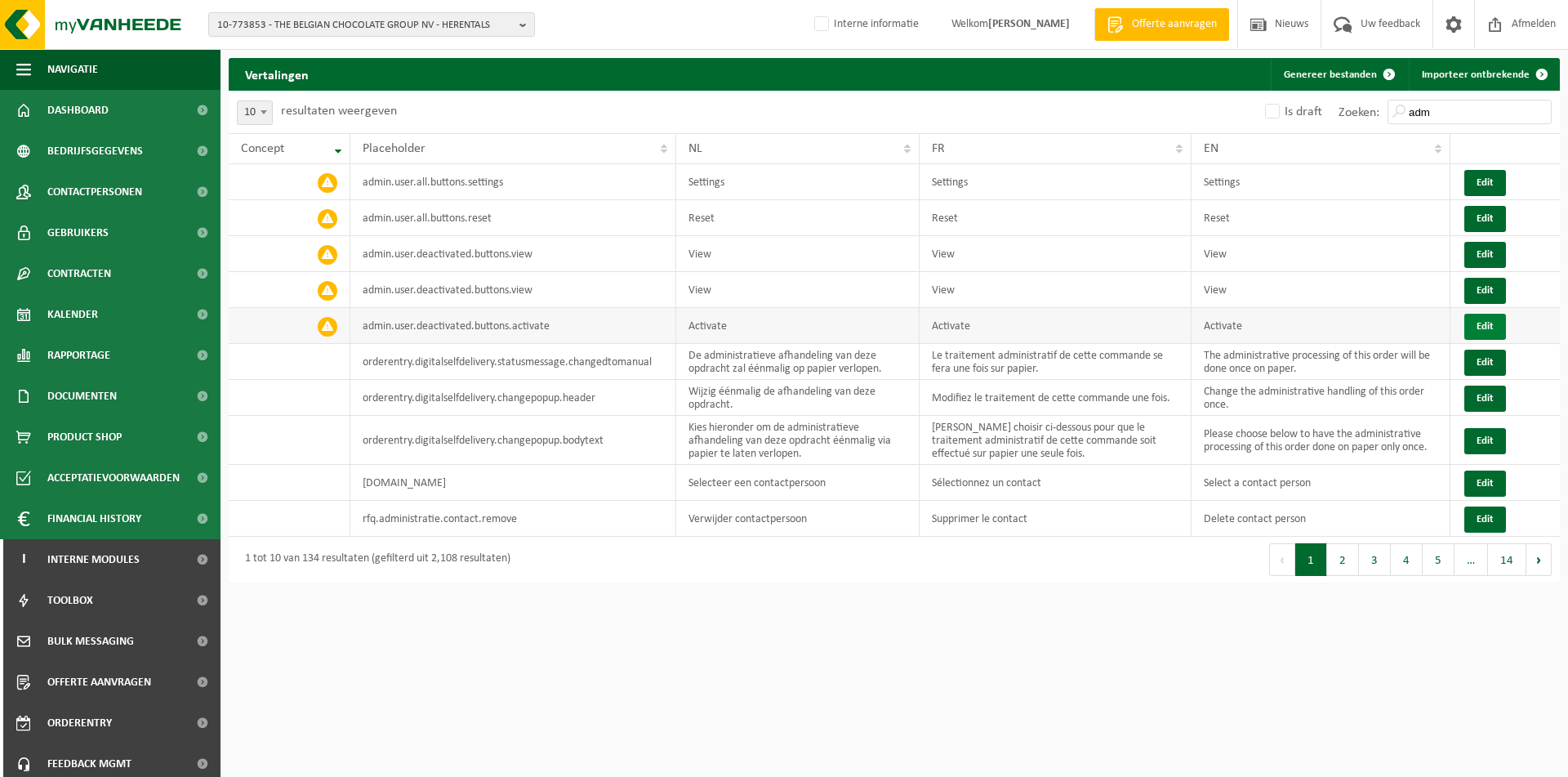
click at [1482, 331] on button "Edit" at bounding box center [1485, 327] width 42 height 26
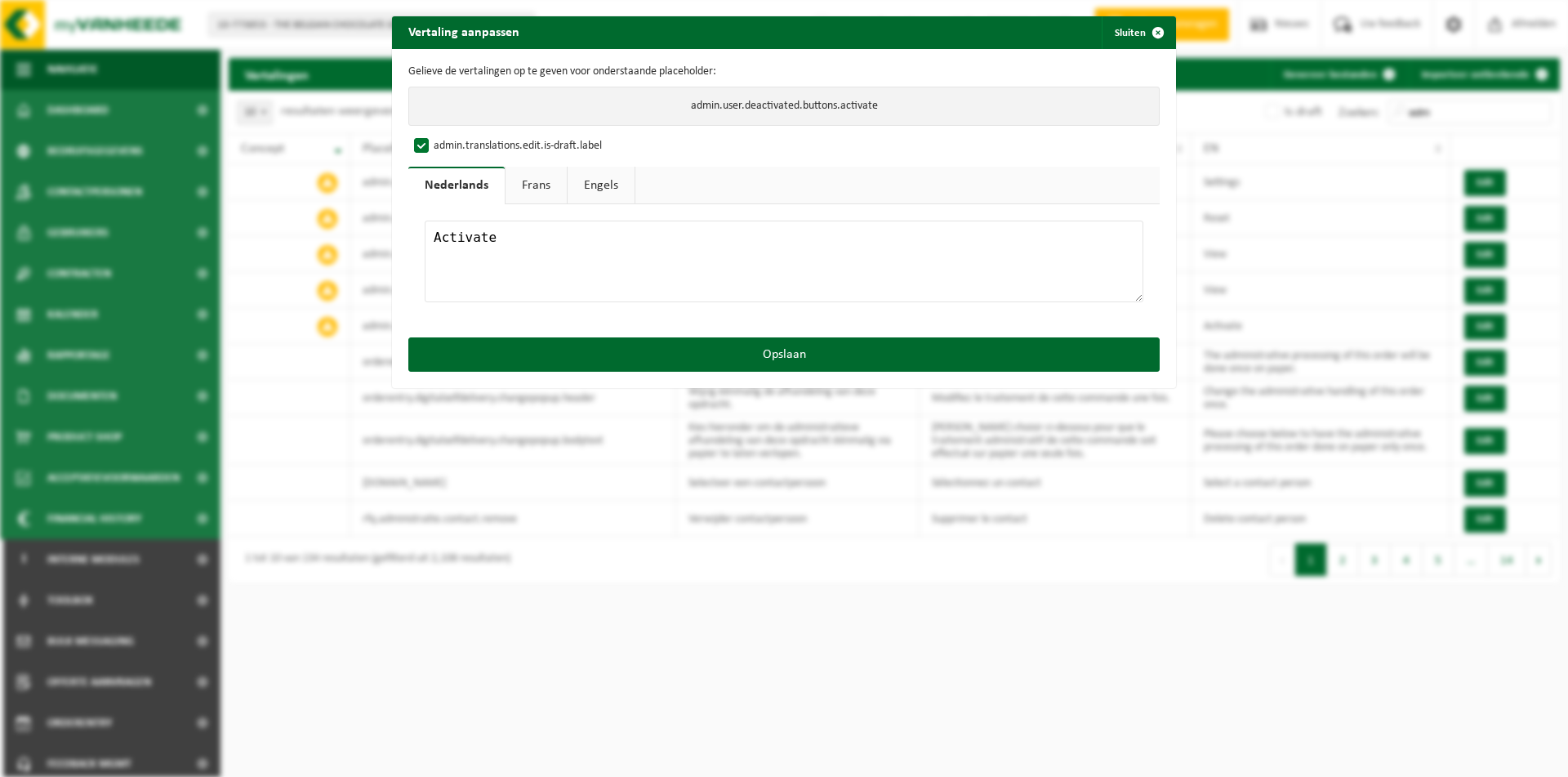
click at [503, 239] on textarea "Activate" at bounding box center [783, 262] width 718 height 82
drag, startPoint x: 512, startPoint y: 246, endPoint x: 252, endPoint y: 233, distance: 260.3
click at [424, 234] on textarea "Activate" at bounding box center [783, 262] width 718 height 82
type textarea "Activeer"
click at [557, 192] on link "Frans" at bounding box center [535, 186] width 61 height 38
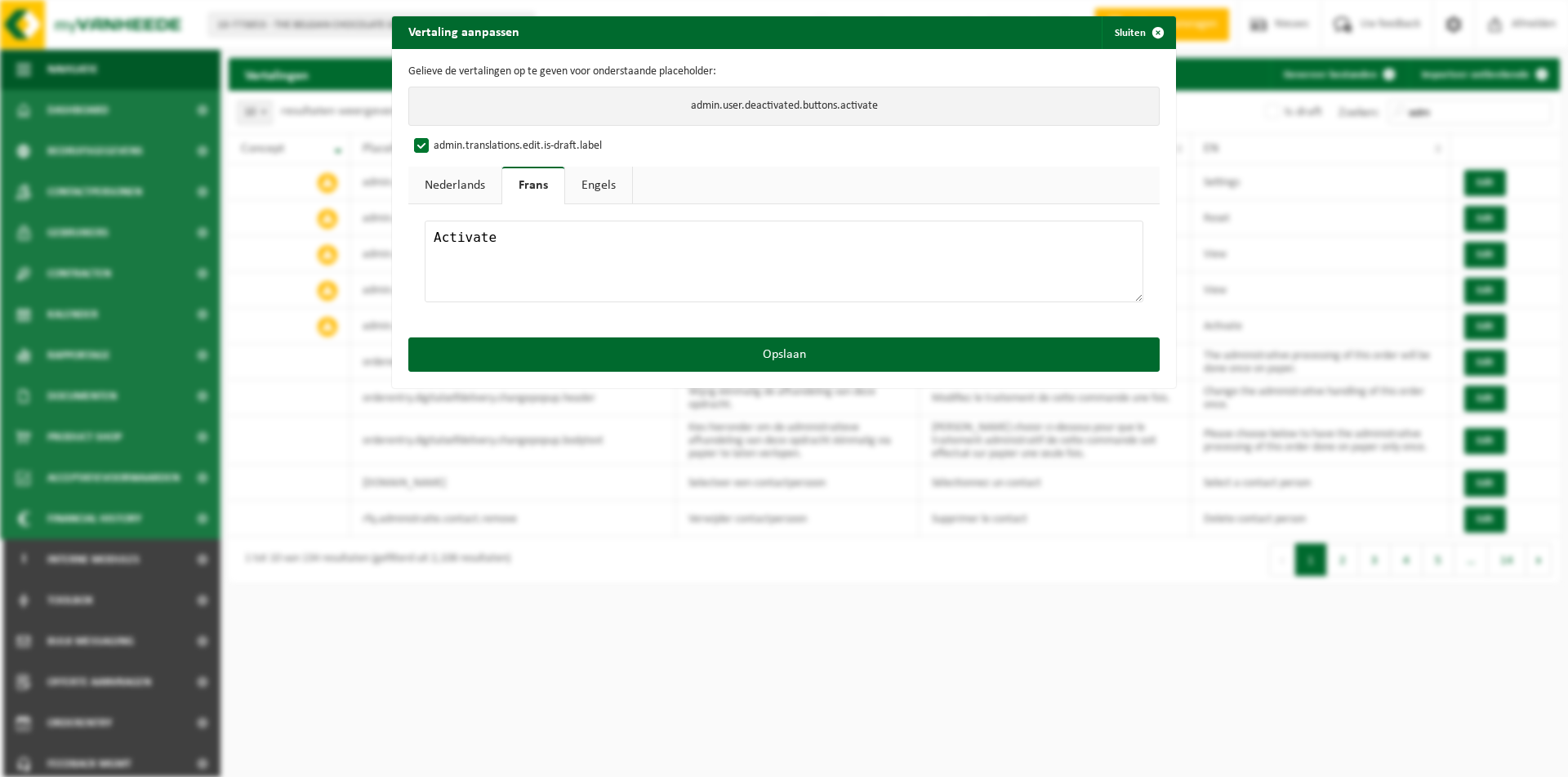
drag, startPoint x: 538, startPoint y: 235, endPoint x: 344, endPoint y: 234, distance: 194.0
click at [424, 234] on textarea "Activate" at bounding box center [783, 262] width 718 height 82
paste textarea "er"
type textarea "Activer"
click at [425, 145] on label "admin.translations.edit.is-draft.label" at bounding box center [505, 146] width 191 height 25
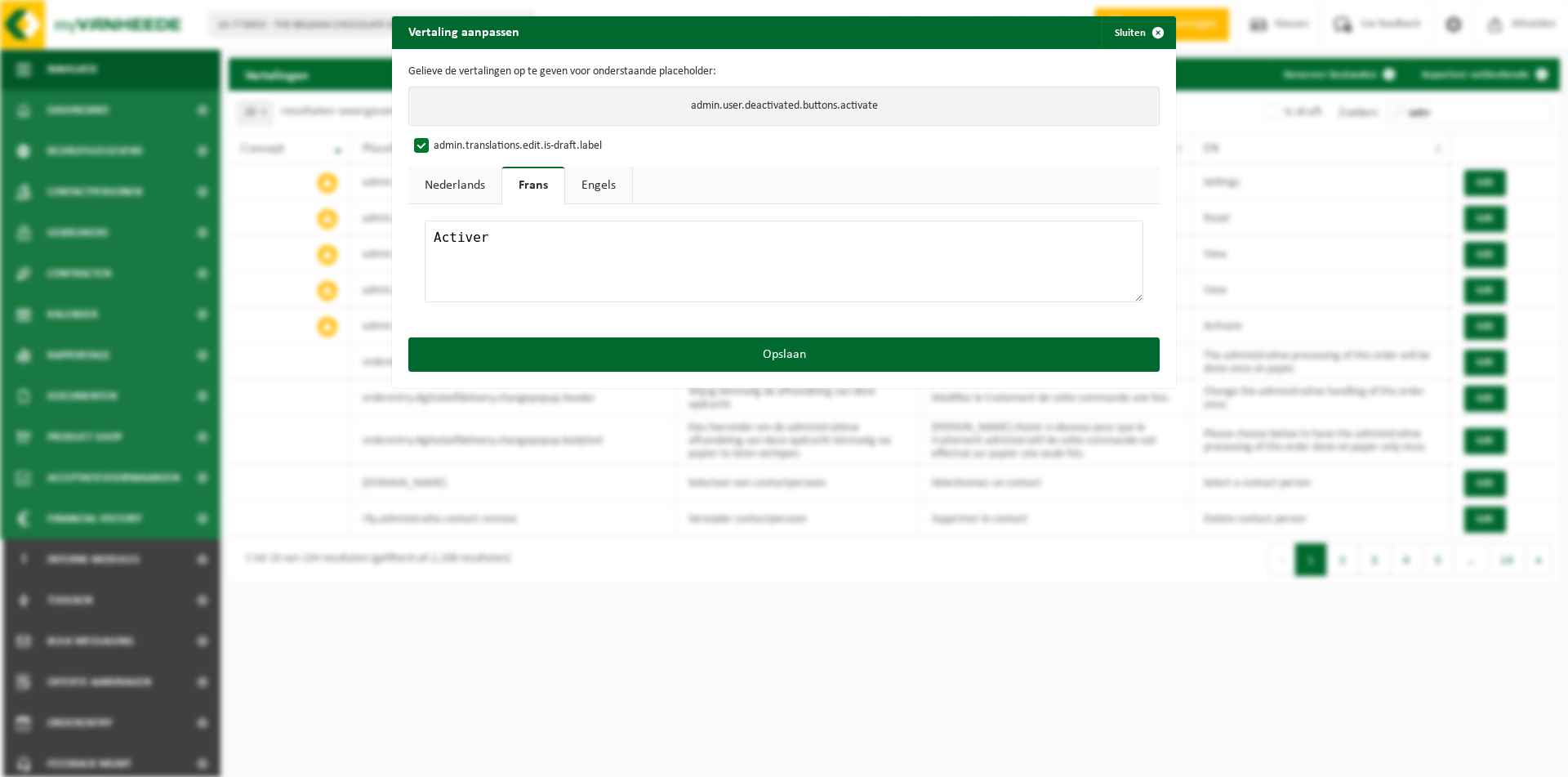
click at [425, 134] on input "admin.translations.edit.is-draft.label" at bounding box center [799, 133] width 784 height 1
checkbox input "false"
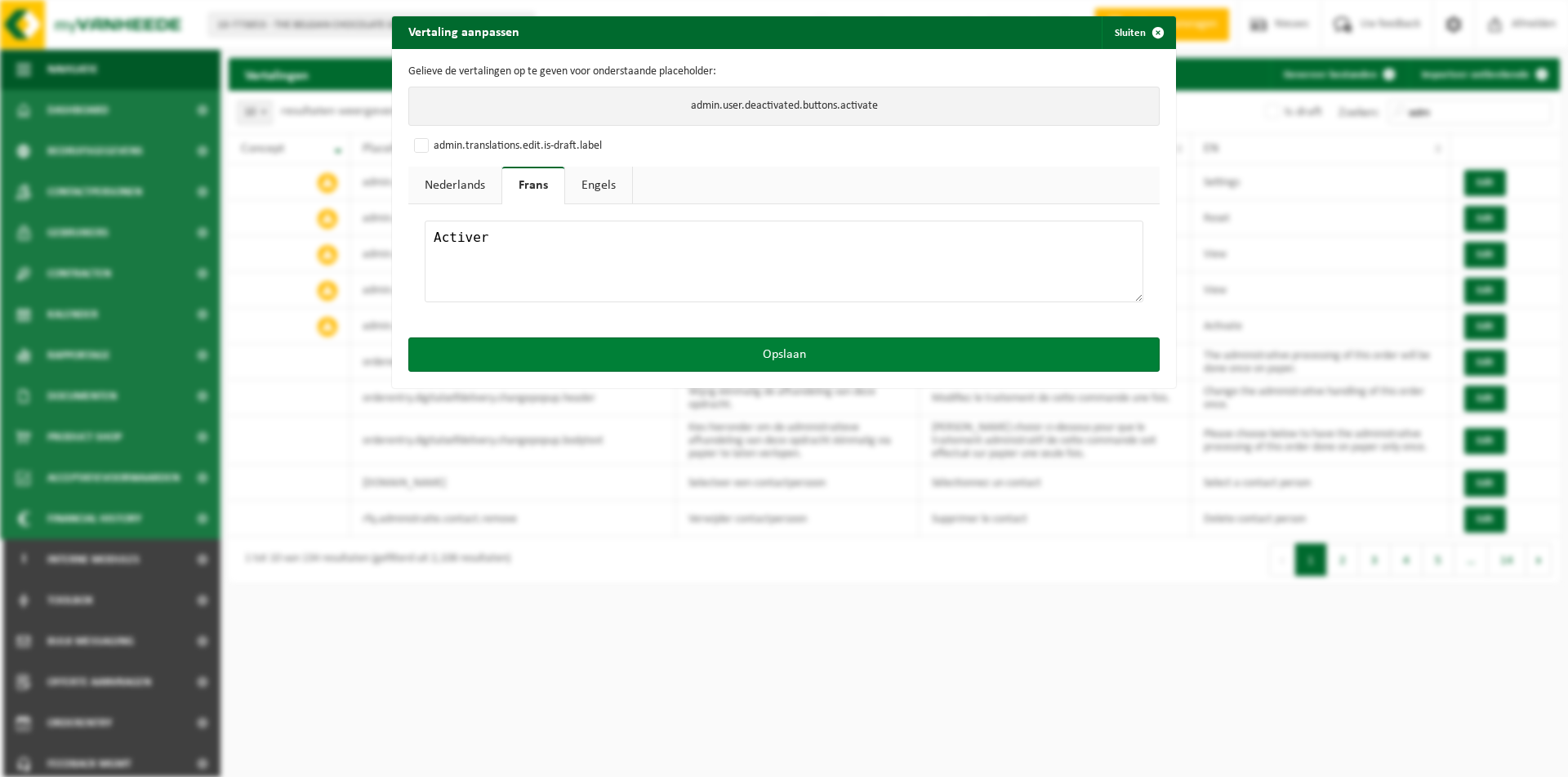
click at [551, 346] on button "Opslaan" at bounding box center [784, 355] width 751 height 34
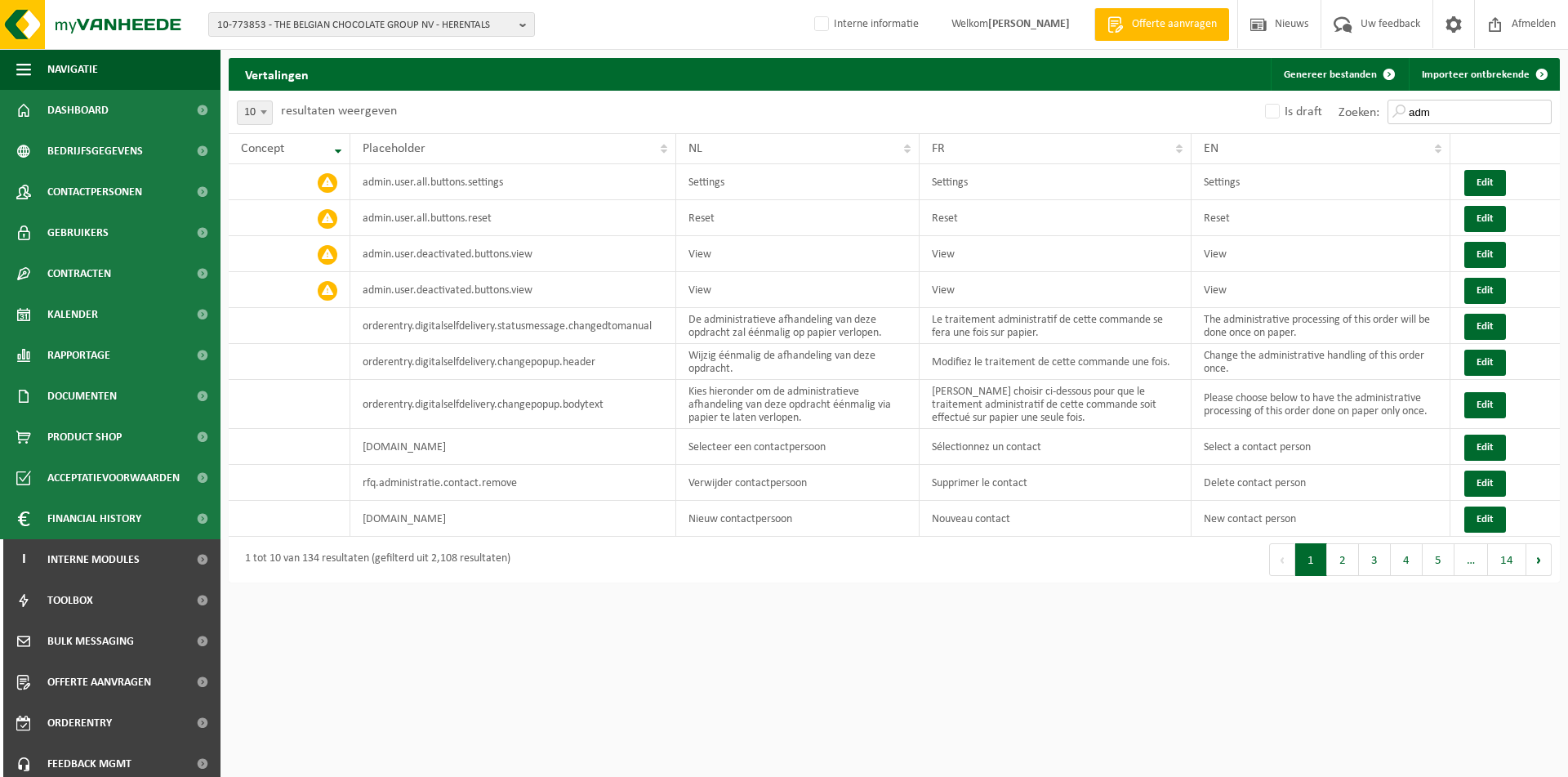
drag, startPoint x: 1452, startPoint y: 113, endPoint x: 1204, endPoint y: 76, distance: 250.7
click at [1387, 100] on input "adm" at bounding box center [1469, 112] width 164 height 25
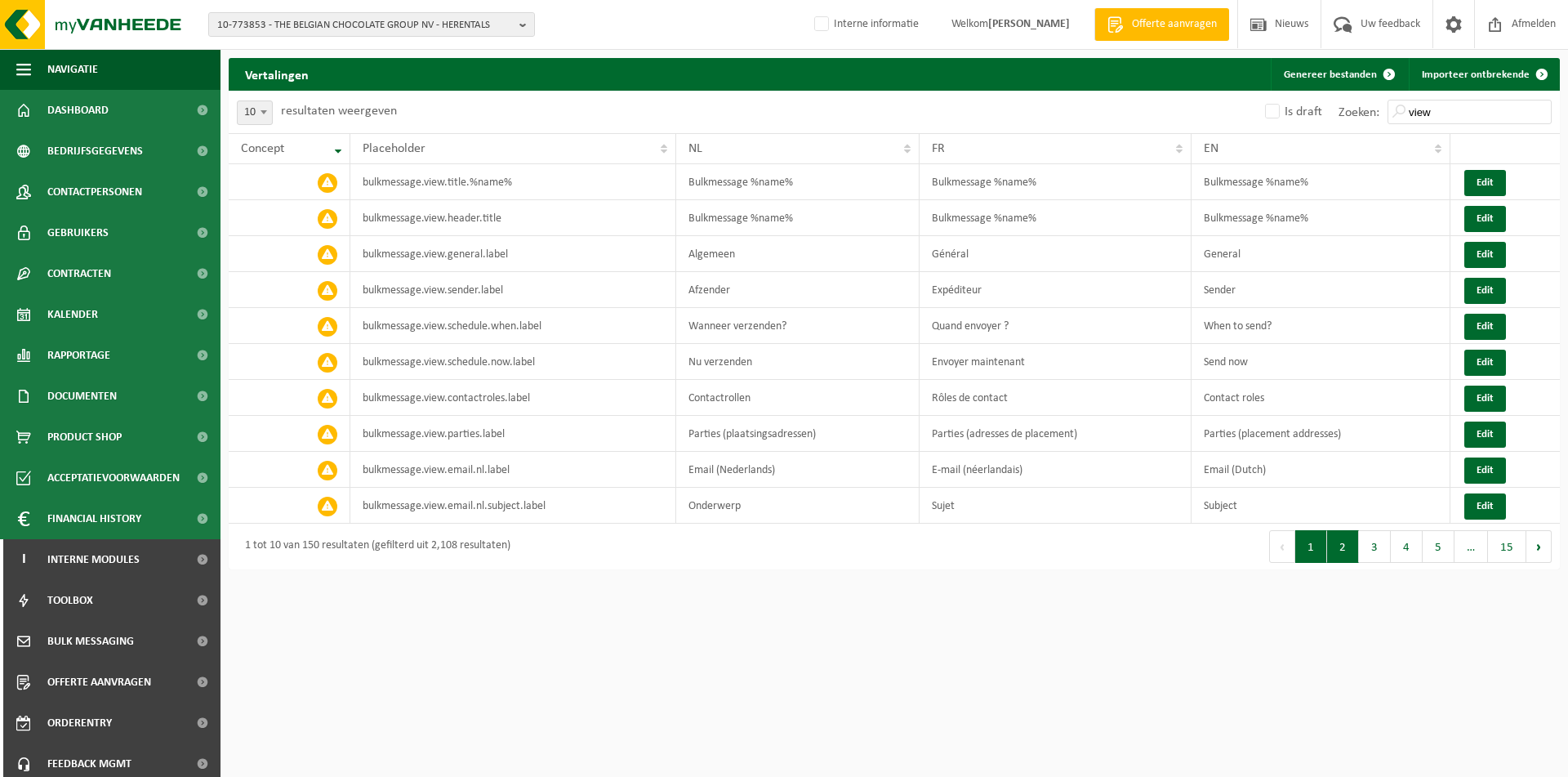
click at [1338, 547] on button "2" at bounding box center [1343, 546] width 32 height 33
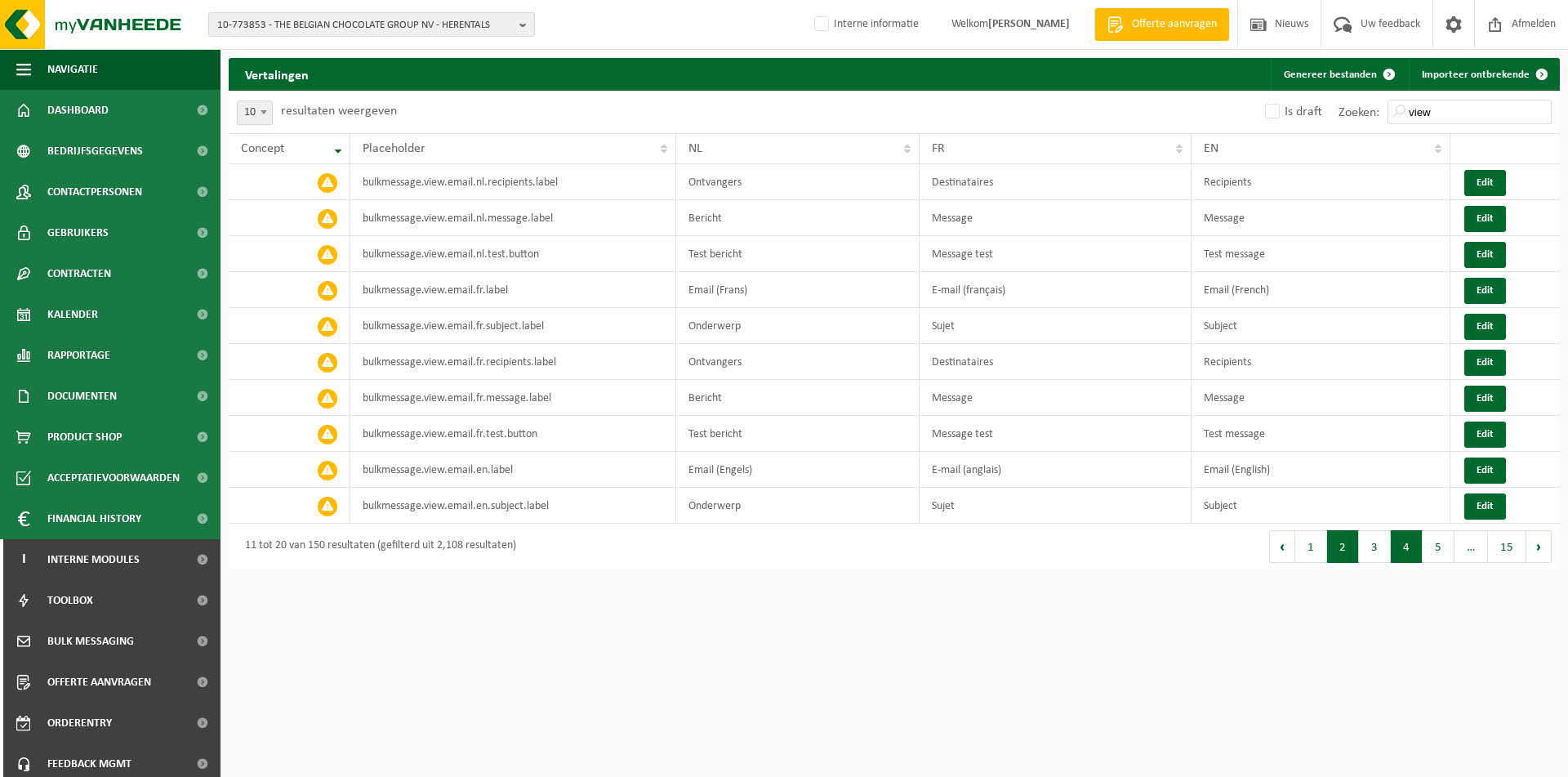
click at [1420, 547] on button "4" at bounding box center [1406, 546] width 32 height 33
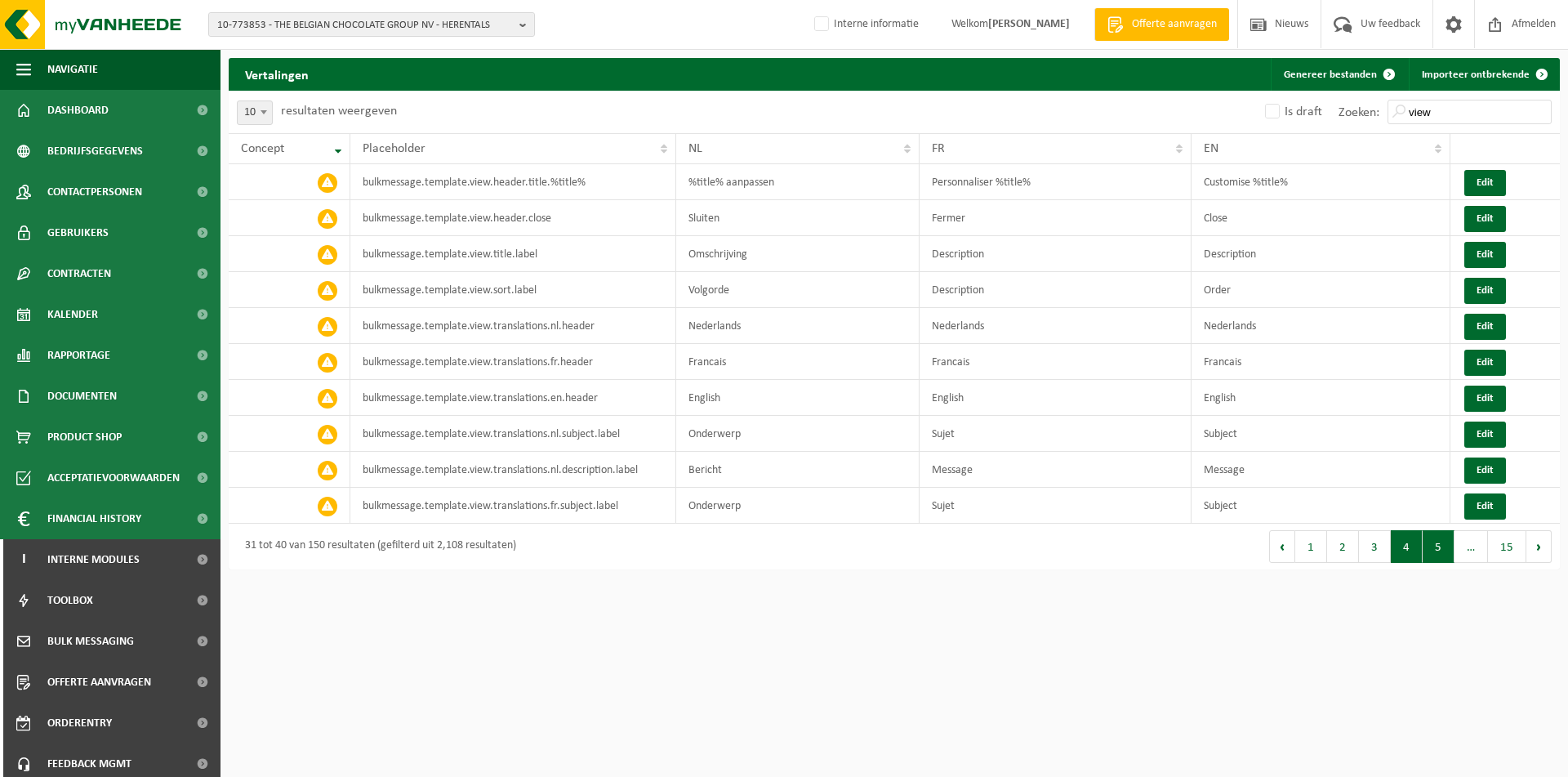
click at [1442, 553] on button "5" at bounding box center [1438, 546] width 32 height 33
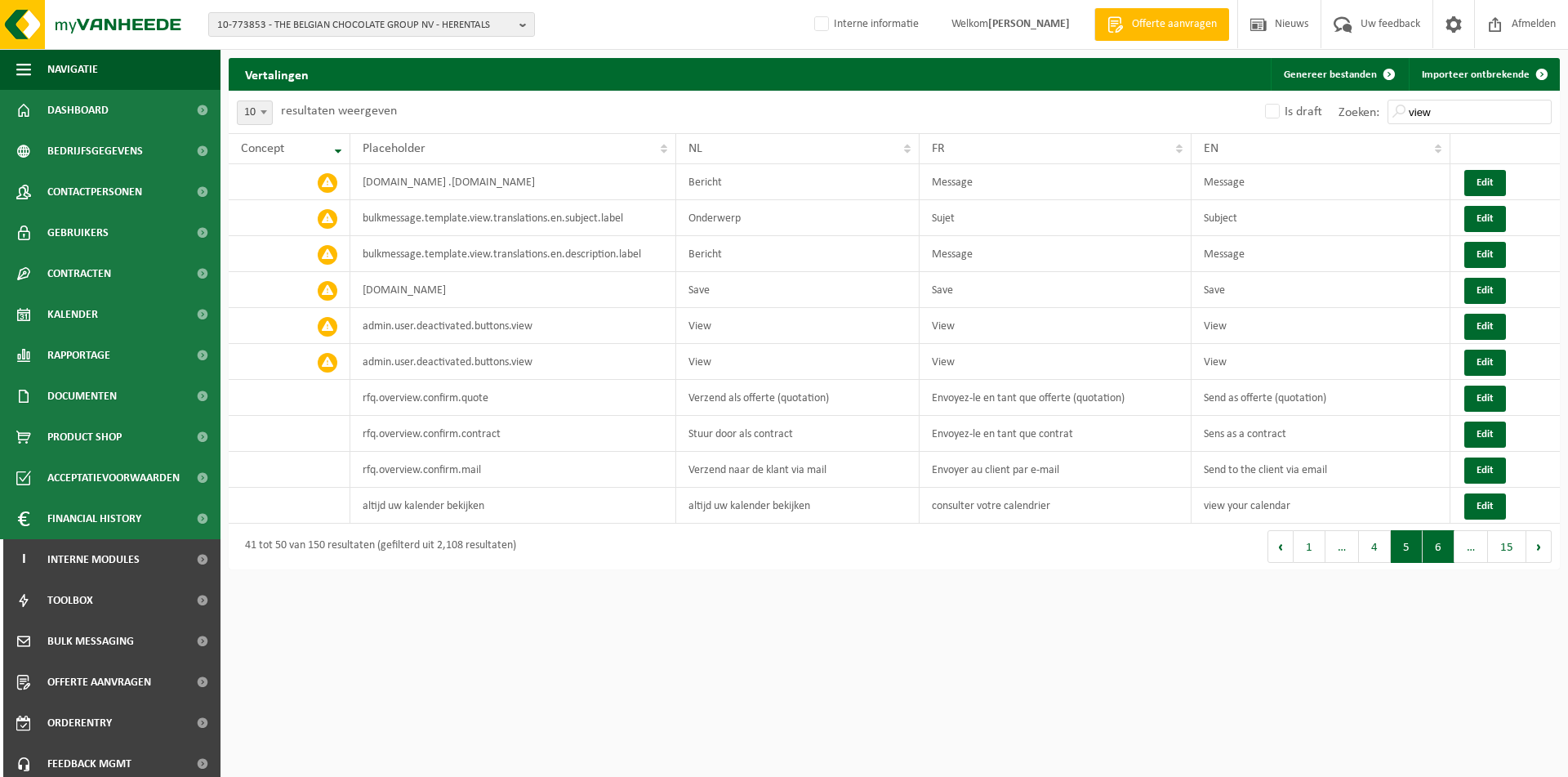
click at [1441, 553] on button "6" at bounding box center [1438, 546] width 32 height 33
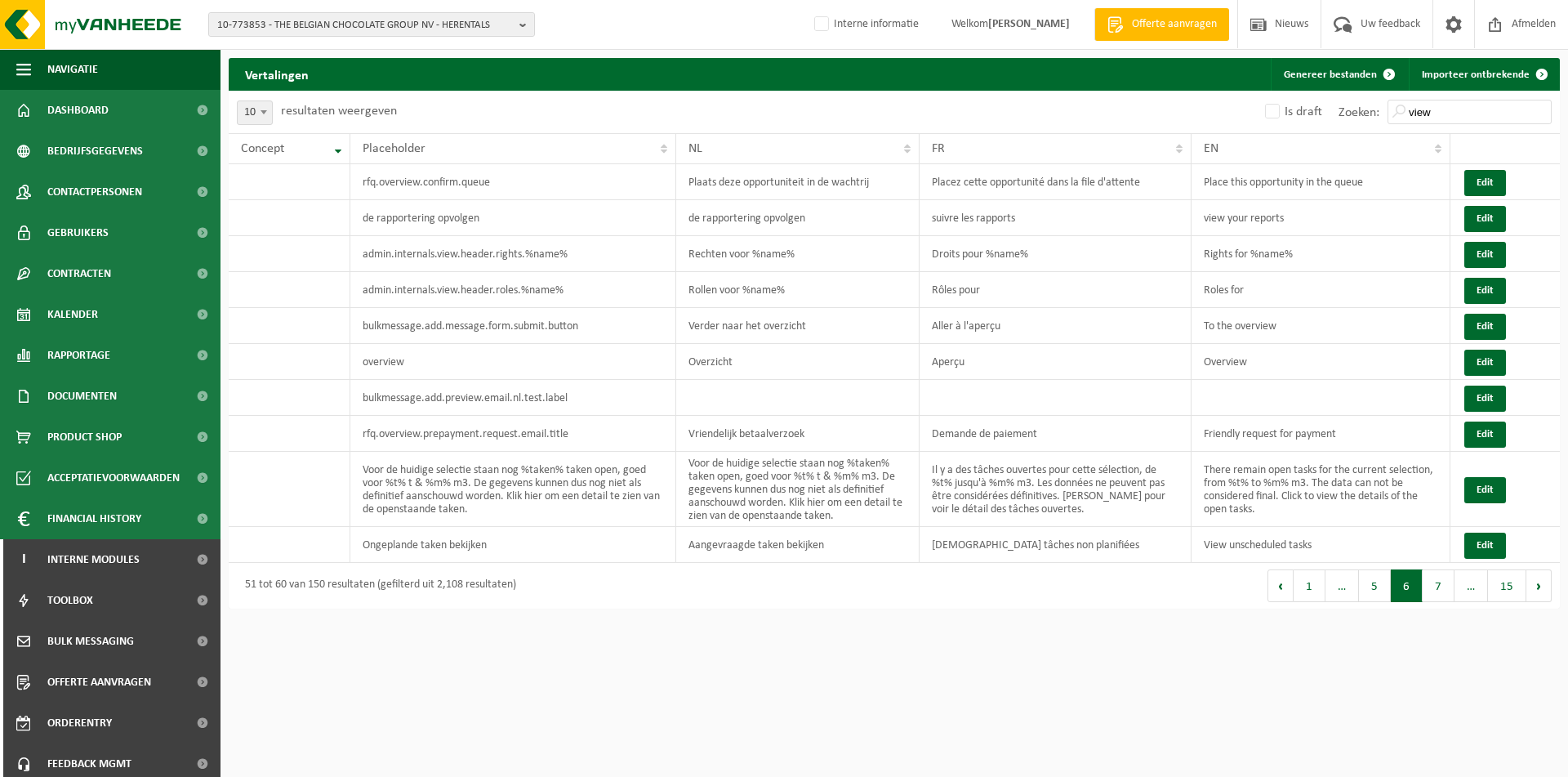
click at [1441, 553] on td "View unscheduled tasks" at bounding box center [1320, 544] width 259 height 36
click at [1435, 590] on button "7" at bounding box center [1438, 585] width 32 height 33
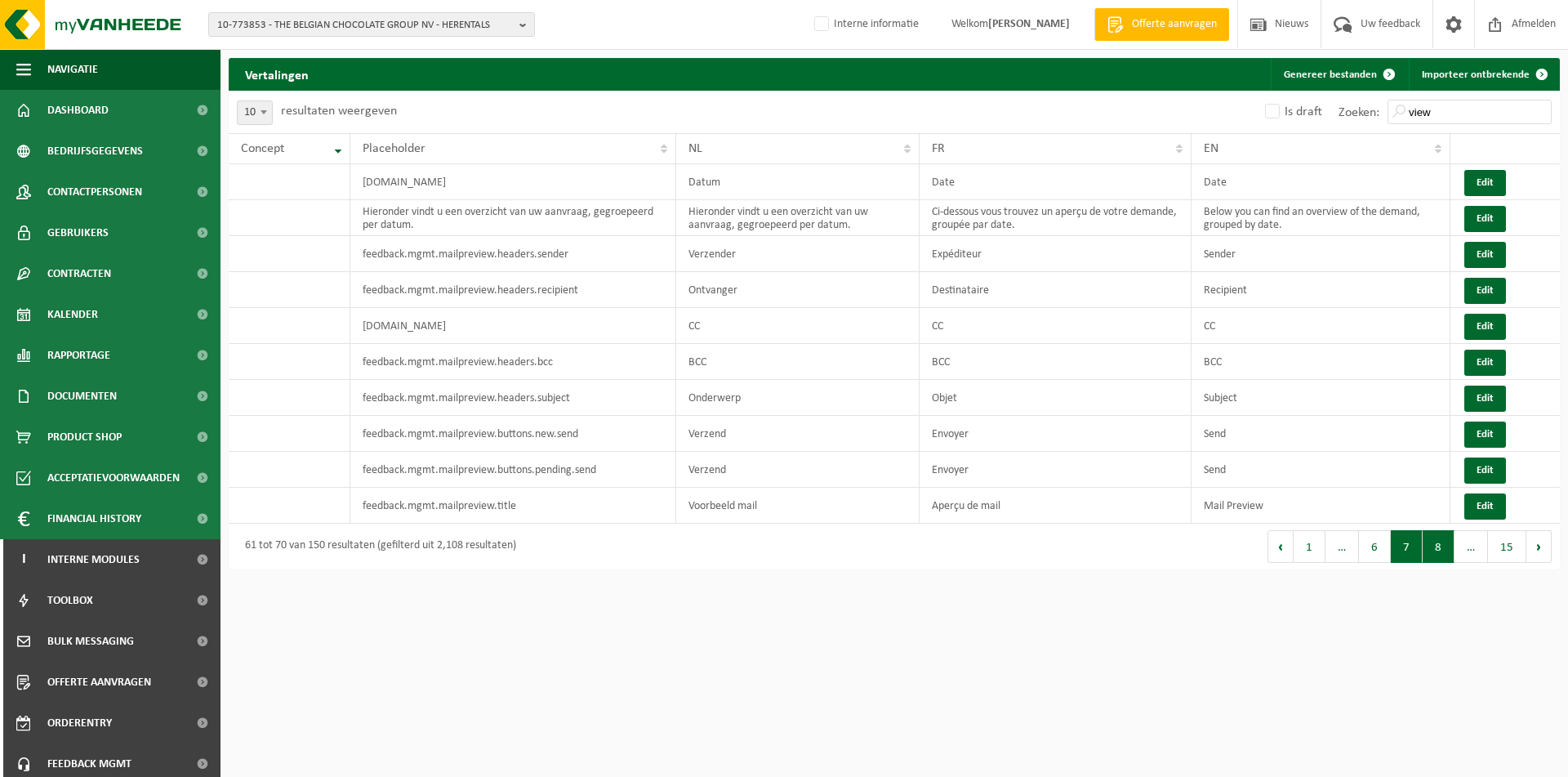
click at [1443, 549] on button "8" at bounding box center [1438, 546] width 32 height 33
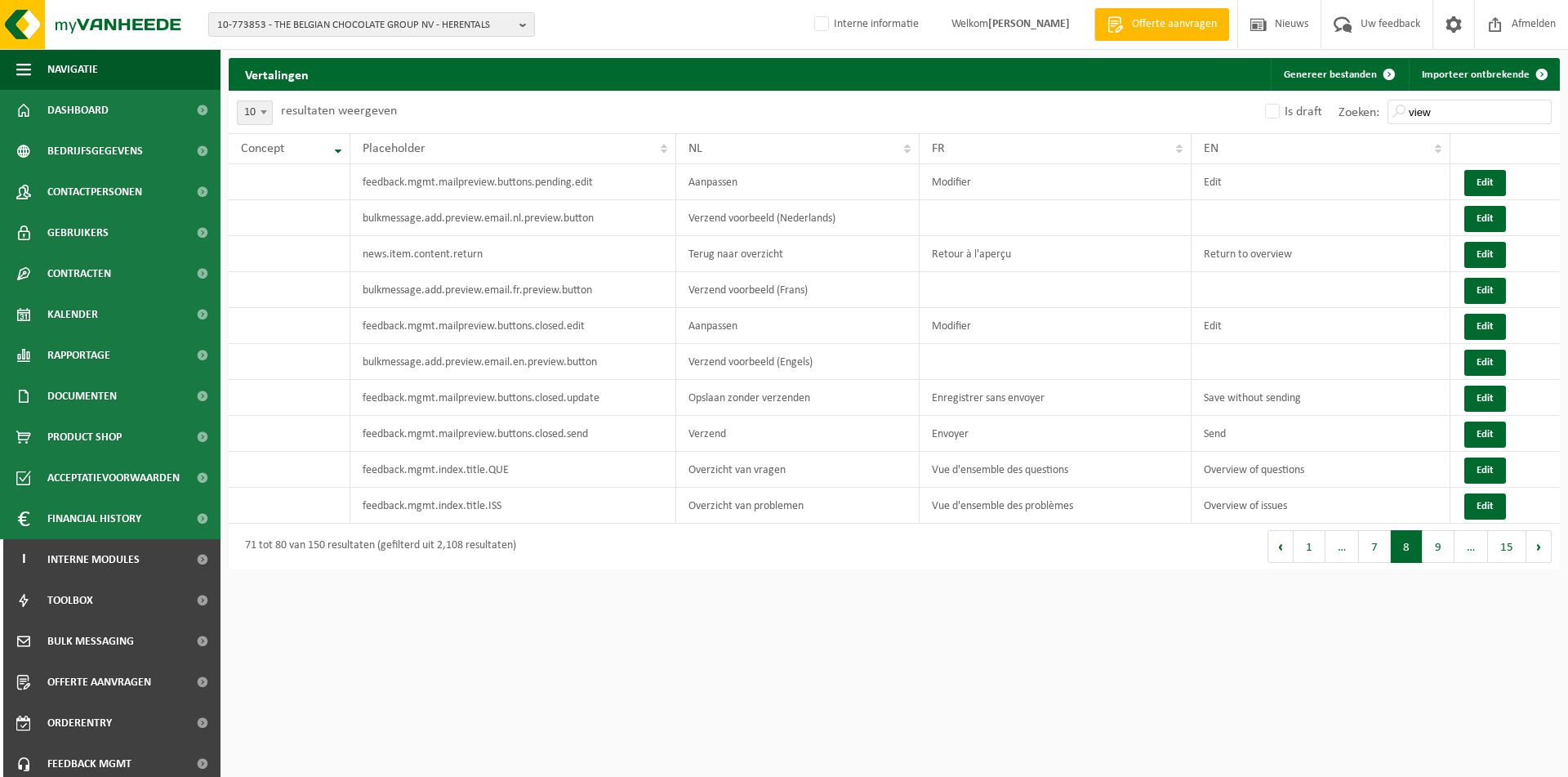
click at [1443, 549] on button "9" at bounding box center [1438, 546] width 32 height 33
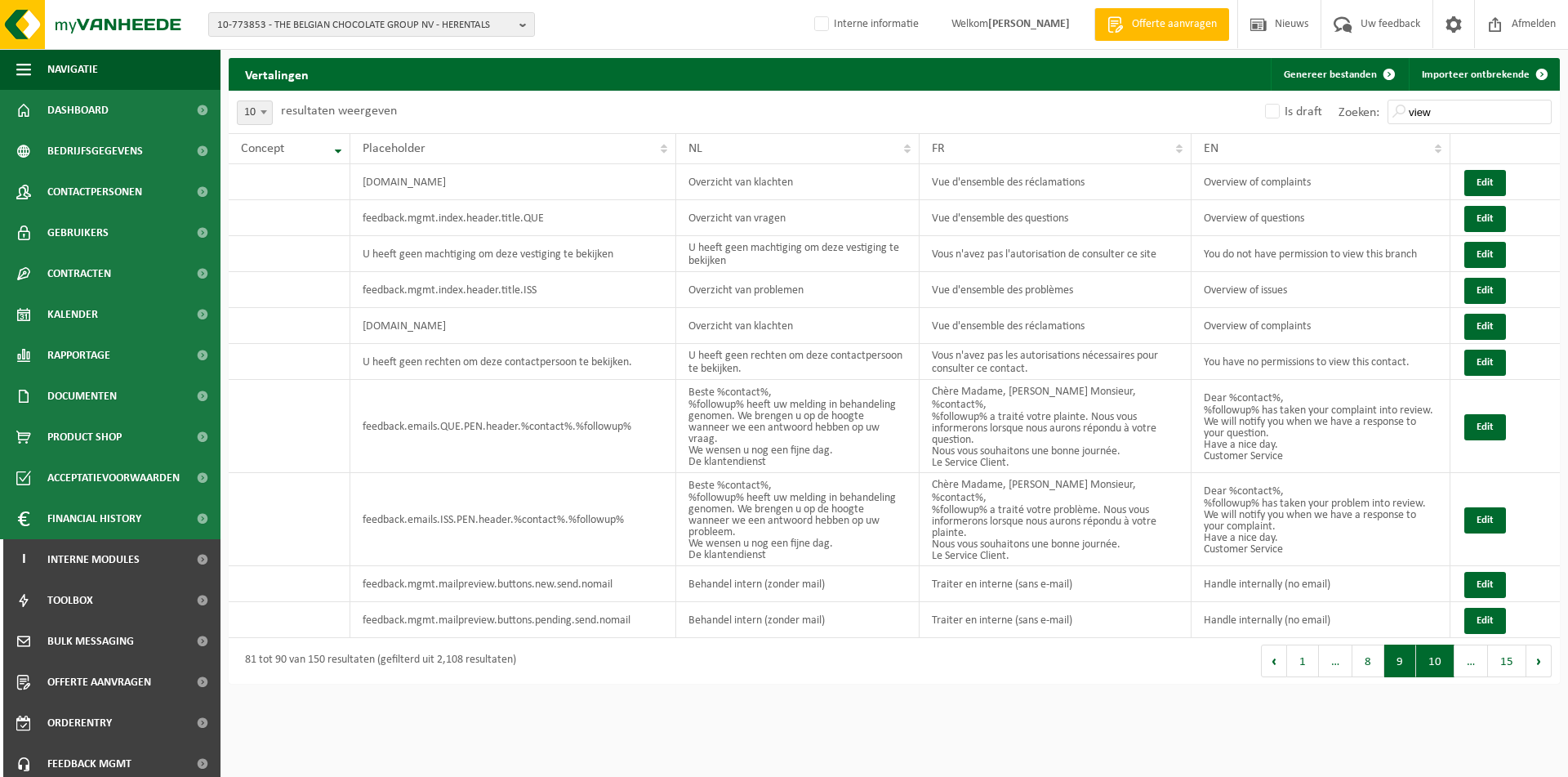
click at [1433, 660] on button "10" at bounding box center [1435, 660] width 38 height 33
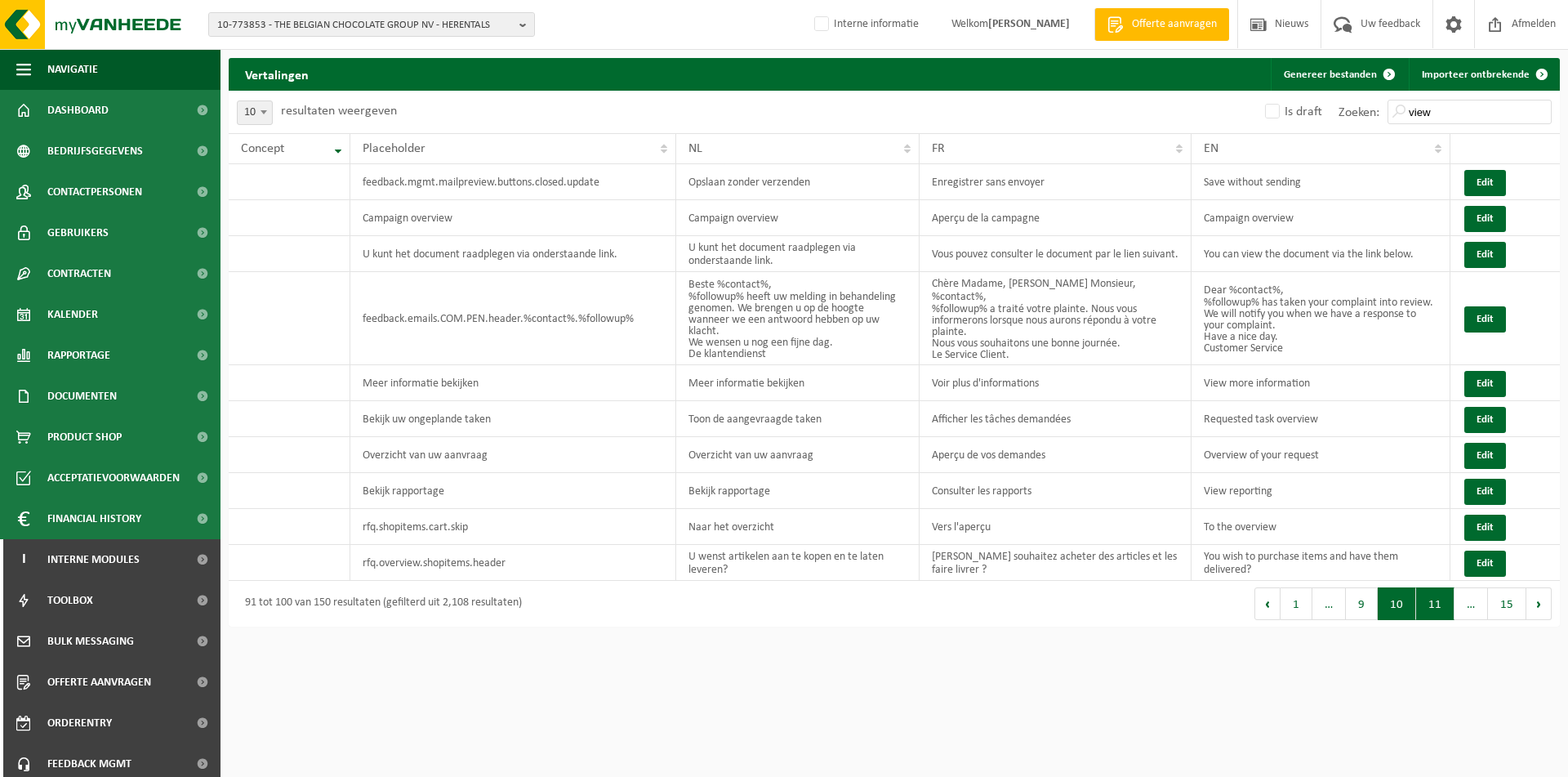
click at [1434, 607] on button "11" at bounding box center [1435, 603] width 38 height 33
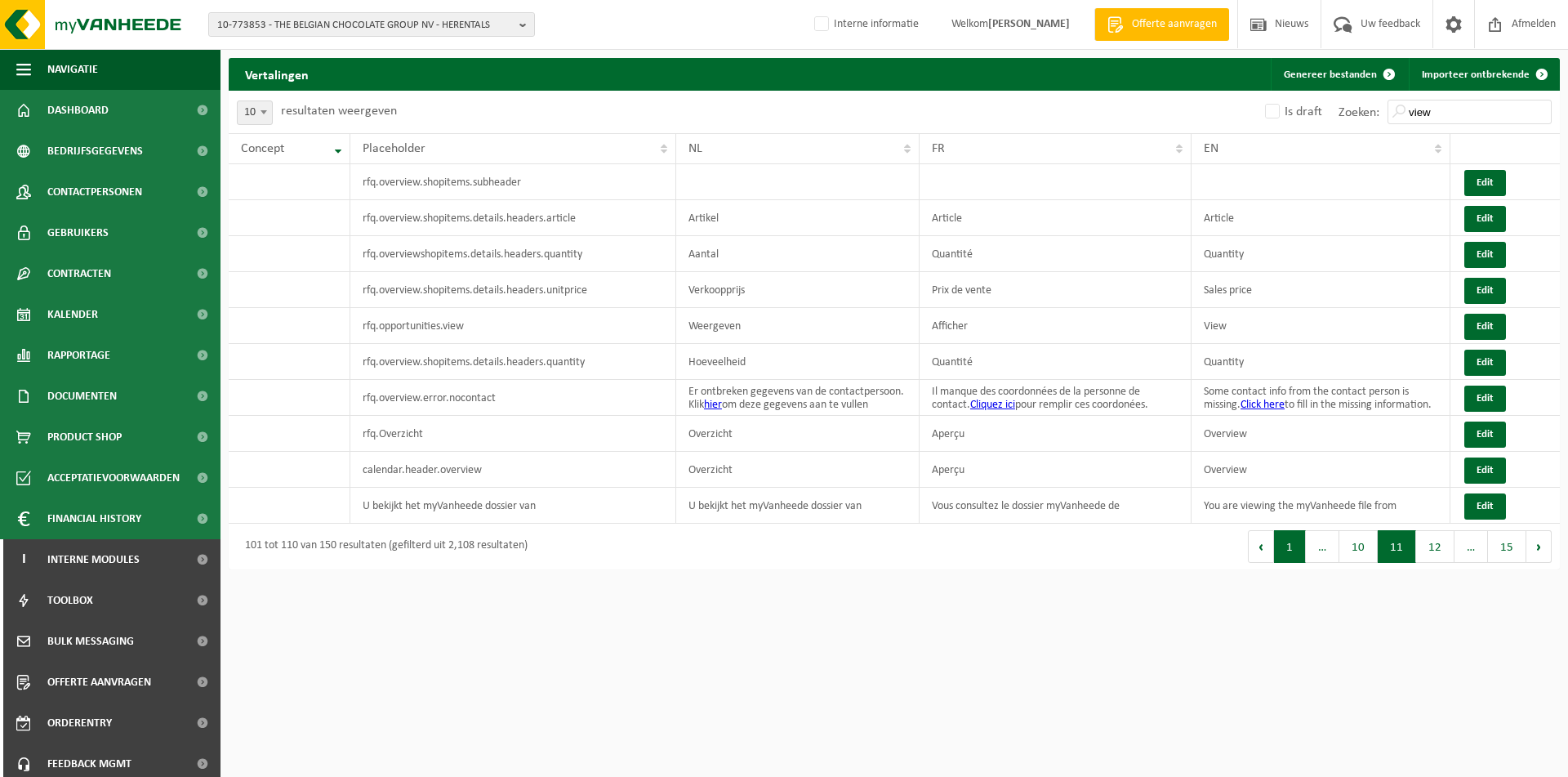
click at [1279, 561] on button "1" at bounding box center [1289, 546] width 32 height 33
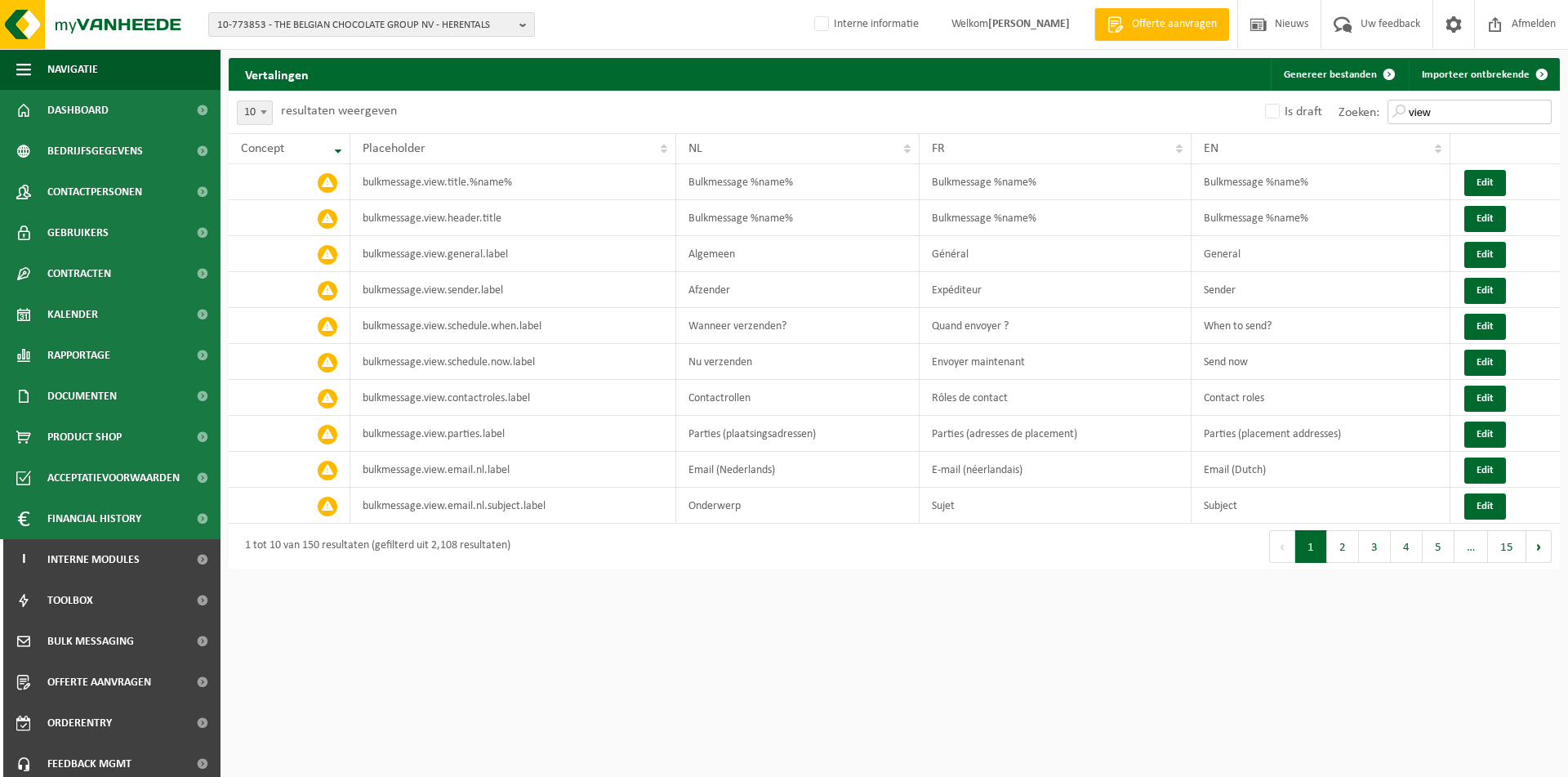
drag, startPoint x: 1474, startPoint y: 110, endPoint x: 1217, endPoint y: 101, distance: 257.2
click at [1387, 101] on input "view" at bounding box center [1469, 112] width 164 height 25
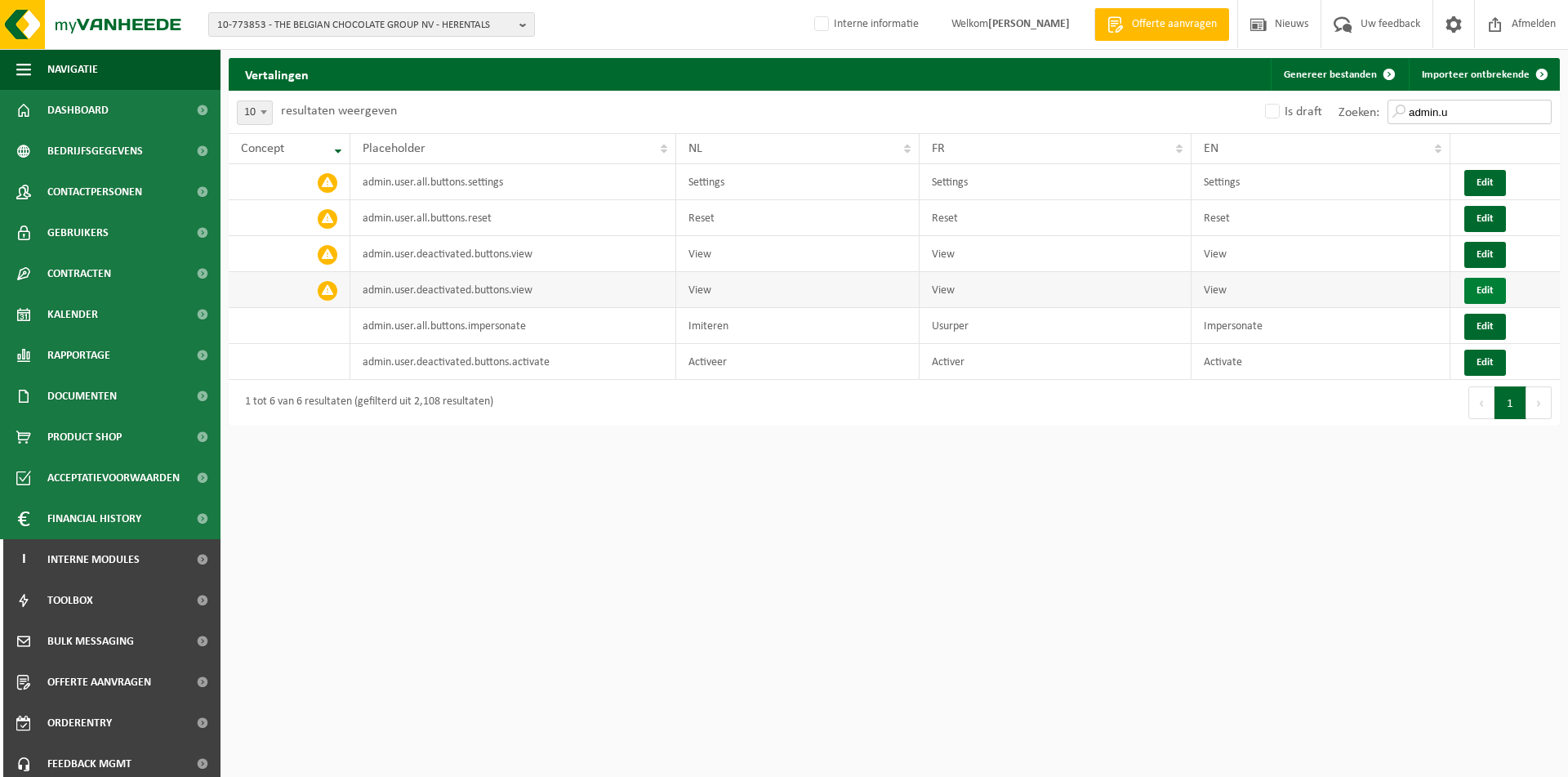
type input "admin.u"
click at [1486, 288] on button "Edit" at bounding box center [1485, 291] width 42 height 26
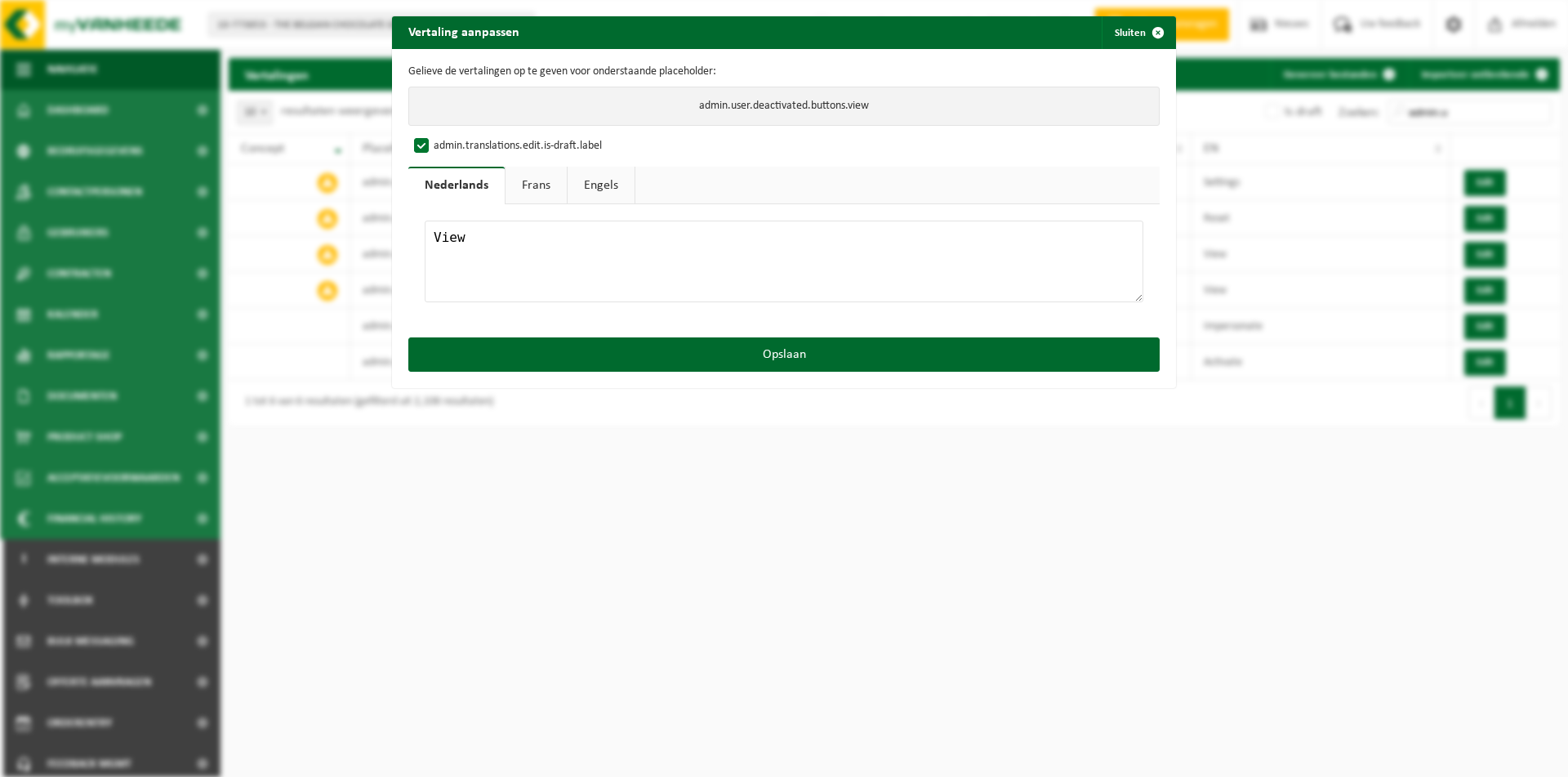
click at [532, 192] on link "Frans" at bounding box center [535, 186] width 61 height 38
drag, startPoint x: 504, startPoint y: 246, endPoint x: 155, endPoint y: 213, distance: 350.6
click at [424, 221] on textarea "View" at bounding box center [783, 262] width 718 height 82
type textarea "Afficher"
click at [456, 139] on label "admin.translations.edit.is-draft.label" at bounding box center [505, 146] width 191 height 25
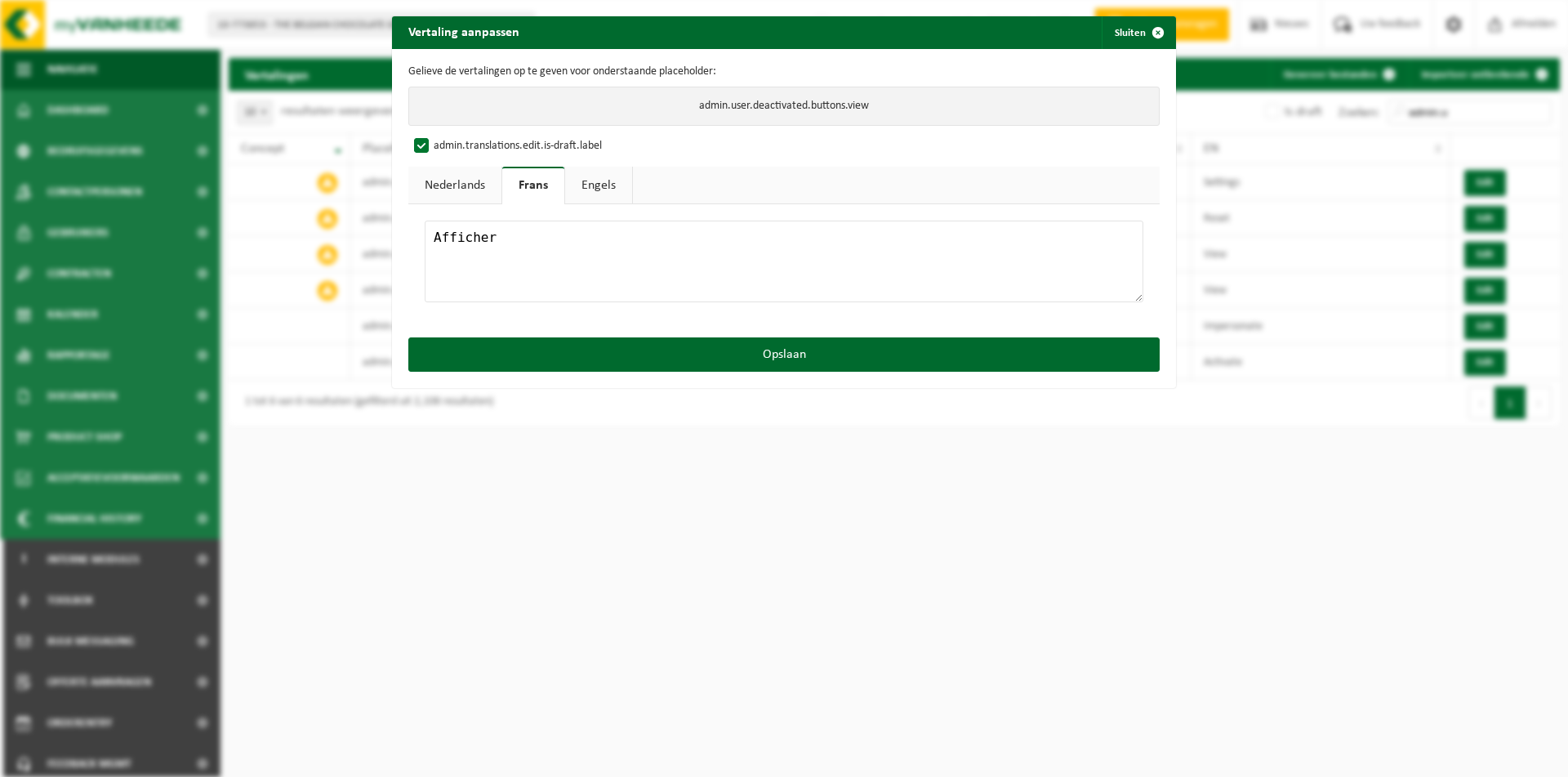
click at [456, 134] on input "admin.translations.edit.is-draft.label" at bounding box center [799, 133] width 784 height 1
checkbox input "false"
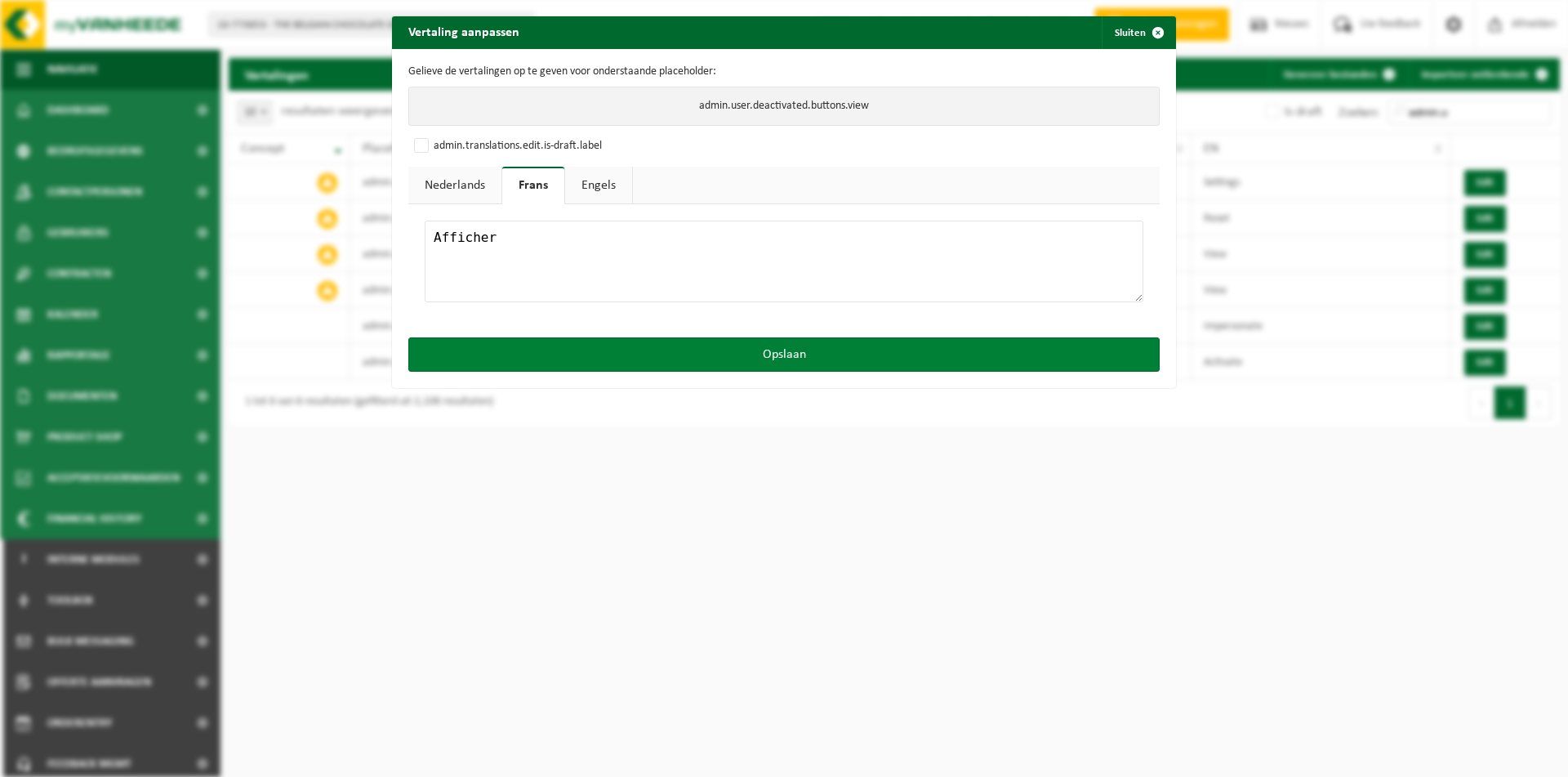
click at [610, 361] on button "Opslaan" at bounding box center [784, 355] width 751 height 34
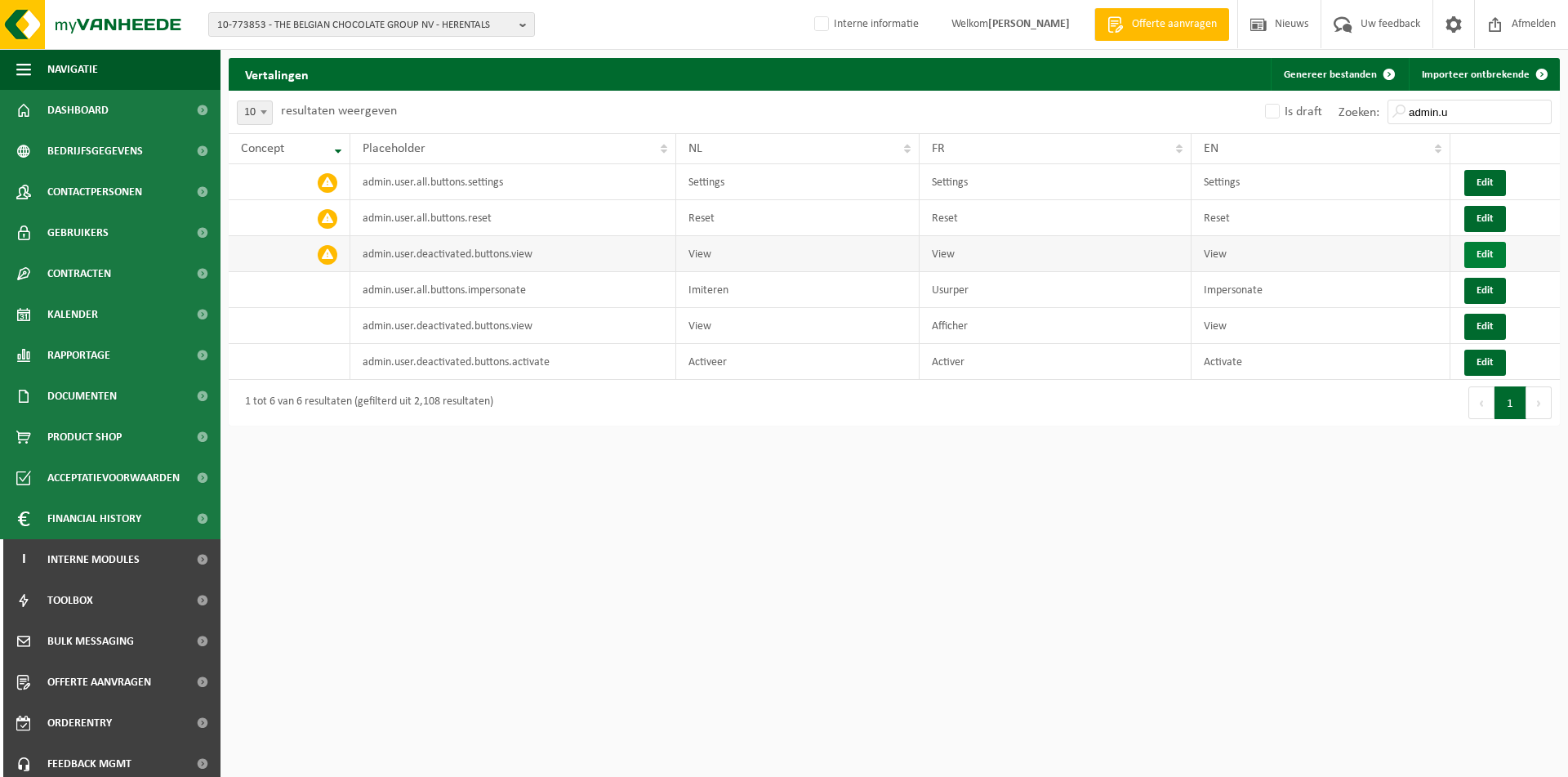
click at [1480, 257] on button "Edit" at bounding box center [1485, 255] width 42 height 26
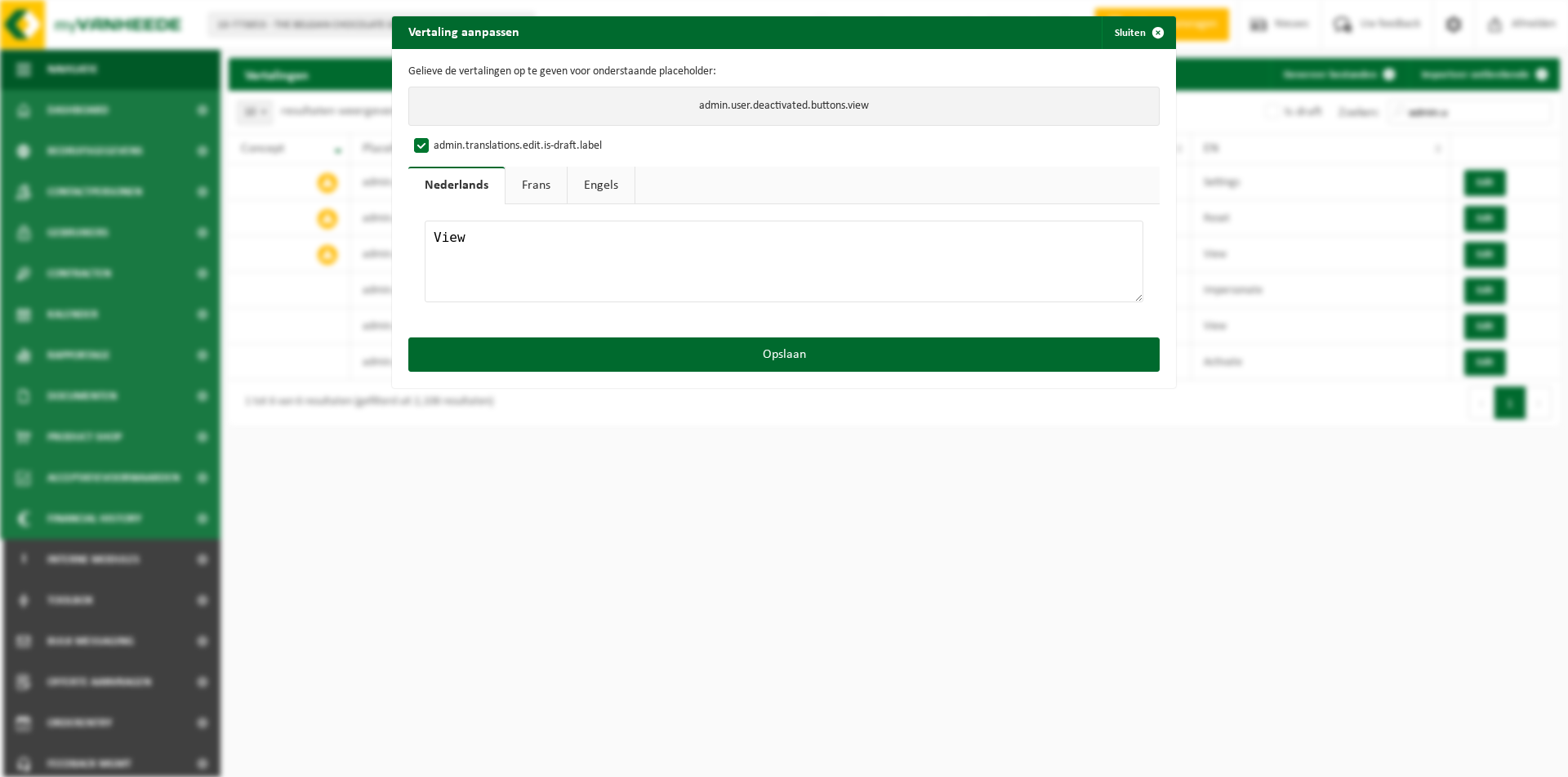
drag, startPoint x: 630, startPoint y: 241, endPoint x: 161, endPoint y: 232, distance: 469.1
click at [424, 233] on textarea "View" at bounding box center [783, 262] width 718 height 82
paste textarea "A"
drag, startPoint x: 502, startPoint y: 246, endPoint x: 150, endPoint y: 221, distance: 352.9
click at [424, 221] on textarea "View" at bounding box center [783, 262] width 718 height 82
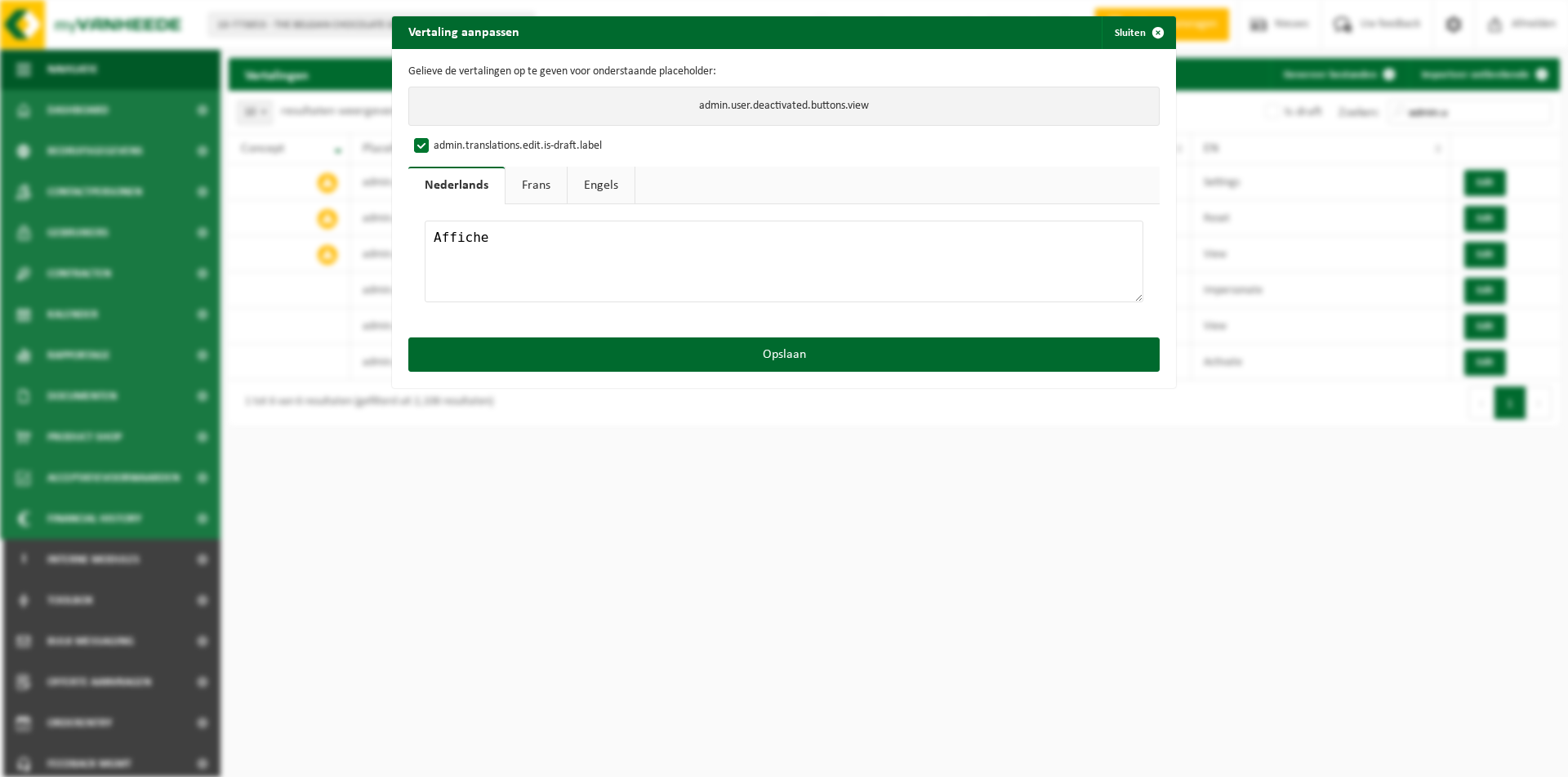
type textarea "Afficher"
drag, startPoint x: 564, startPoint y: 250, endPoint x: 155, endPoint y: 226, distance: 409.7
click at [424, 226] on textarea "View" at bounding box center [783, 262] width 718 height 82
click at [538, 190] on link "Frans" at bounding box center [535, 186] width 61 height 38
click at [490, 247] on textarea "View" at bounding box center [783, 262] width 718 height 82
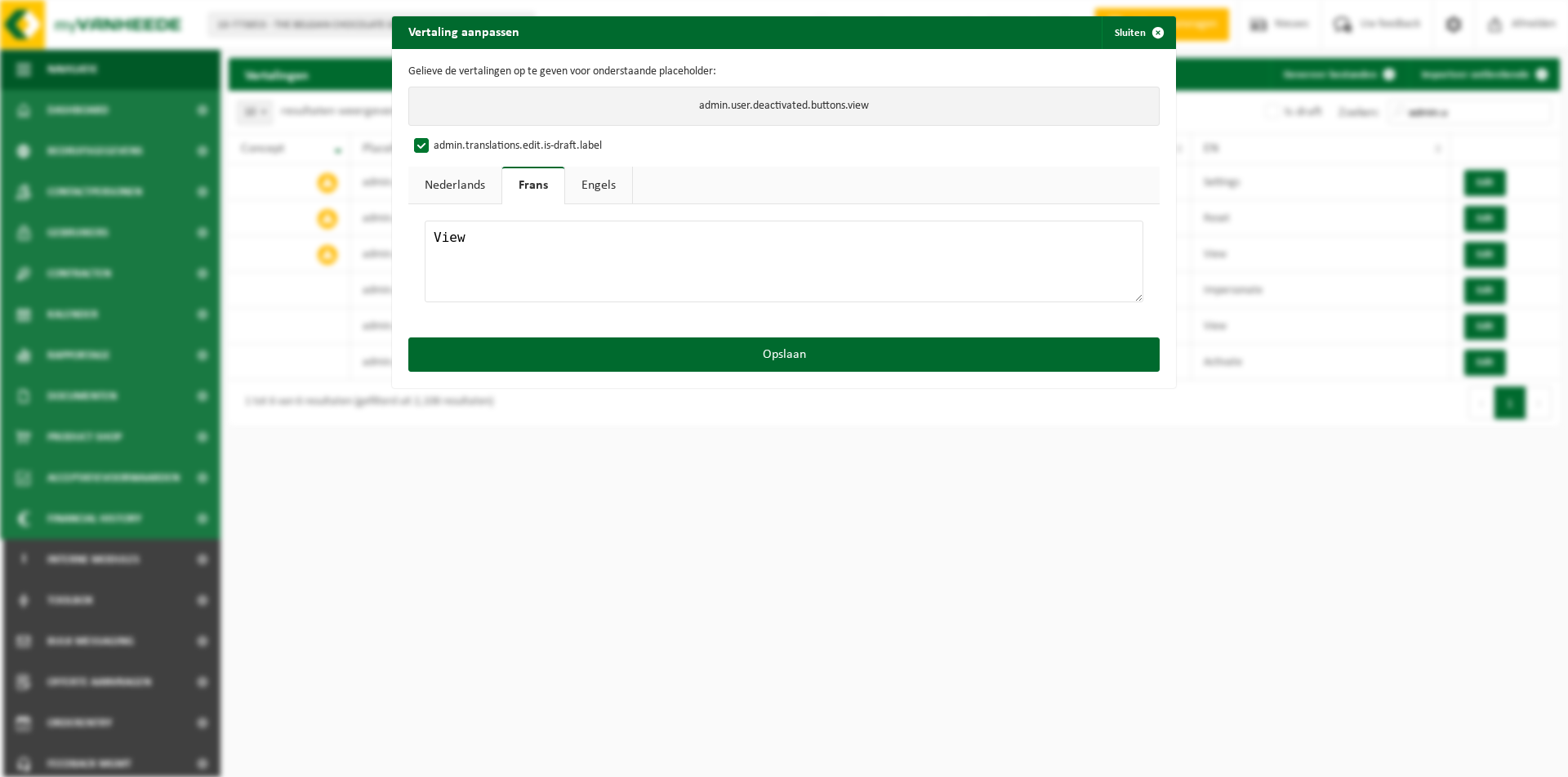
drag, startPoint x: 503, startPoint y: 240, endPoint x: 257, endPoint y: 203, distance: 248.8
click at [424, 221] on textarea "View" at bounding box center [783, 262] width 718 height 82
paste textarea "Afficher"
type textarea "Afficher"
click at [487, 183] on link "Nederlands" at bounding box center [454, 186] width 93 height 38
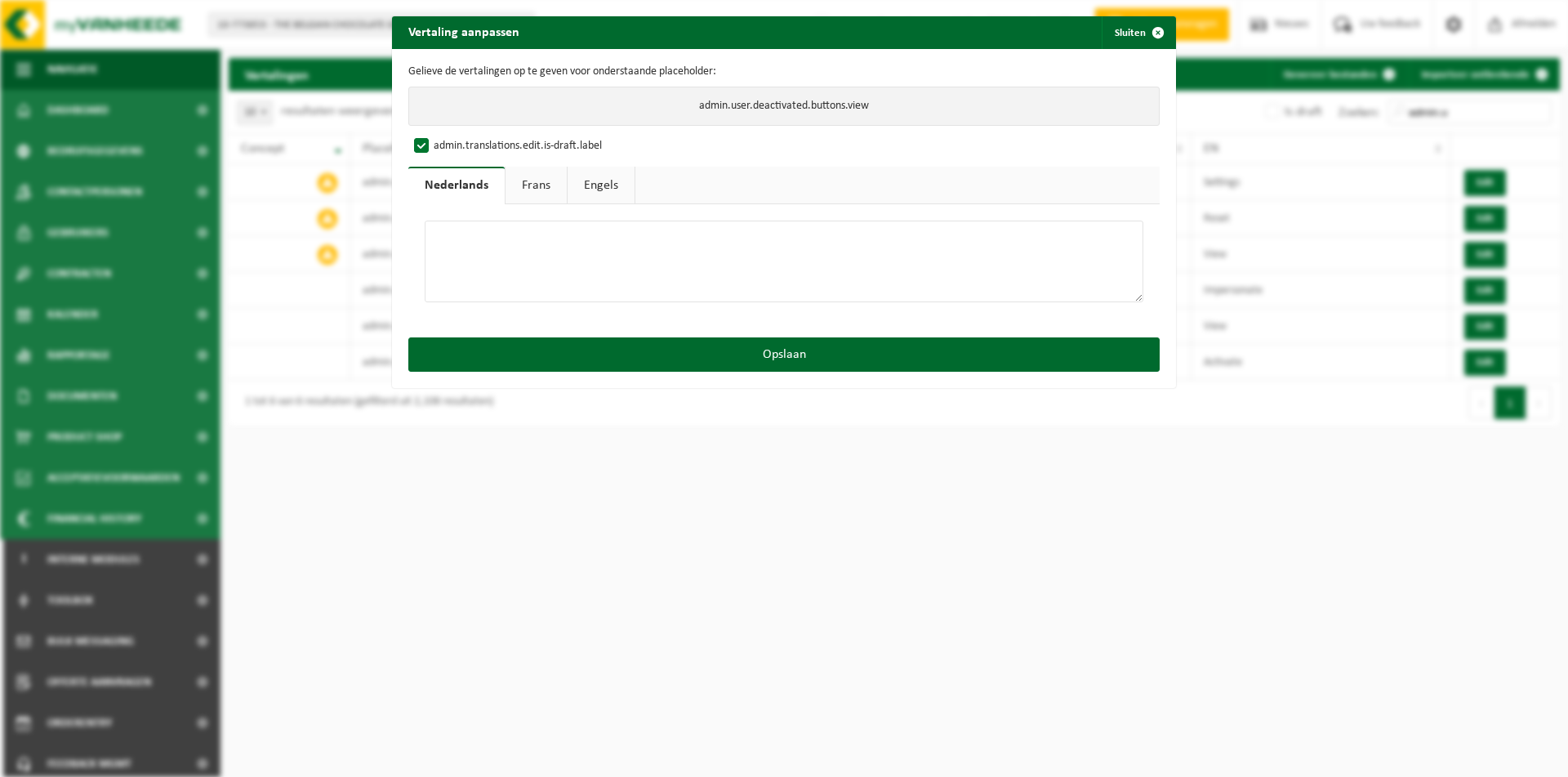
click at [503, 237] on textarea "View" at bounding box center [783, 262] width 718 height 82
paste textarea "Bekijken"
type textarea "Bekijken"
click at [446, 141] on label "admin.translations.edit.is-draft.label" at bounding box center [505, 146] width 191 height 25
click at [446, 134] on input "admin.translations.edit.is-draft.label" at bounding box center [799, 133] width 784 height 1
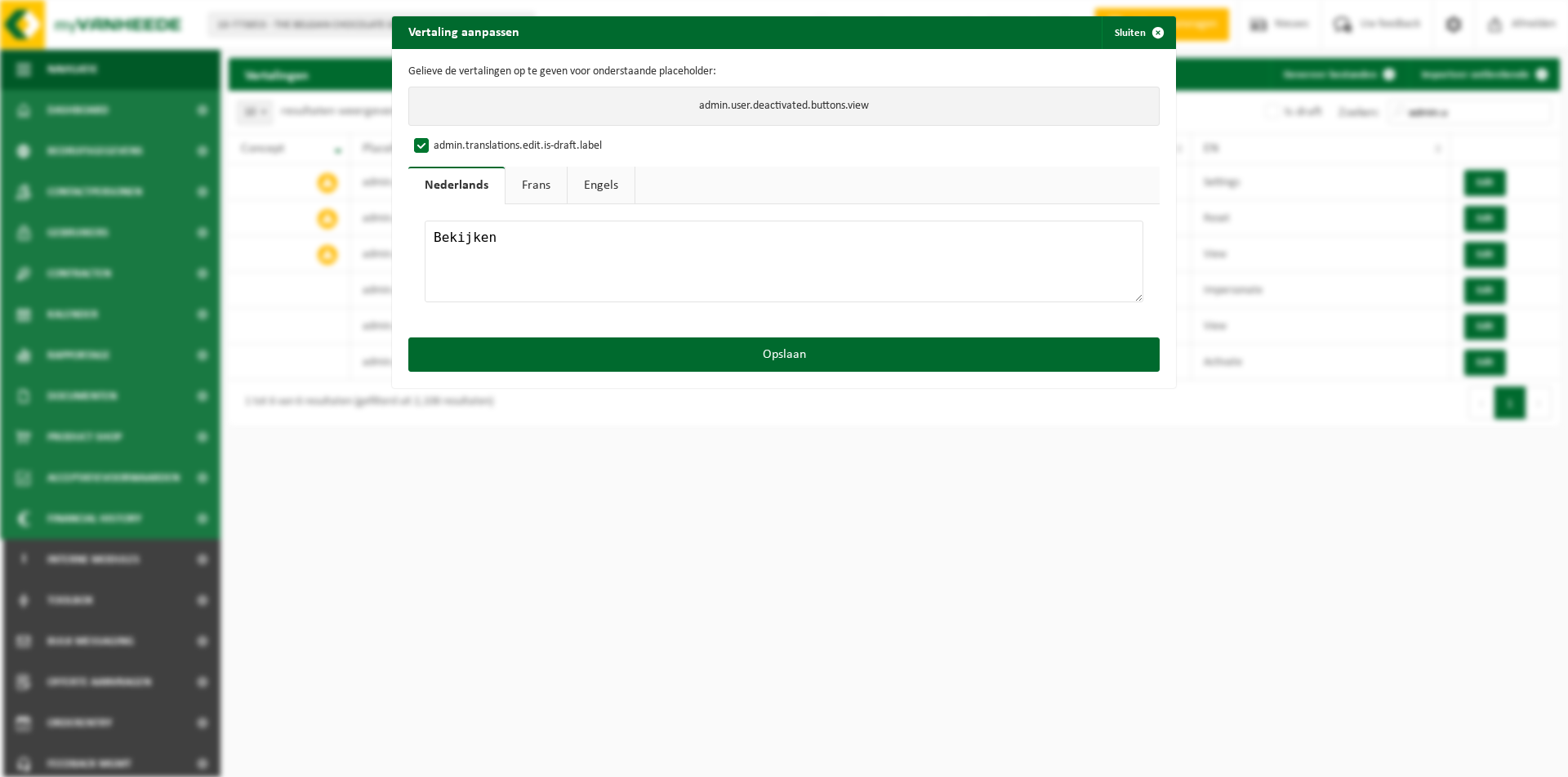
checkbox input "false"
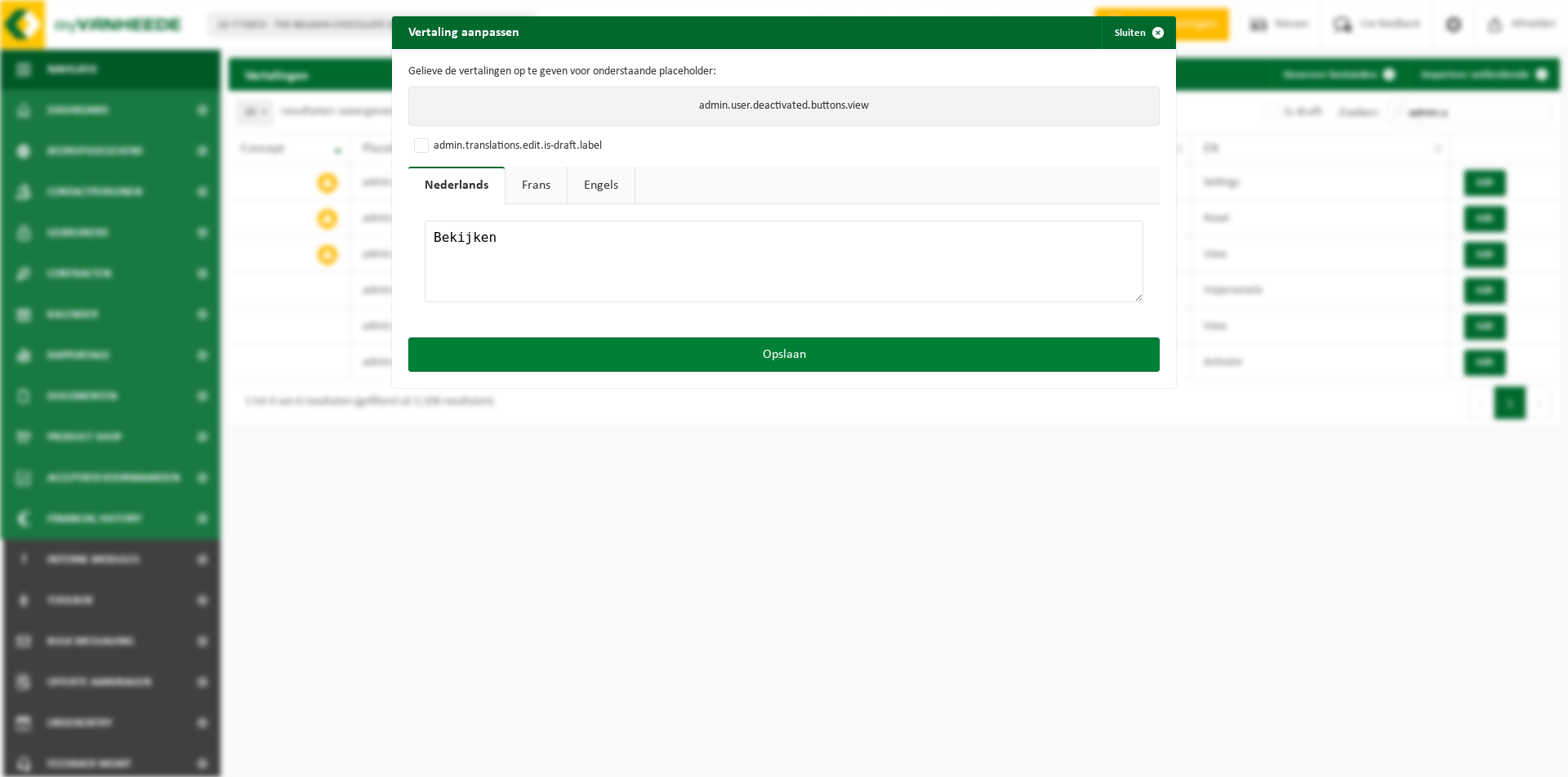
click at [558, 350] on button "Opslaan" at bounding box center [784, 355] width 751 height 34
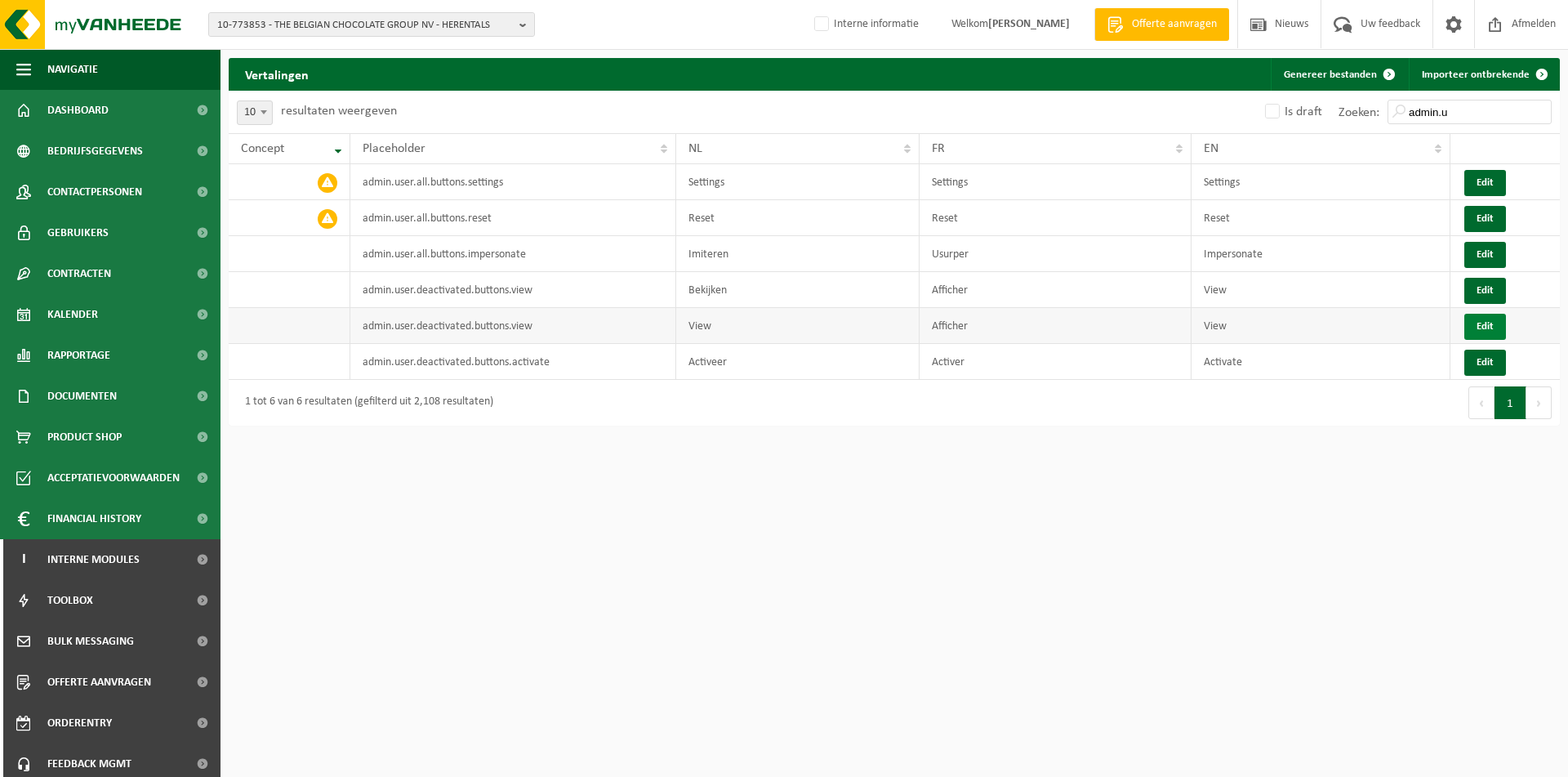
click at [1489, 325] on button "Edit" at bounding box center [1485, 327] width 42 height 26
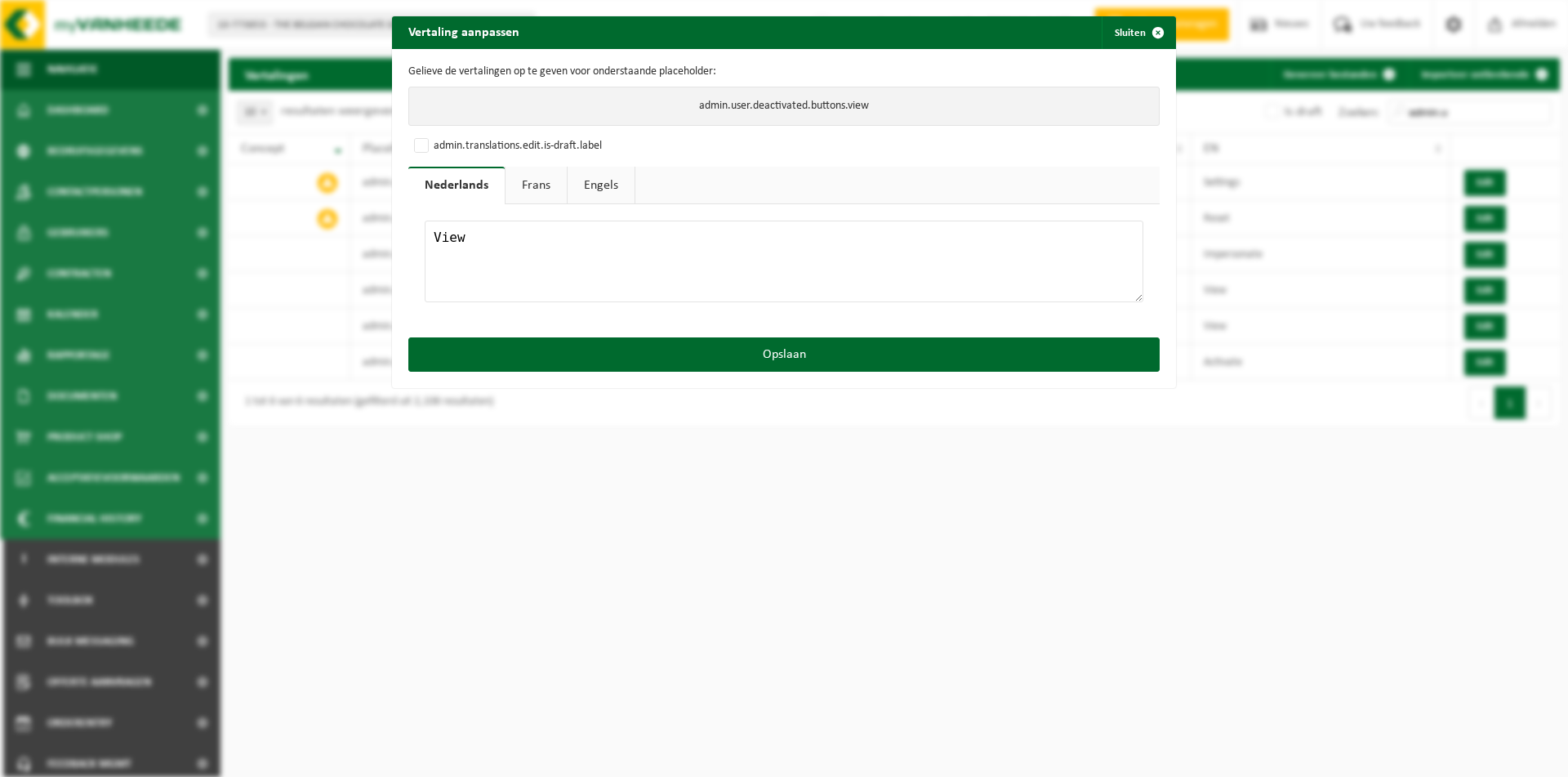
drag, startPoint x: 525, startPoint y: 240, endPoint x: 256, endPoint y: 212, distance: 270.5
click at [424, 221] on textarea "View" at bounding box center [783, 262] width 718 height 82
paste textarea "Bekijken"
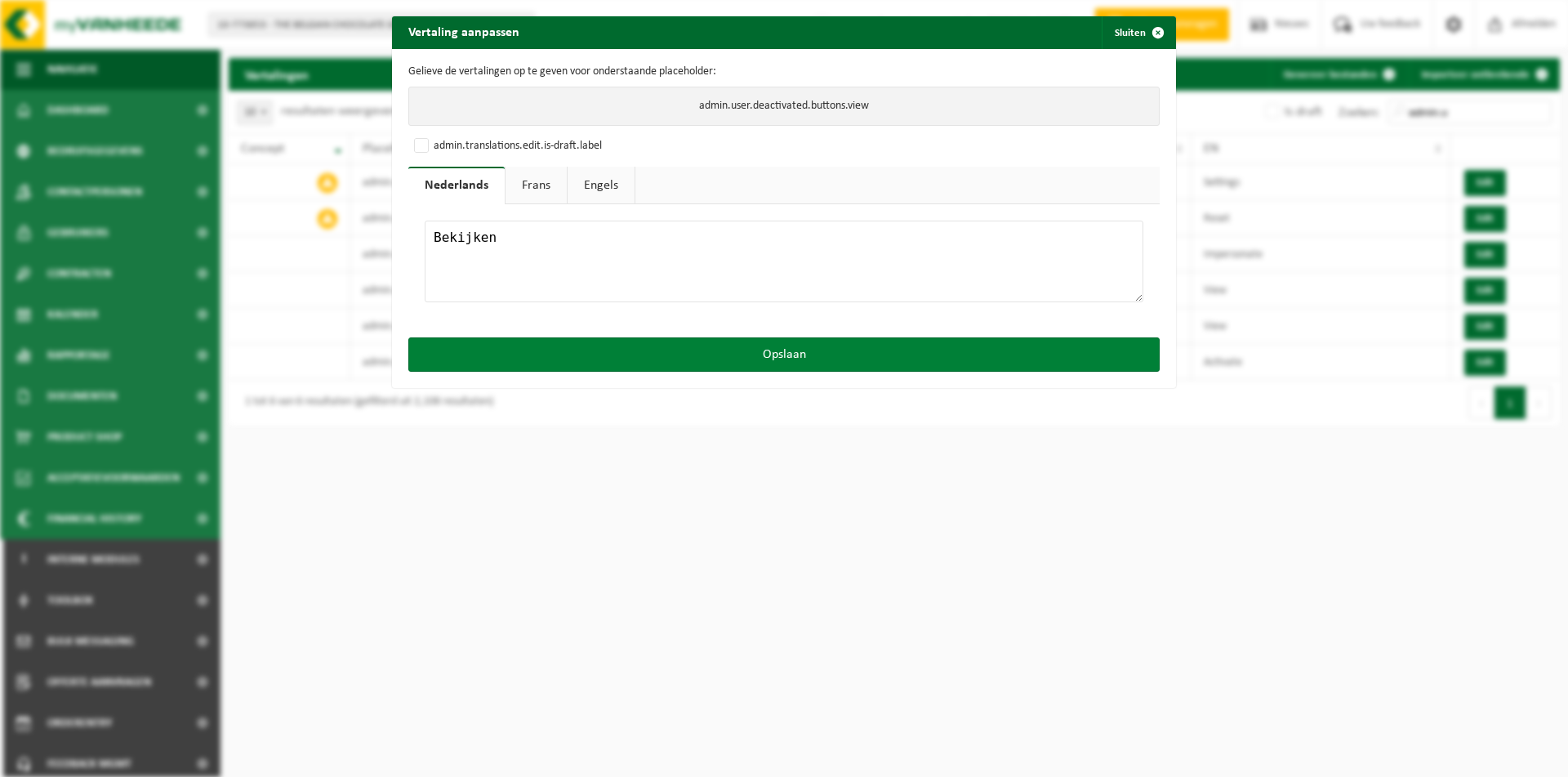
type textarea "Bekijken"
click at [704, 365] on button "Opslaan" at bounding box center [784, 355] width 751 height 34
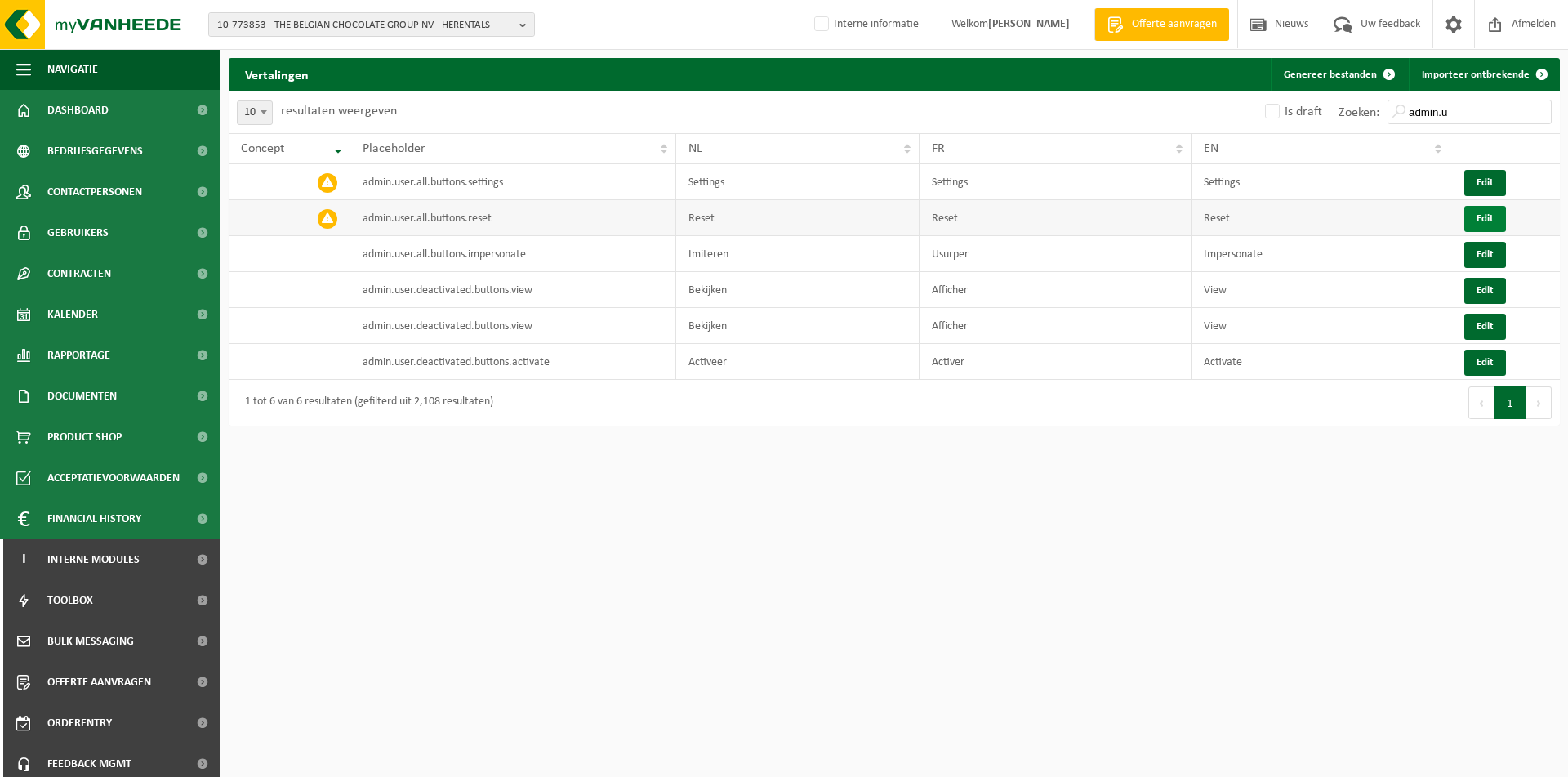
click at [1489, 218] on button "Edit" at bounding box center [1485, 219] width 42 height 26
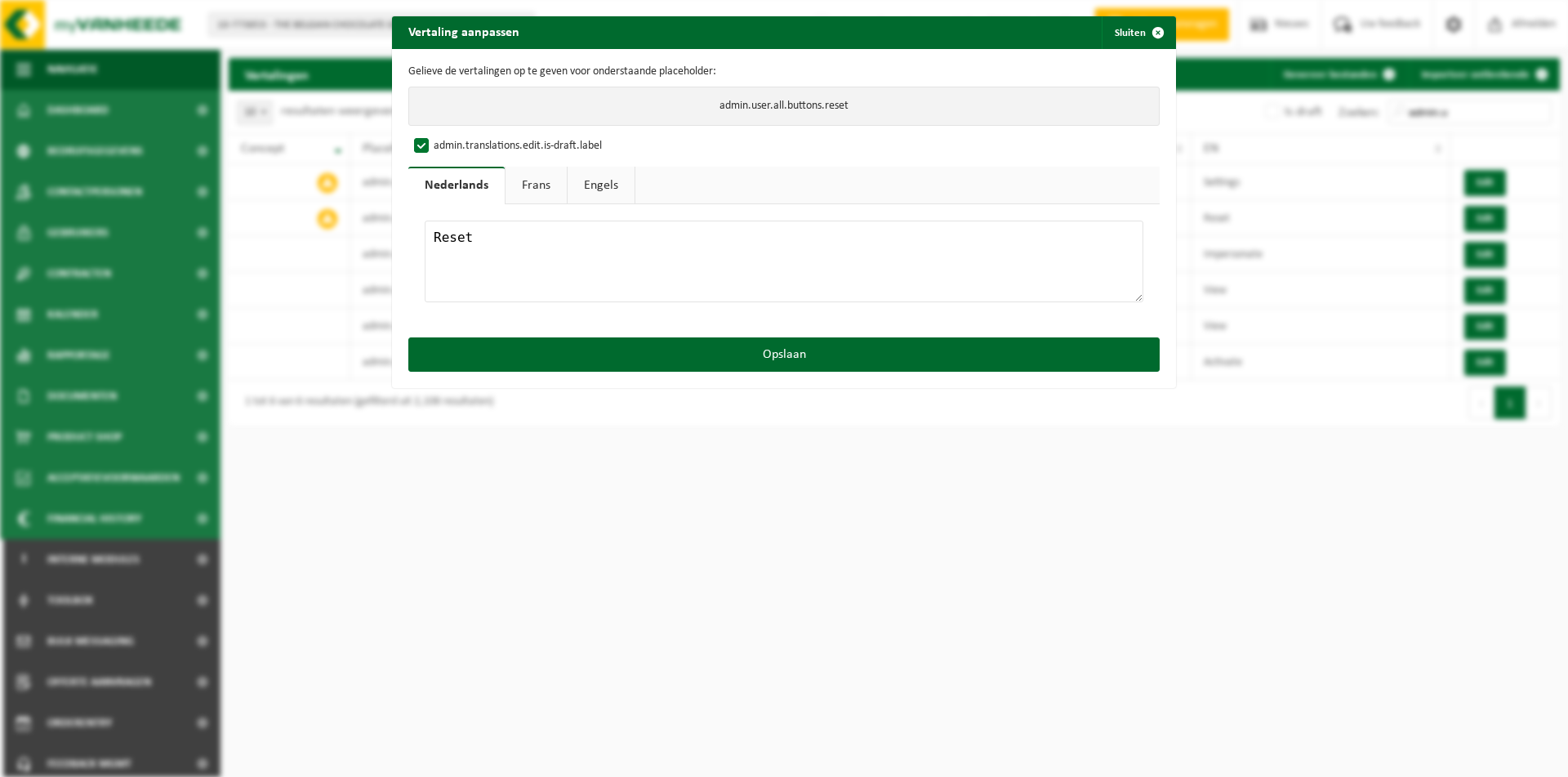
drag, startPoint x: 535, startPoint y: 250, endPoint x: 394, endPoint y: 195, distance: 151.3
click at [424, 221] on textarea "Reset" at bounding box center [783, 262] width 718 height 82
drag, startPoint x: 551, startPoint y: 239, endPoint x: 192, endPoint y: 199, distance: 361.2
click at [424, 221] on textarea "Reset" at bounding box center [783, 262] width 718 height 82
click at [459, 242] on textarea "Reset" at bounding box center [783, 262] width 718 height 82
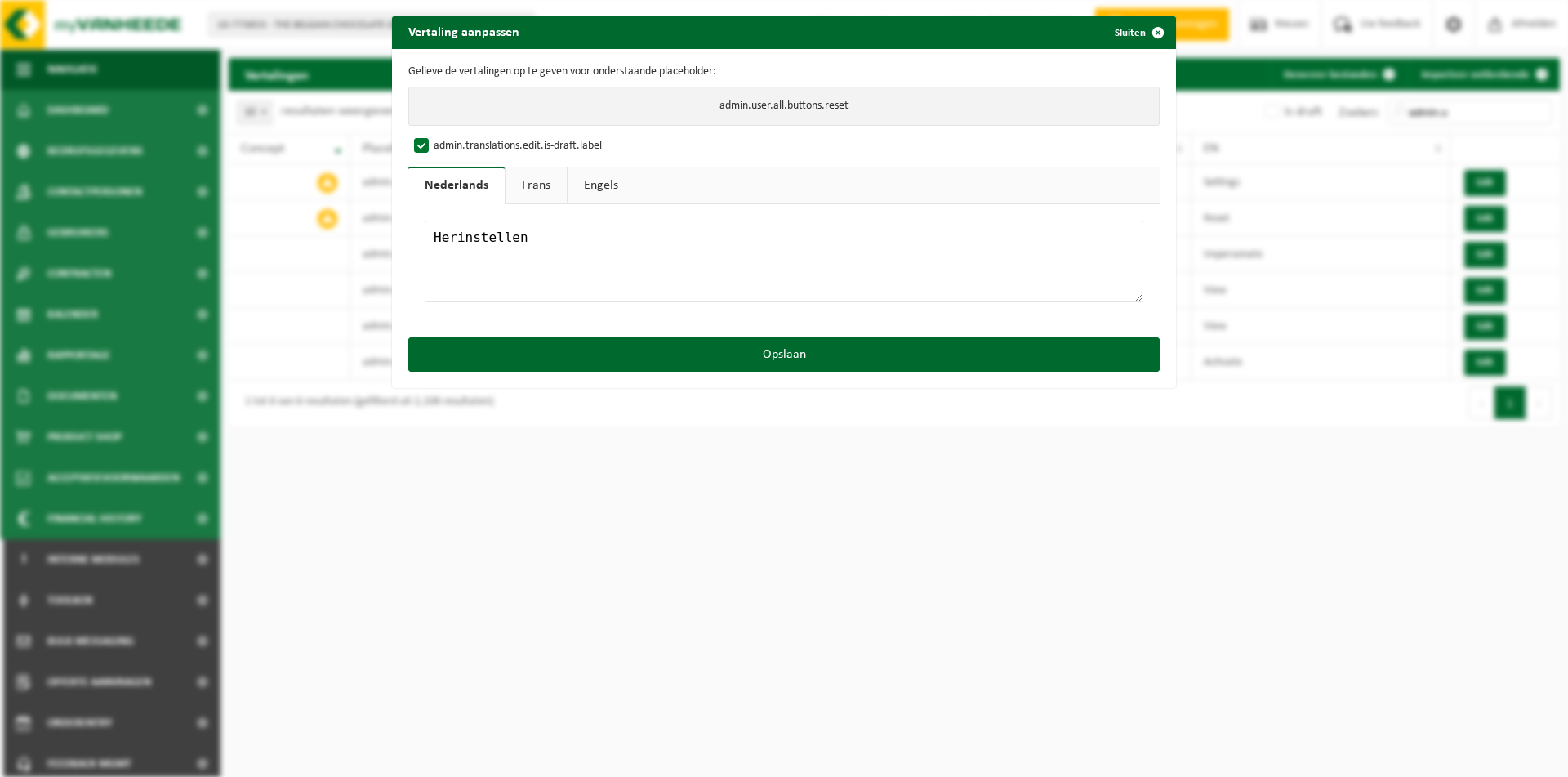
drag, startPoint x: 566, startPoint y: 245, endPoint x: 217, endPoint y: 206, distance: 351.2
click at [424, 221] on textarea "Reset" at bounding box center [783, 262] width 718 height 82
type textarea "Herinstellen"
click at [544, 180] on link "Frans" at bounding box center [535, 186] width 61 height 38
drag, startPoint x: 481, startPoint y: 248, endPoint x: 227, endPoint y: 208, distance: 257.1
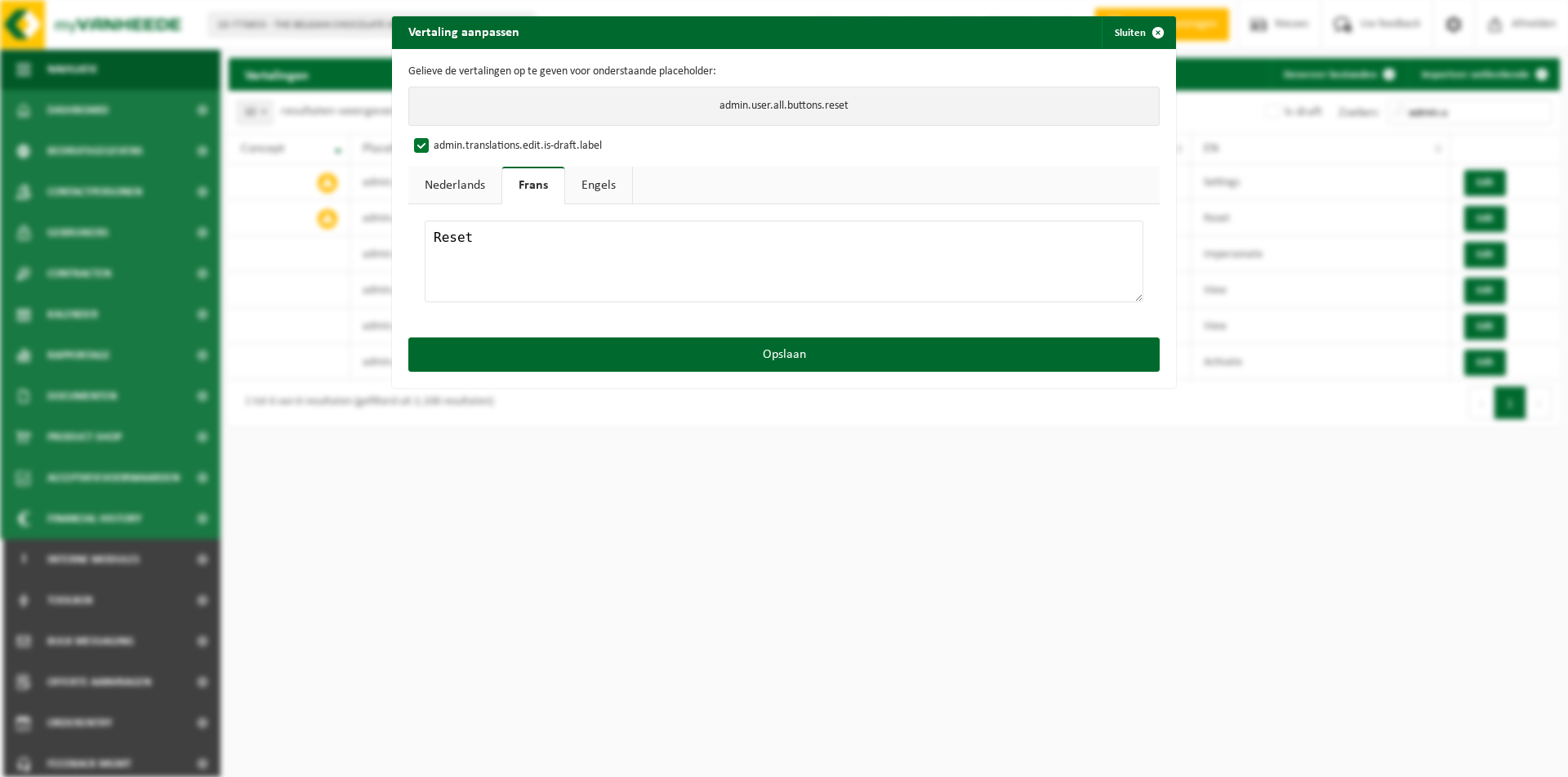
click at [424, 221] on textarea "Reset" at bounding box center [783, 262] width 718 height 82
paste textarea "réinitialisation"
click at [437, 242] on textarea "Reset" at bounding box center [783, 262] width 718 height 82
type textarea "Réinitialiser"
drag, startPoint x: 469, startPoint y: 145, endPoint x: 496, endPoint y: 219, distance: 78.8
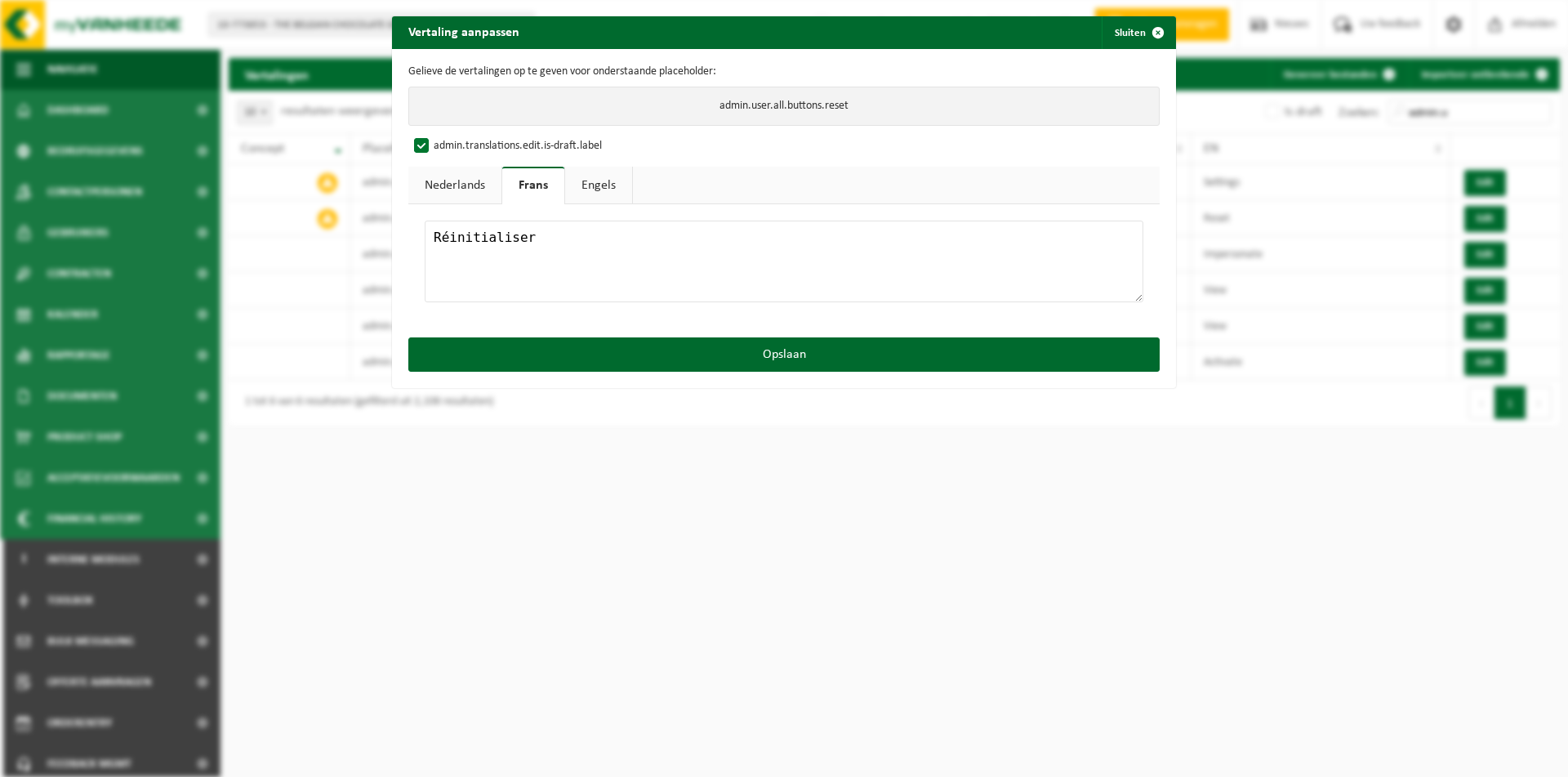
click at [470, 146] on label "admin.translations.edit.is-draft.label" at bounding box center [505, 146] width 191 height 25
click at [470, 134] on input "admin.translations.edit.is-draft.label" at bounding box center [799, 133] width 784 height 1
checkbox input "false"
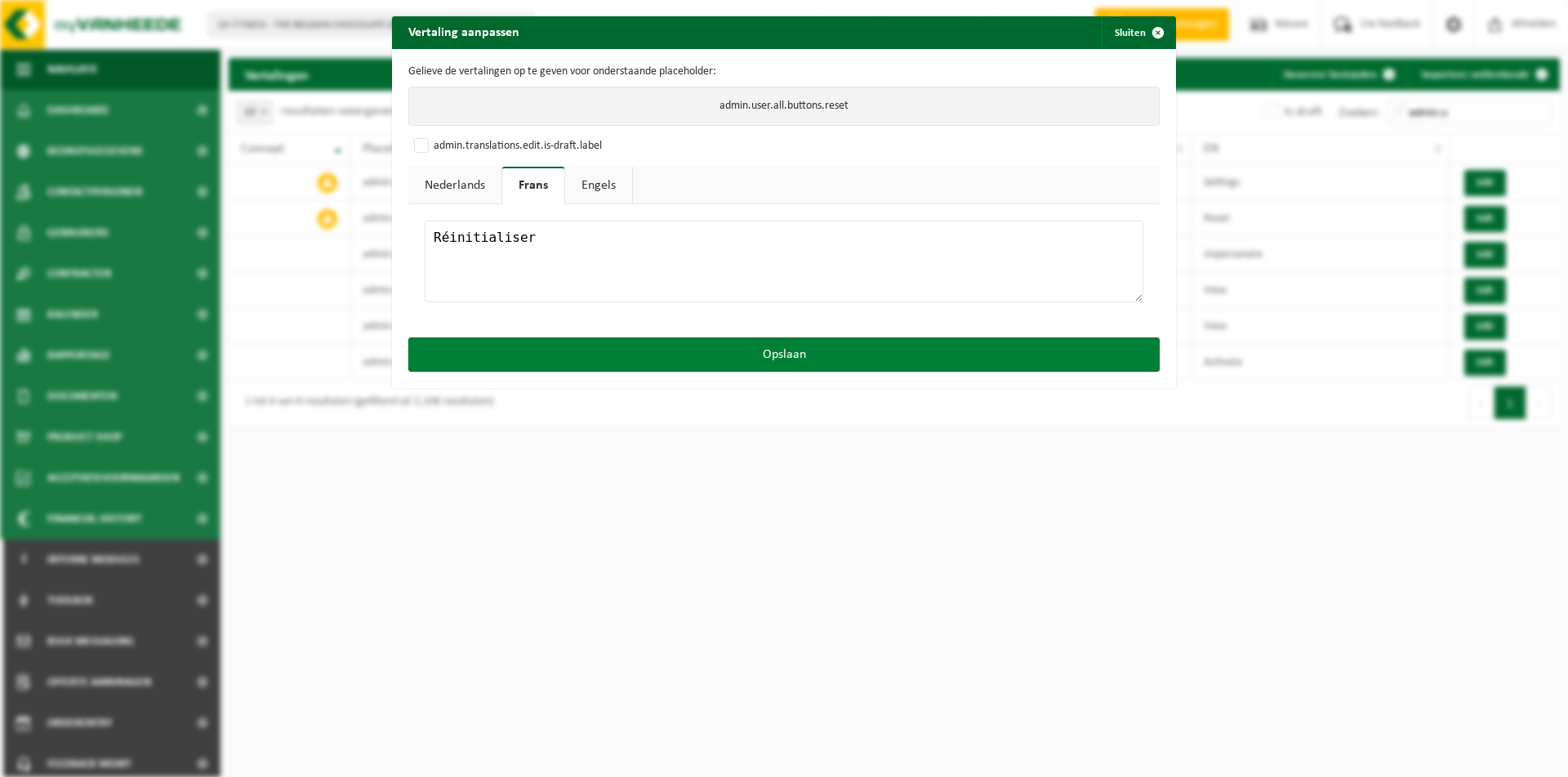
click at [552, 353] on button "Opslaan" at bounding box center [784, 355] width 751 height 34
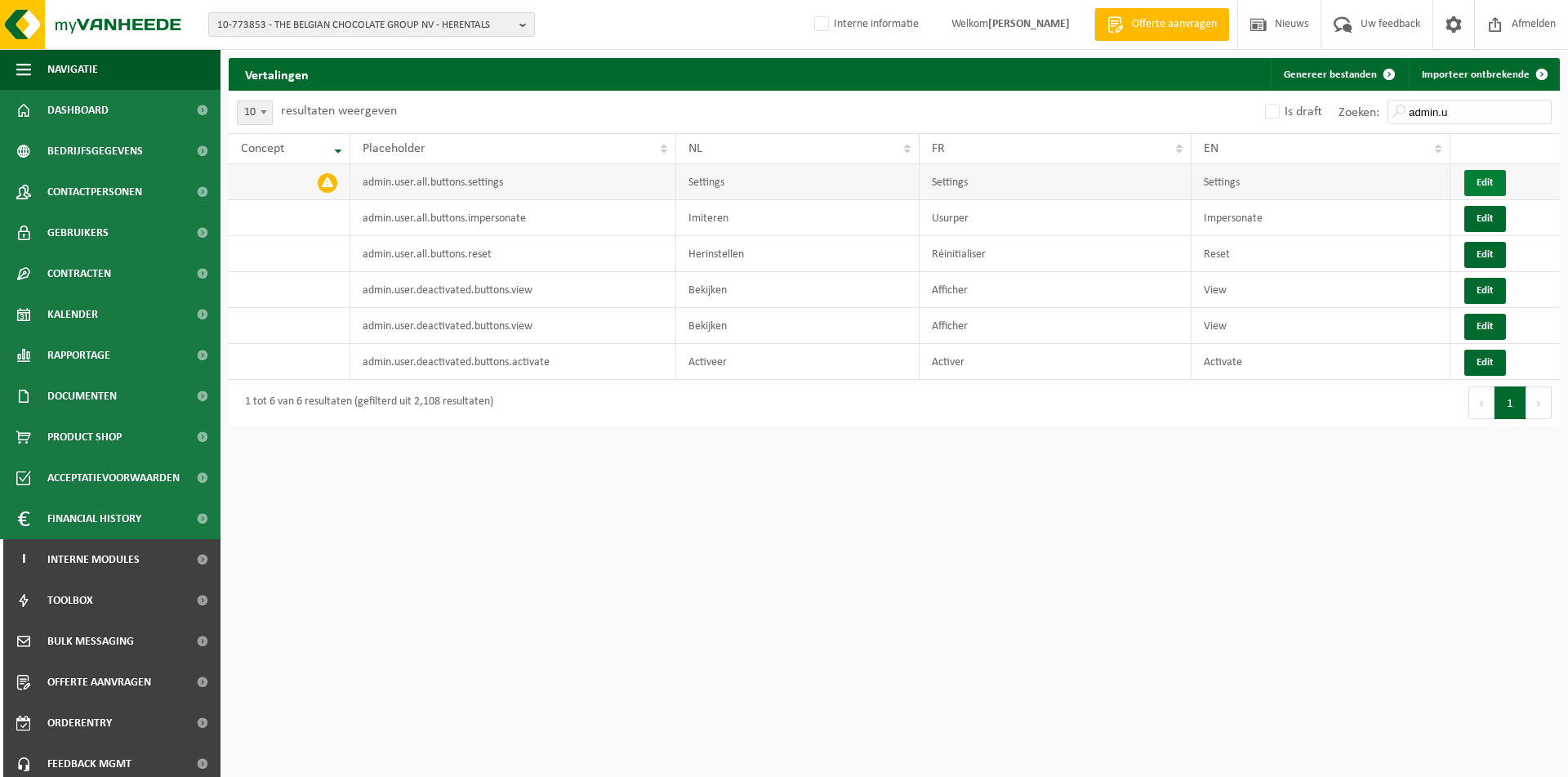
click at [1486, 190] on button "Edit" at bounding box center [1485, 183] width 42 height 26
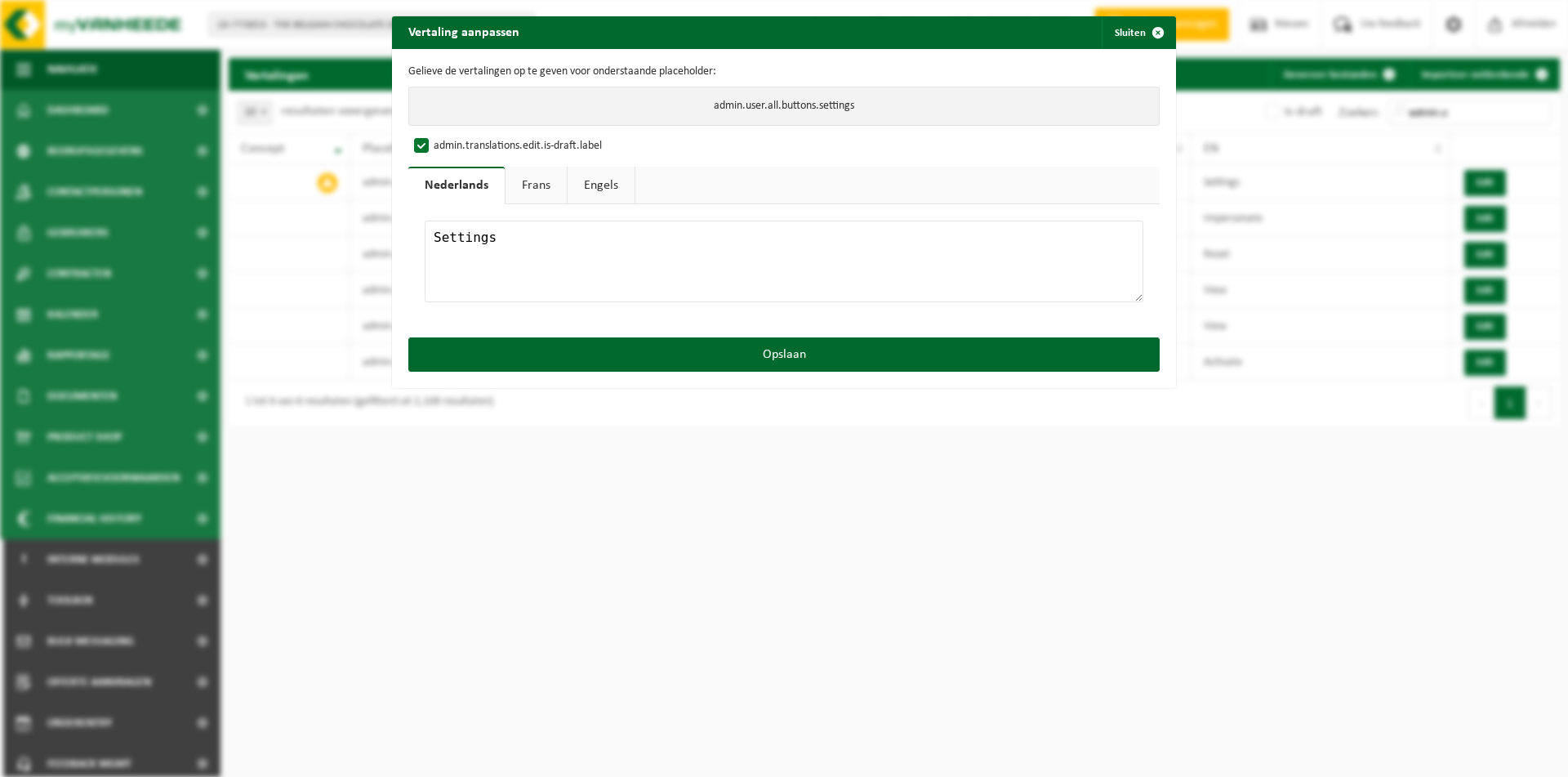
drag, startPoint x: 517, startPoint y: 244, endPoint x: 241, endPoint y: 222, distance: 276.9
click at [424, 222] on textarea "Settings" at bounding box center [783, 262] width 718 height 82
type textarea "Instellingen"
click at [540, 190] on link "Frans" at bounding box center [535, 186] width 61 height 38
drag, startPoint x: 539, startPoint y: 239, endPoint x: 225, endPoint y: 235, distance: 314.0
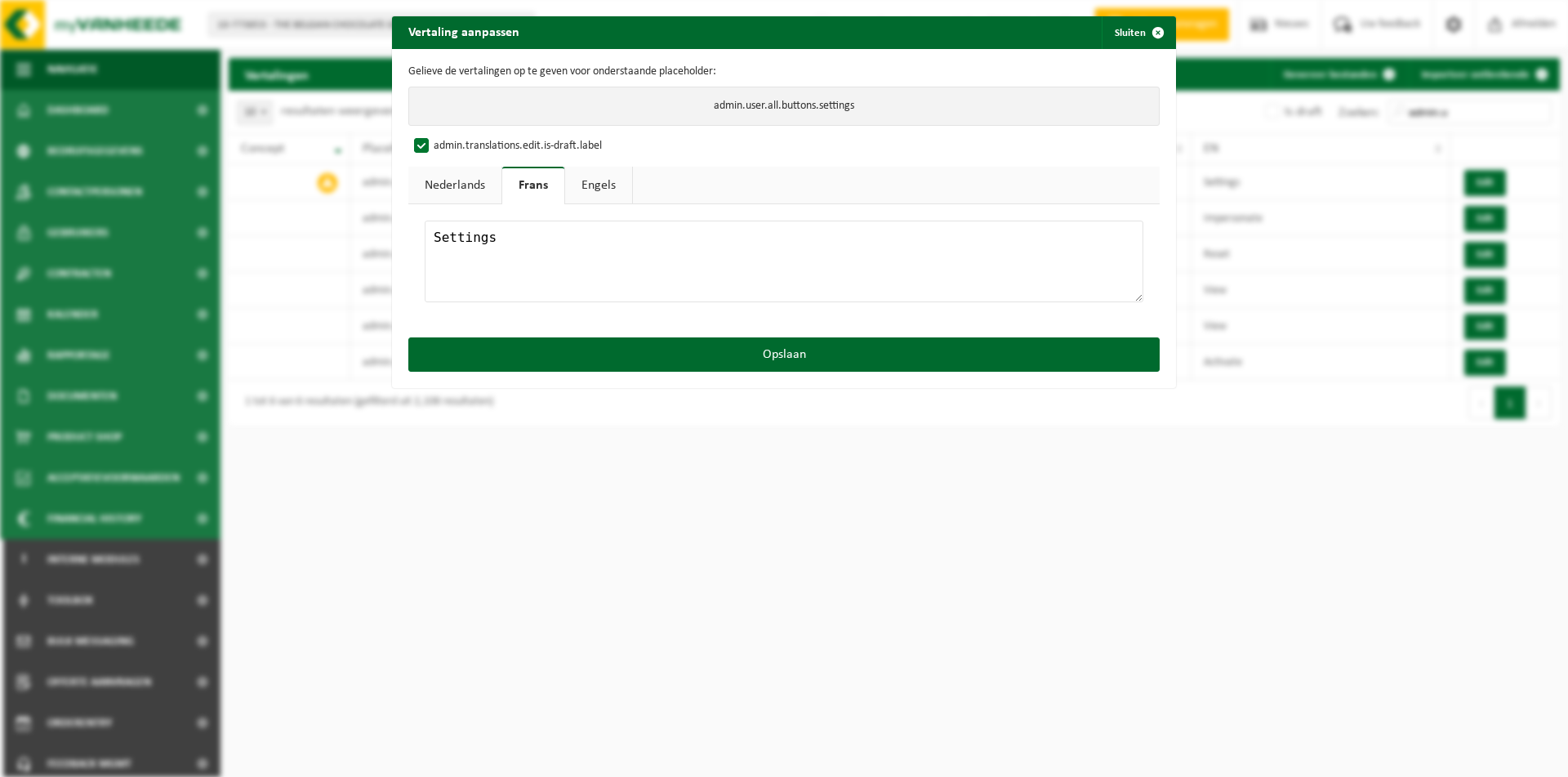
click at [424, 236] on textarea "Settings" at bounding box center [783, 262] width 718 height 82
paste textarea "Paramètre"
type textarea "Paramètres"
click at [442, 153] on label "admin.translations.edit.is-draft.label" at bounding box center [505, 146] width 191 height 25
click at [442, 134] on input "admin.translations.edit.is-draft.label" at bounding box center [799, 133] width 784 height 1
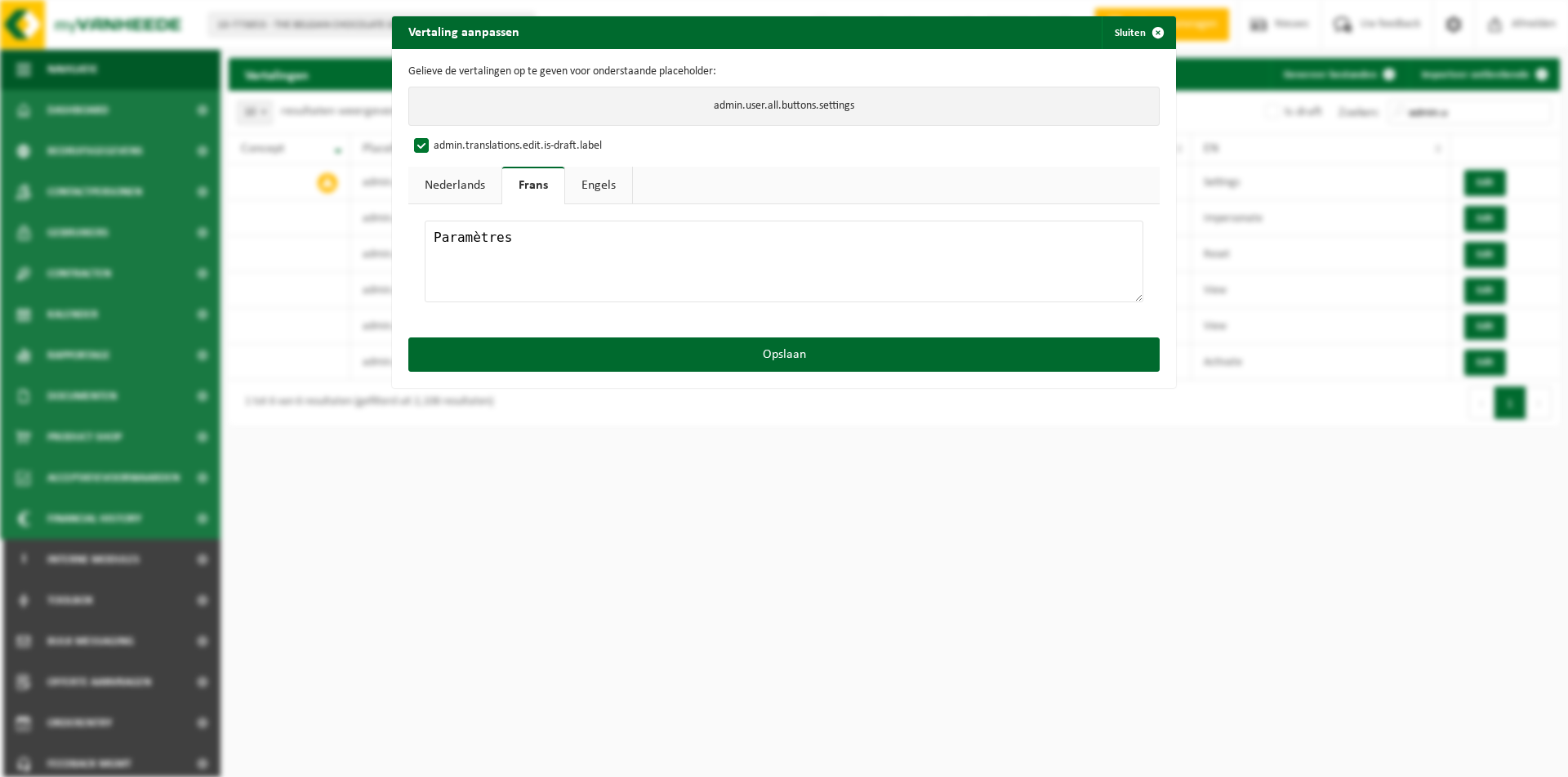
checkbox input "false"
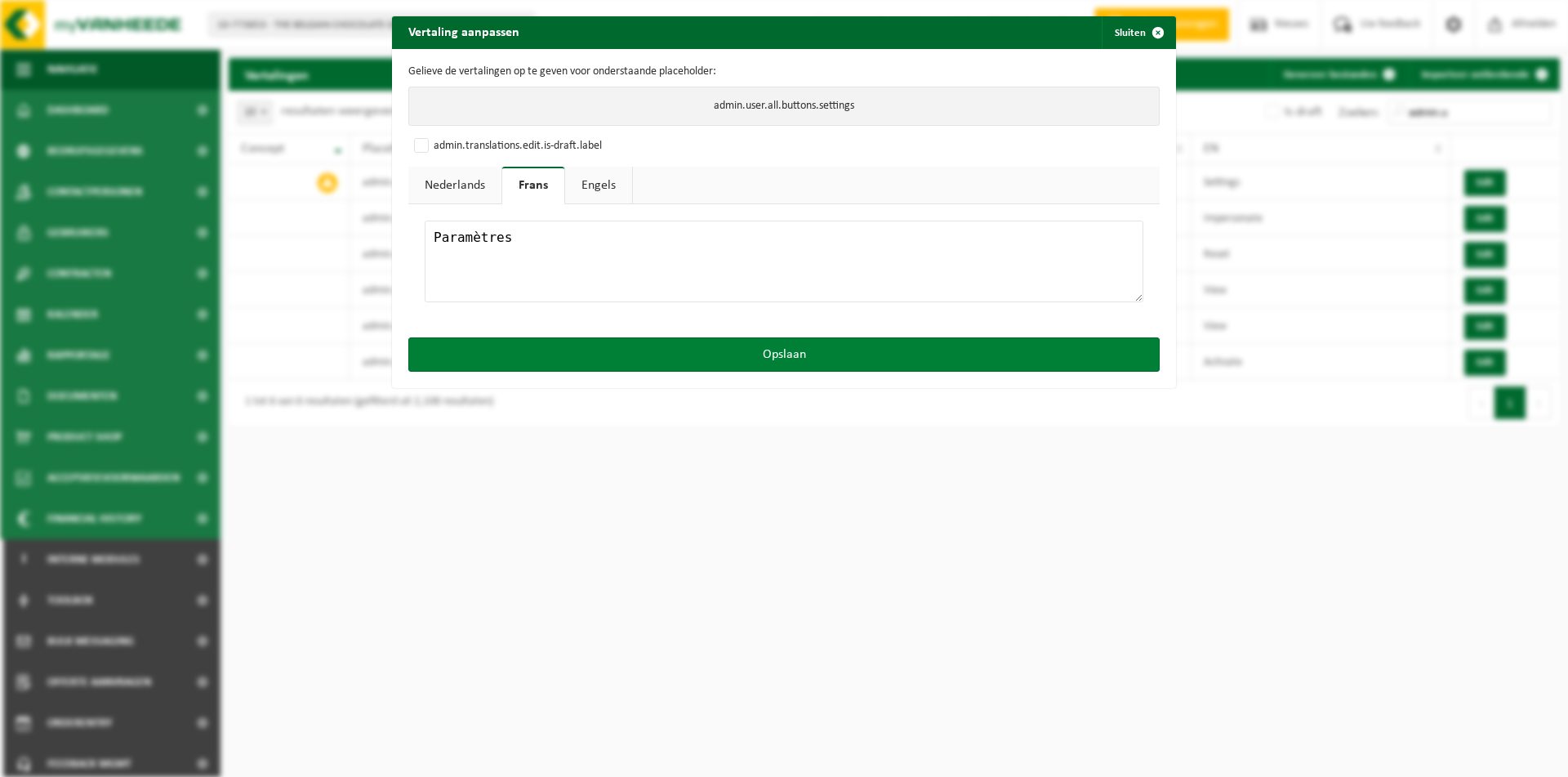
click at [539, 359] on button "Opslaan" at bounding box center [784, 355] width 751 height 34
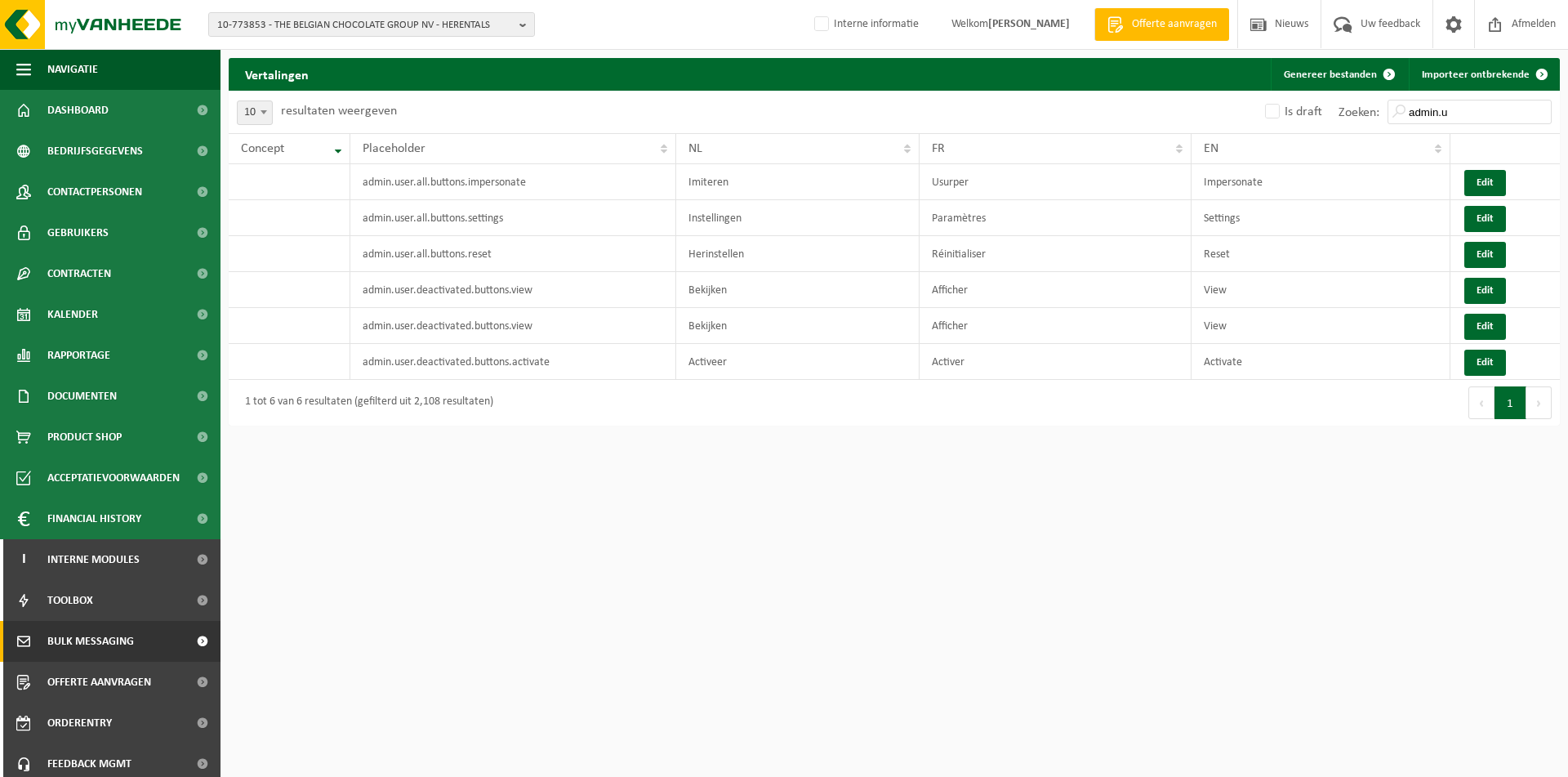
scroll to position [270, 0]
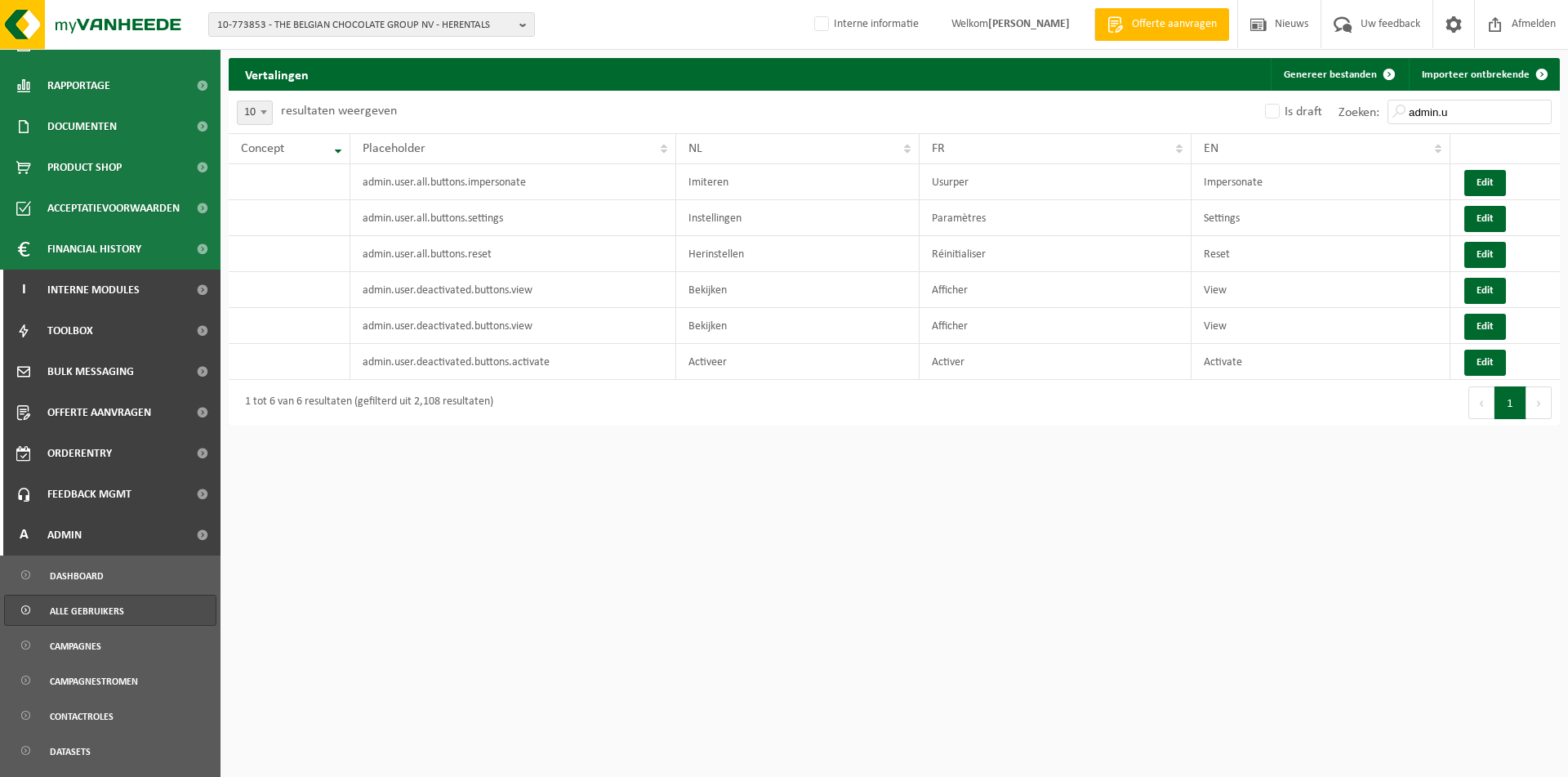
click at [101, 609] on span "Alle gebruikers" at bounding box center [87, 610] width 74 height 31
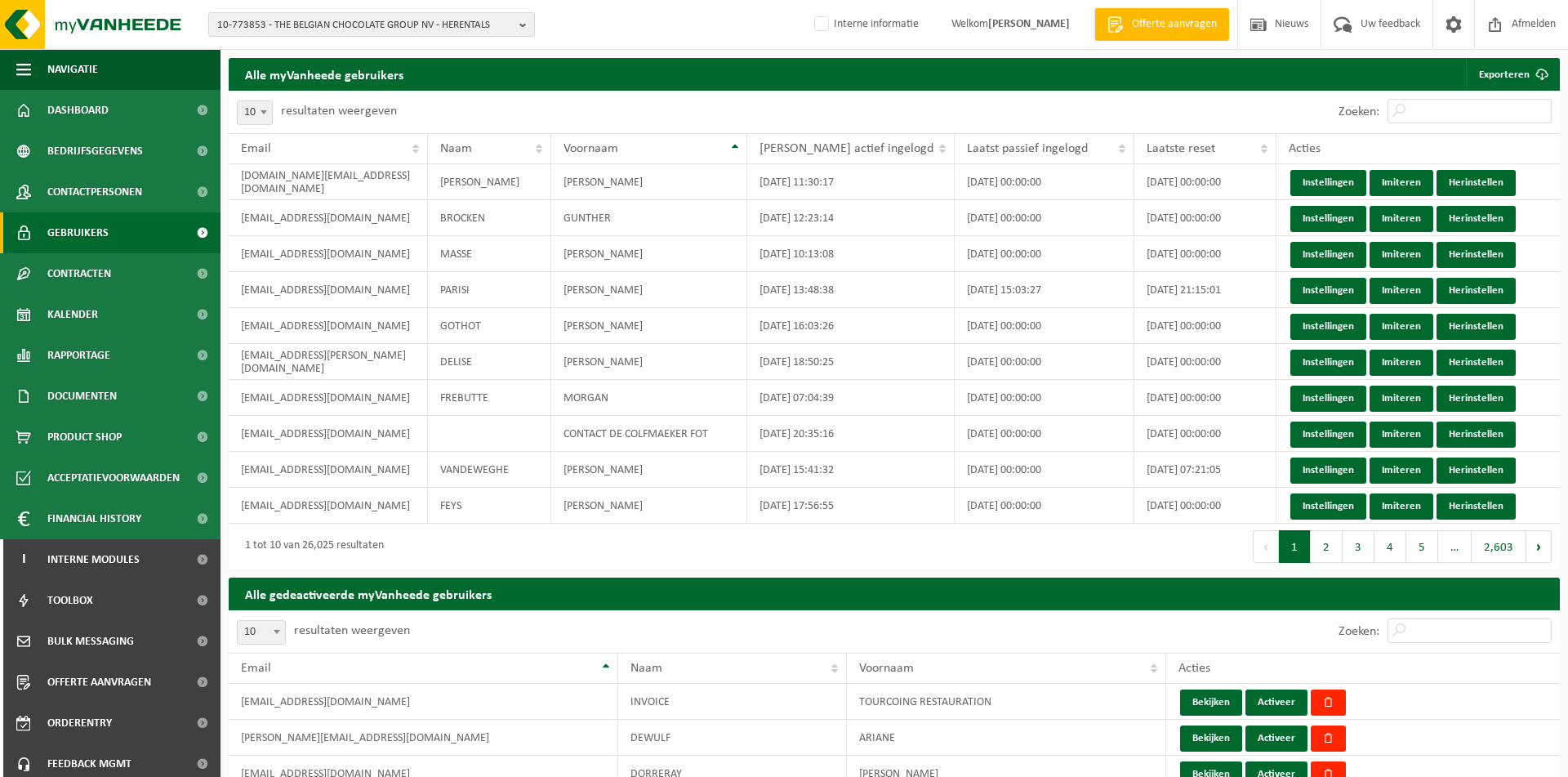
click at [47, 220] on span "Gebruikers" at bounding box center [77, 233] width 61 height 41
